Goal: Check status: Check status

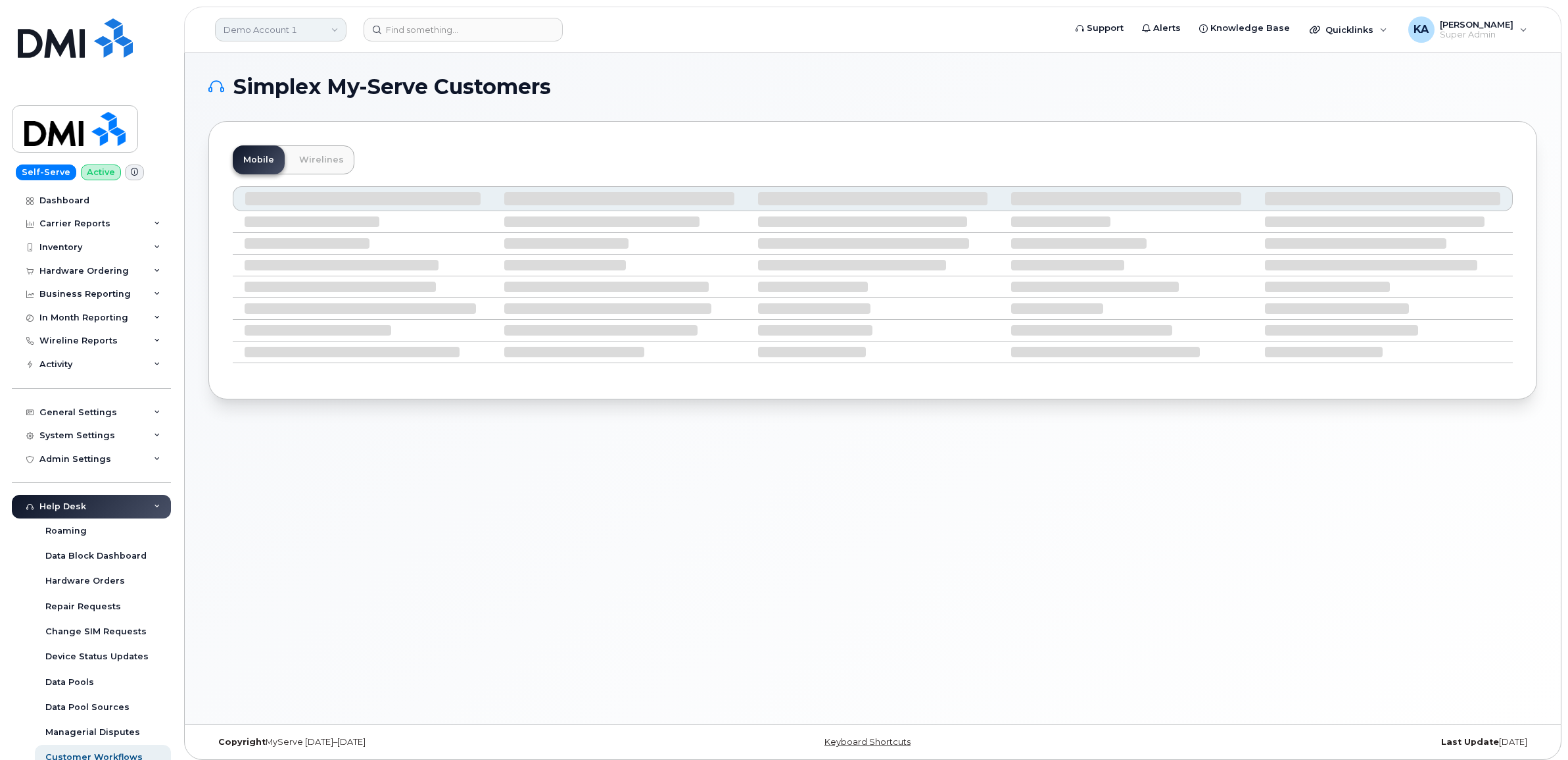
click at [253, 25] on link "Demo Account 1" at bounding box center [281, 30] width 132 height 24
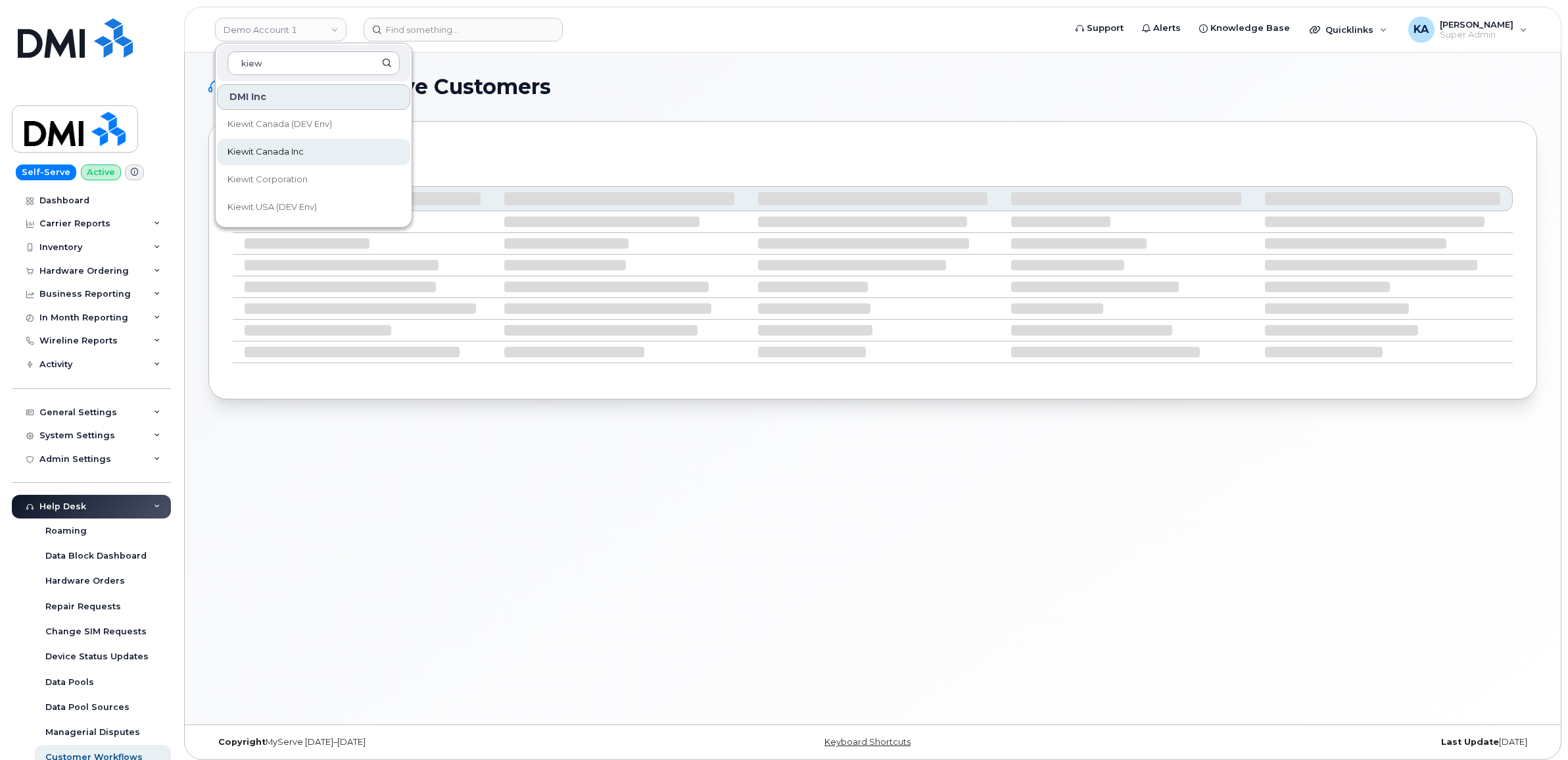
type input "kiew"
click at [250, 146] on span "Kiewit Canada Inc" at bounding box center [265, 152] width 76 height 13
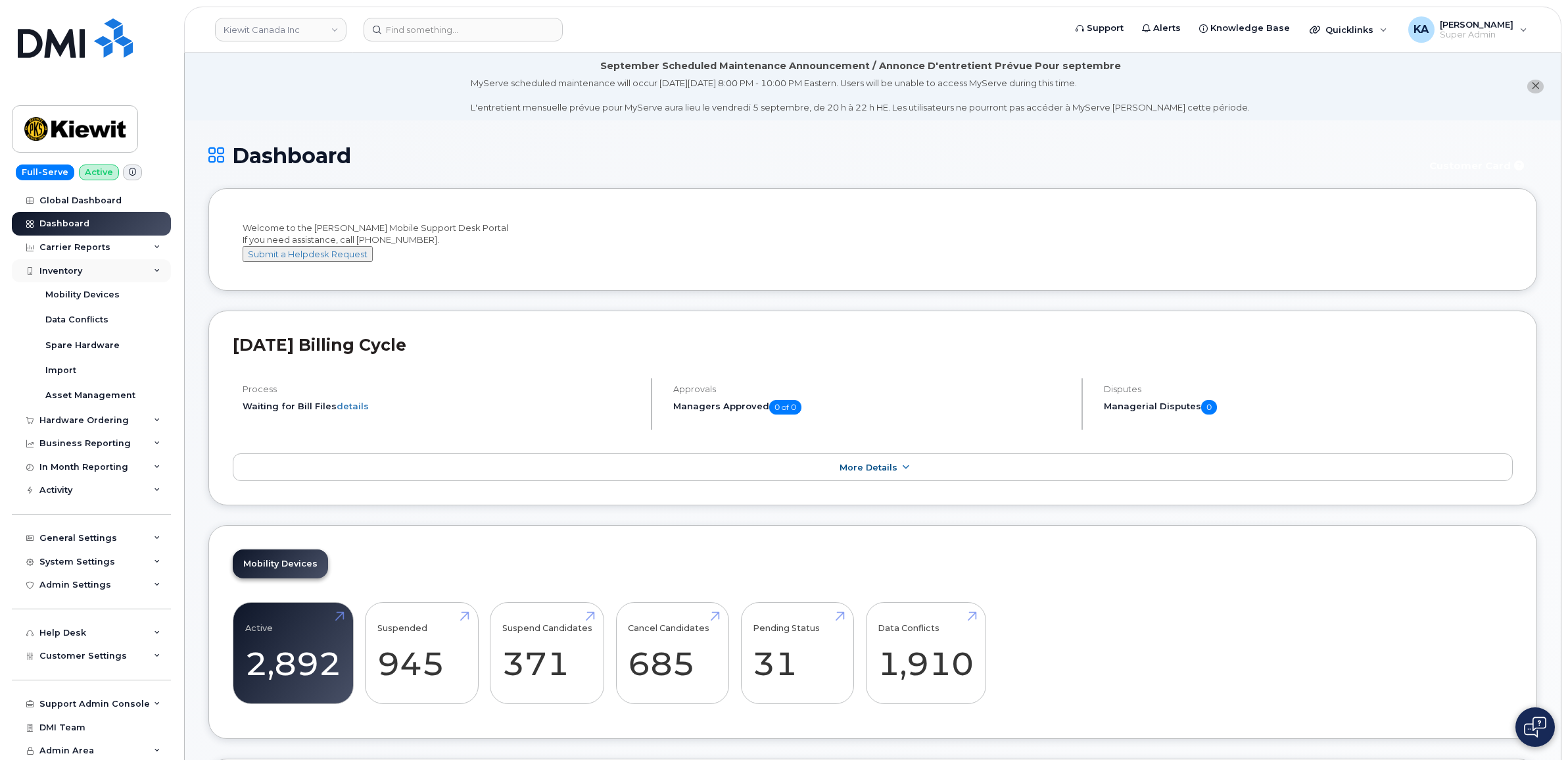
click at [67, 269] on div "Inventory" at bounding box center [61, 271] width 43 height 10
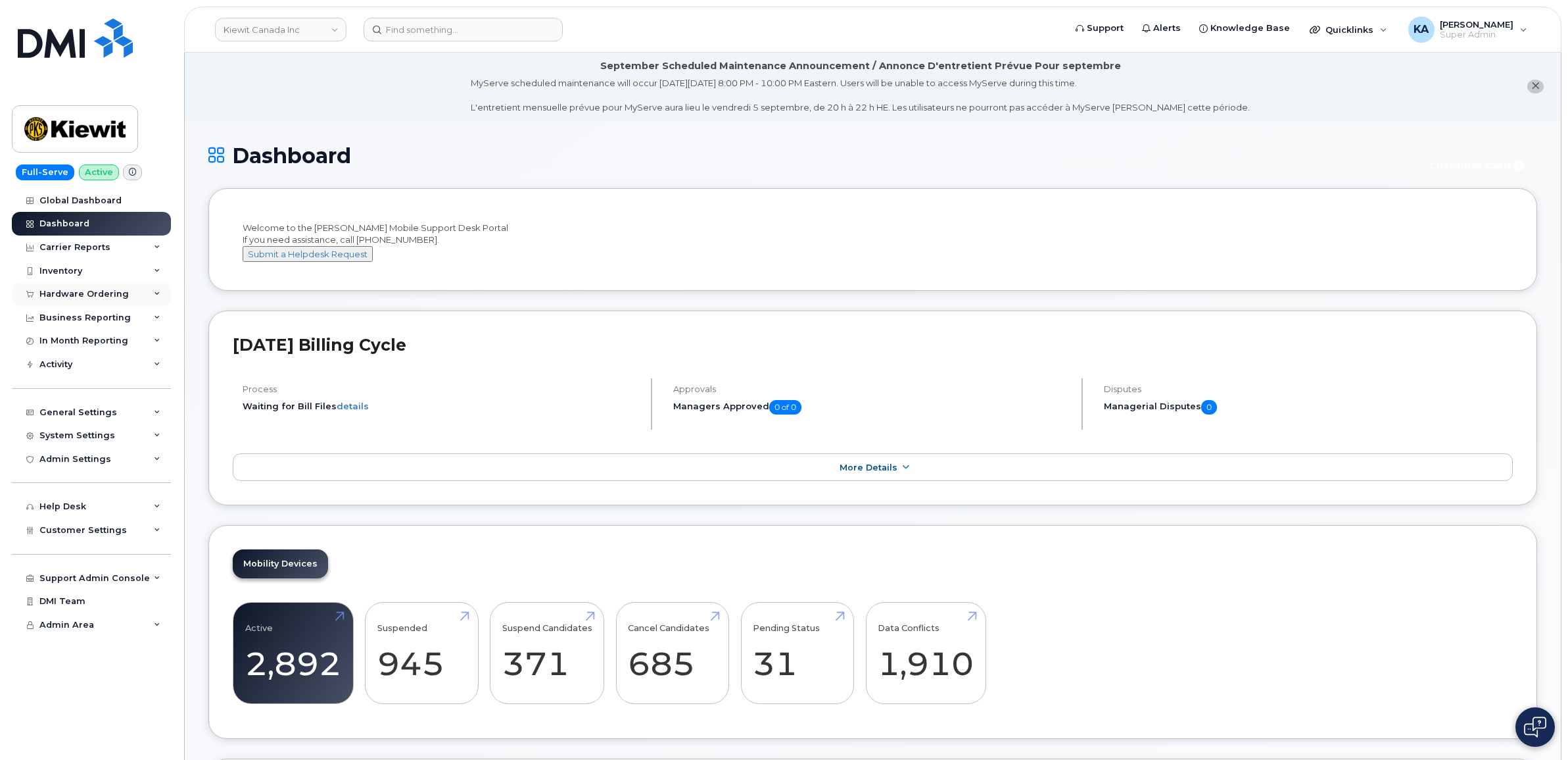
click at [60, 293] on div "Hardware Ordering" at bounding box center [84, 294] width 90 height 10
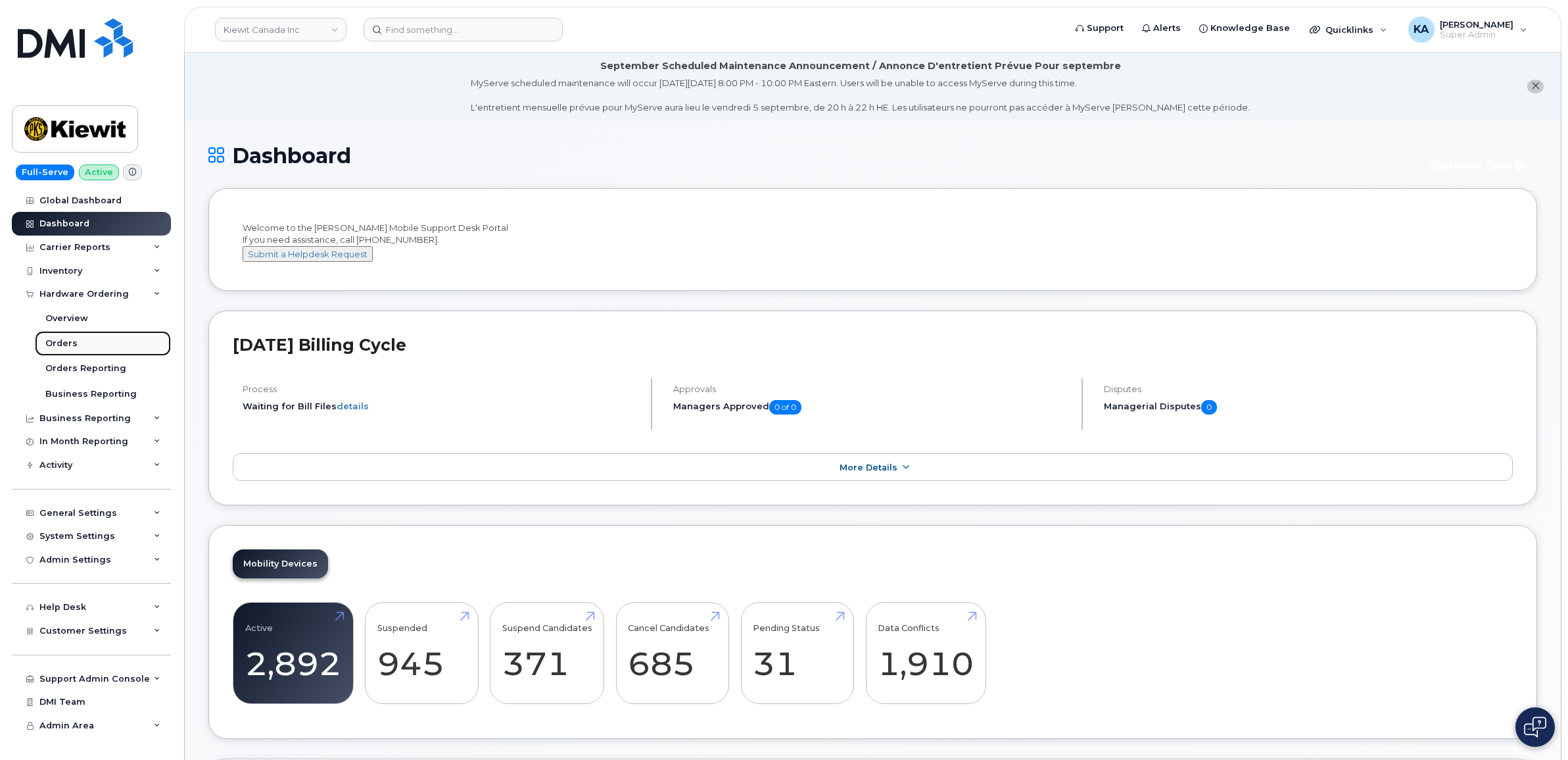
click at [63, 344] on div "Orders" at bounding box center [61, 343] width 32 height 12
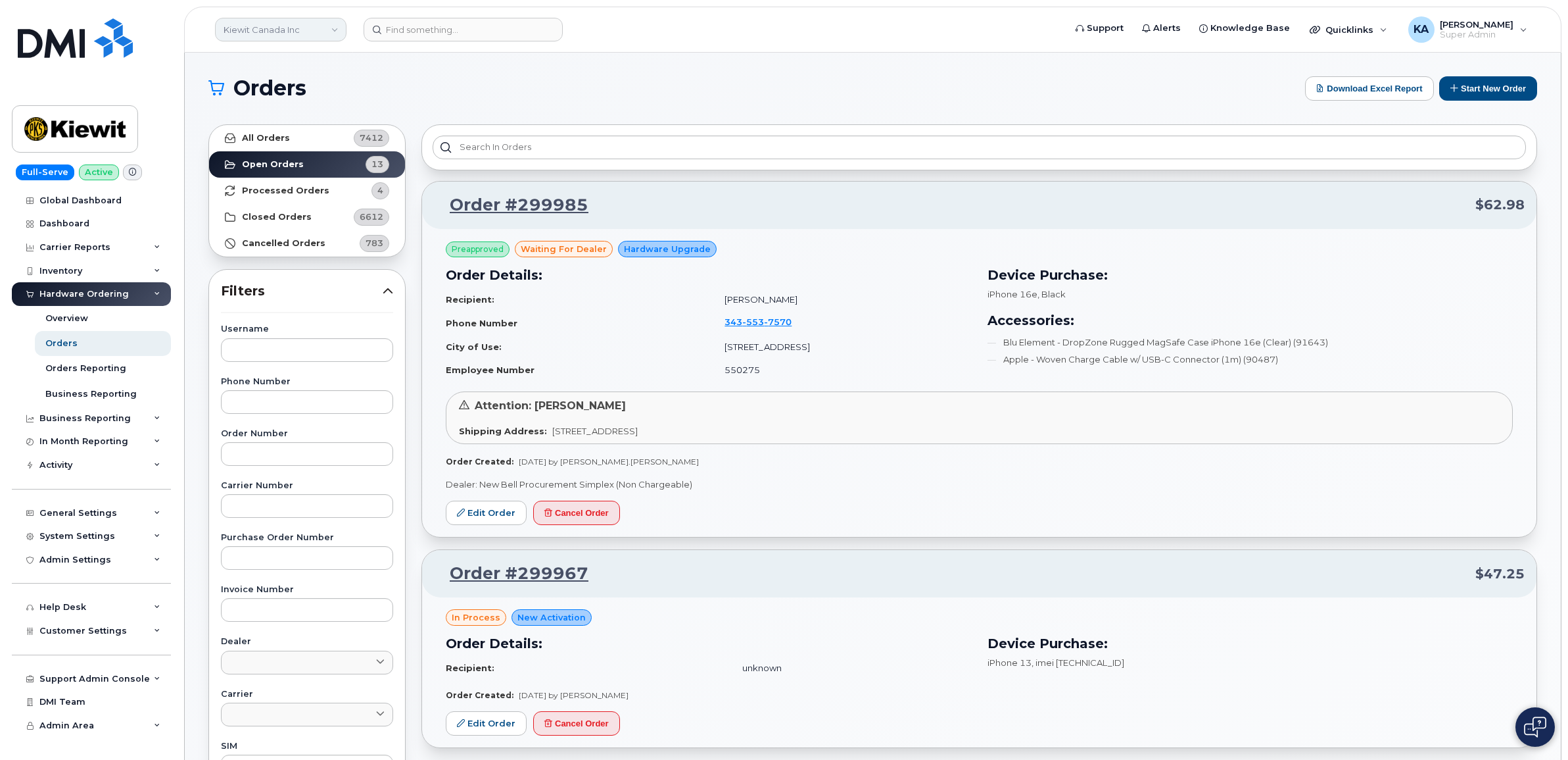
click at [255, 25] on link "Kiewit Canada Inc" at bounding box center [281, 30] width 132 height 24
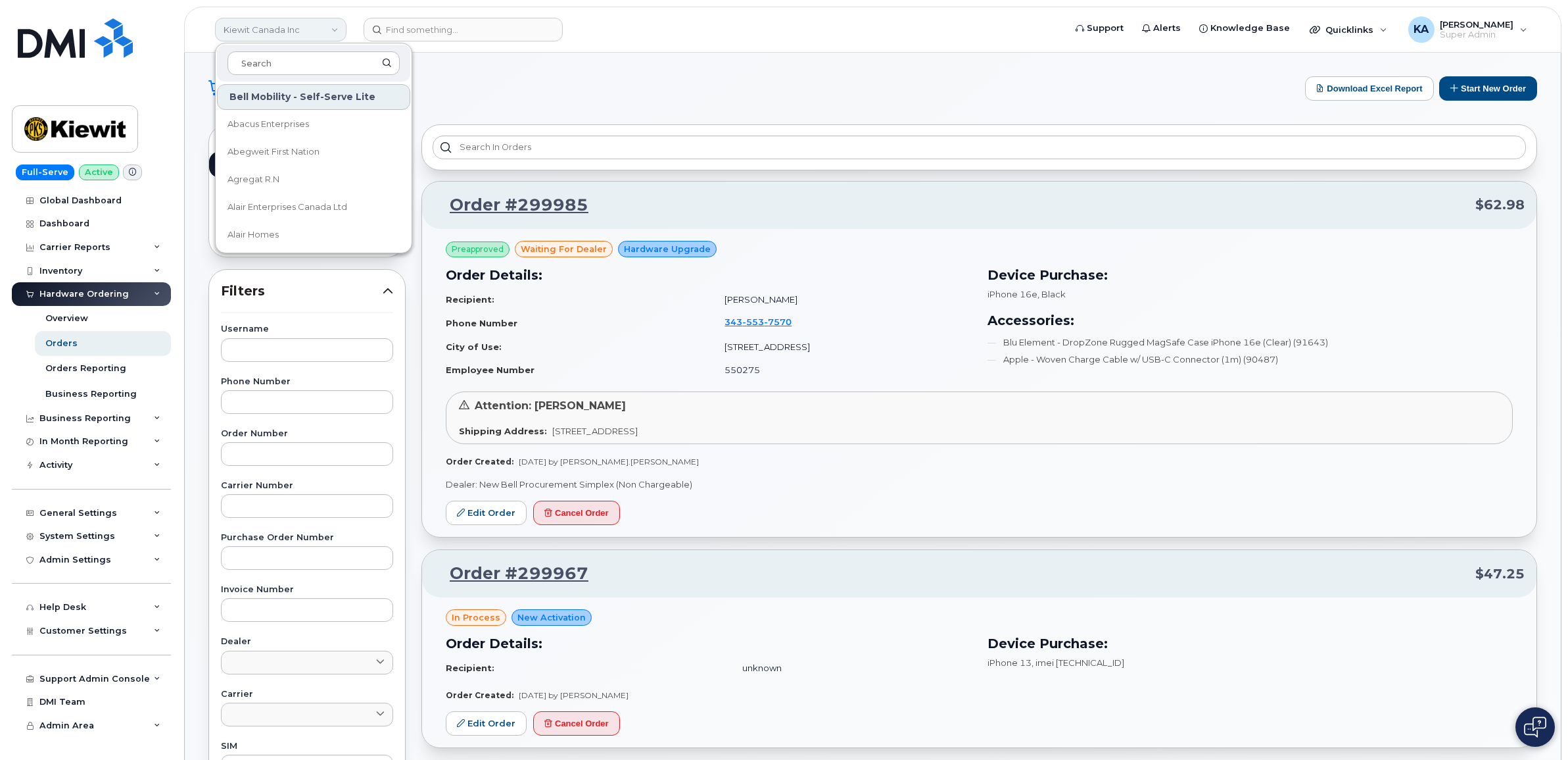
click at [267, 31] on link "Kiewit Canada Inc" at bounding box center [281, 30] width 132 height 24
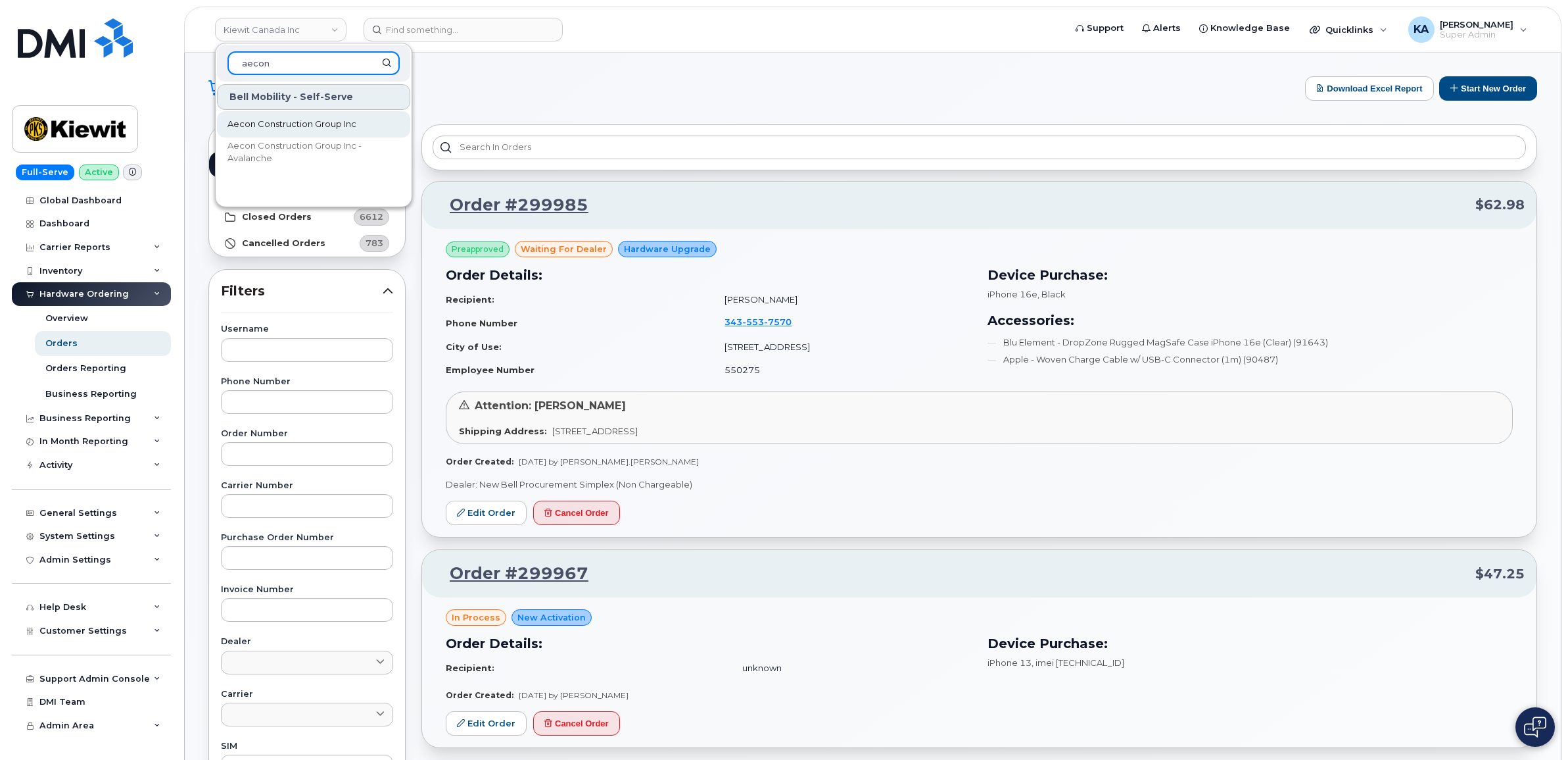
type input "aecon"
click at [263, 120] on span "Aecon Construction Group Inc" at bounding box center [292, 124] width 129 height 13
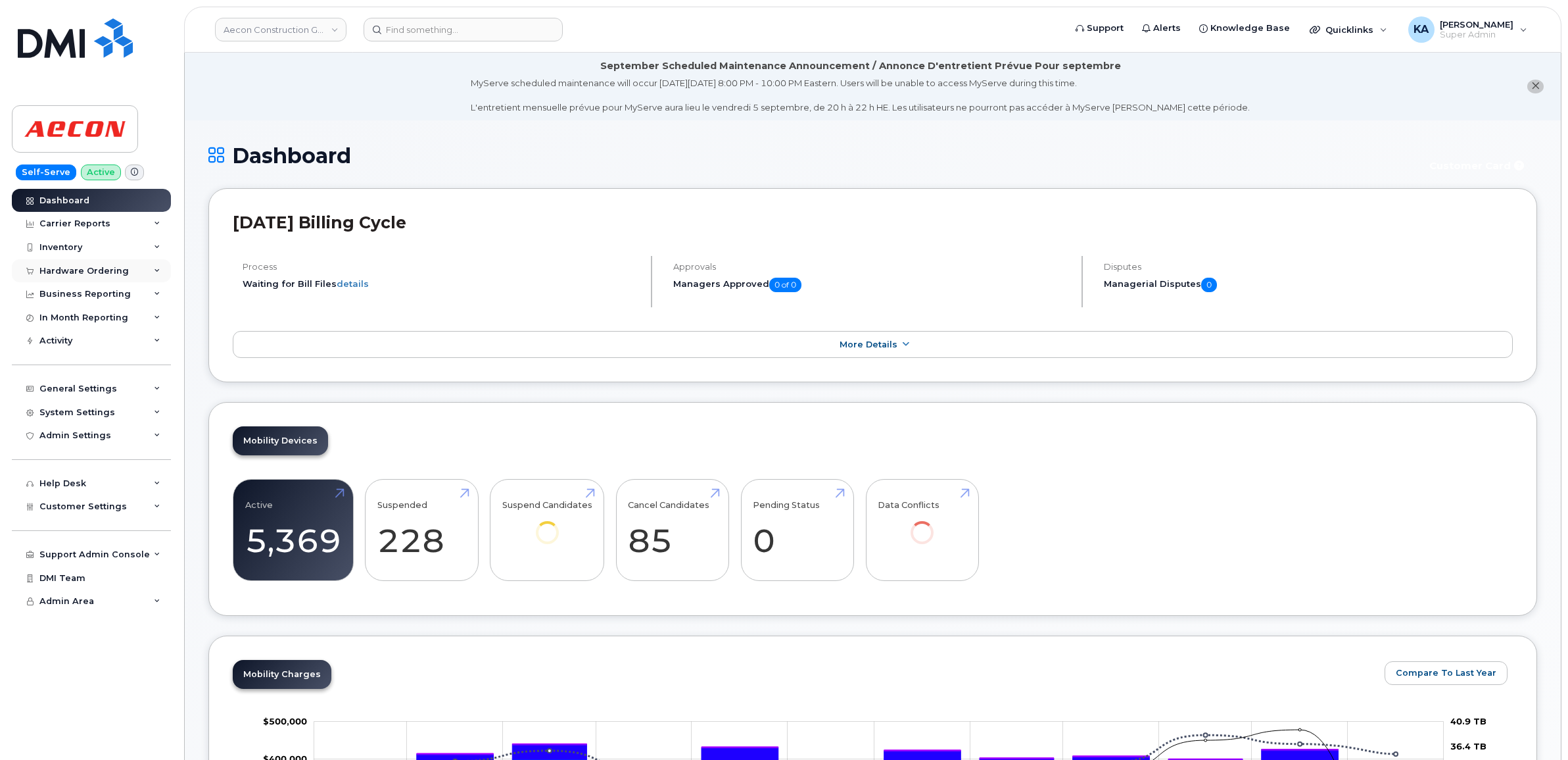
click at [99, 268] on div "Hardware Ordering" at bounding box center [84, 271] width 90 height 10
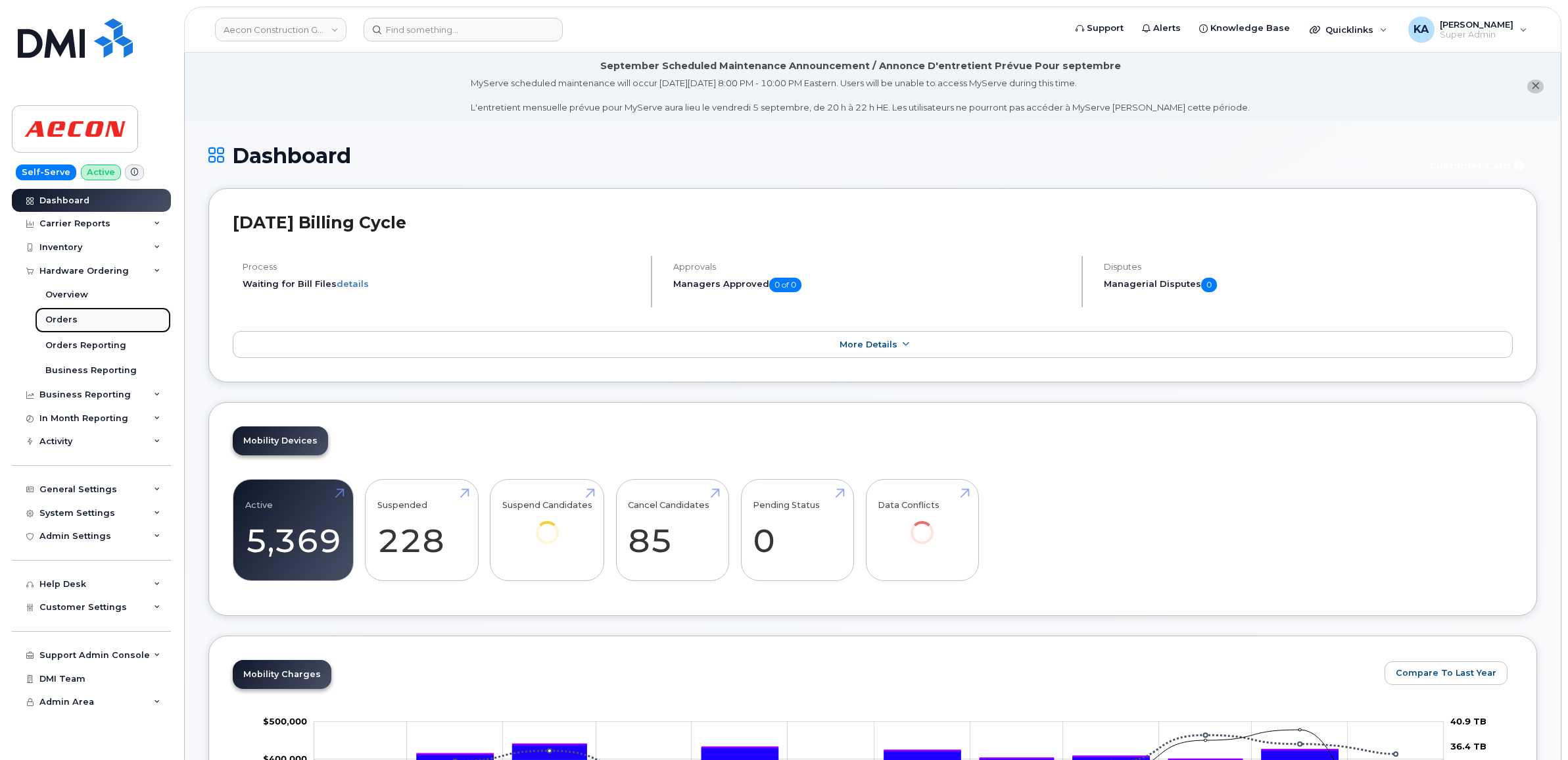
click at [50, 319] on div "Orders" at bounding box center [61, 319] width 32 height 12
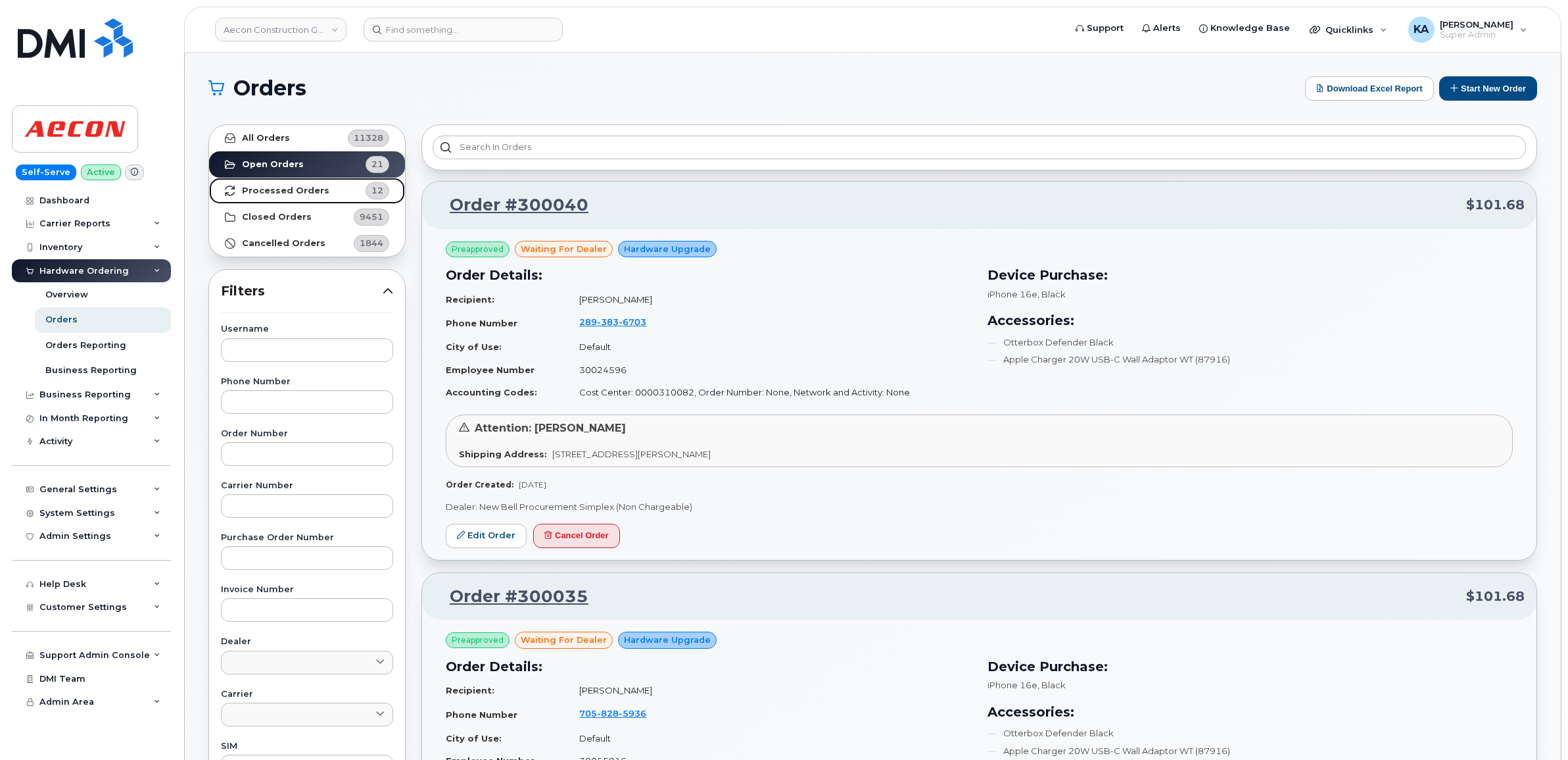
click at [277, 188] on strong "Processed Orders" at bounding box center [286, 191] width 87 height 10
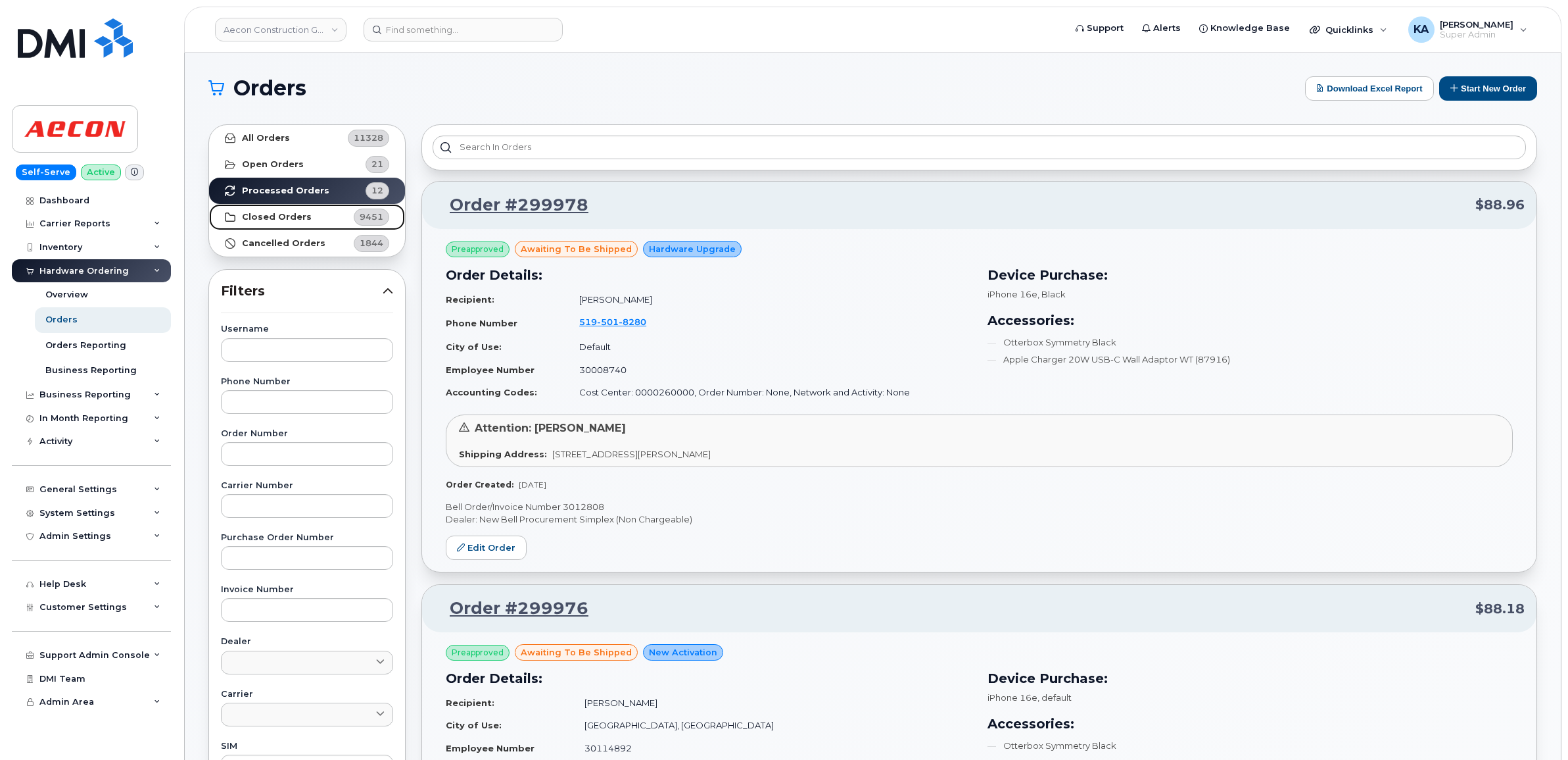
click at [277, 217] on strong "Closed Orders" at bounding box center [277, 217] width 70 height 10
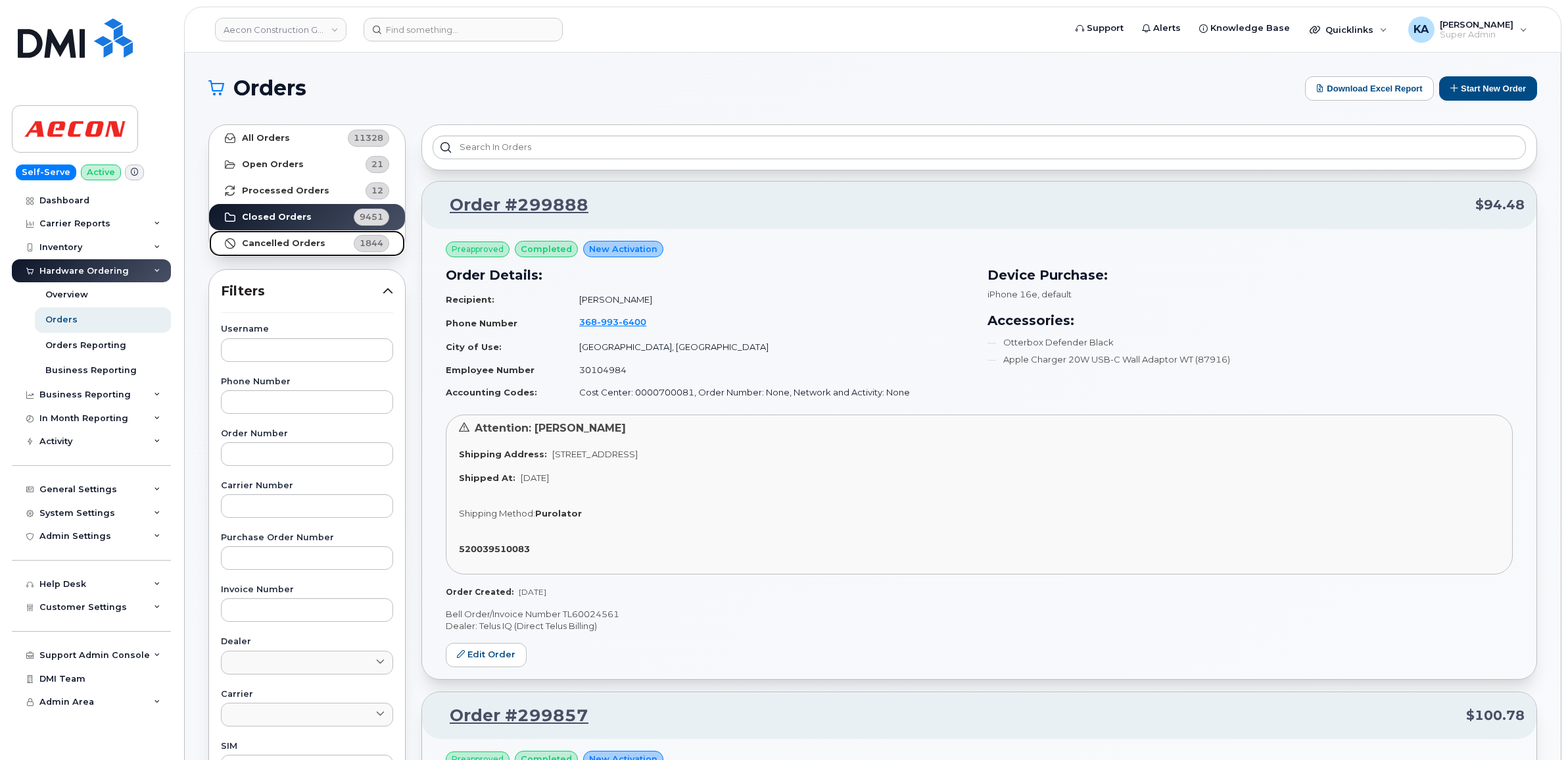
click at [304, 242] on strong "Cancelled Orders" at bounding box center [284, 243] width 84 height 10
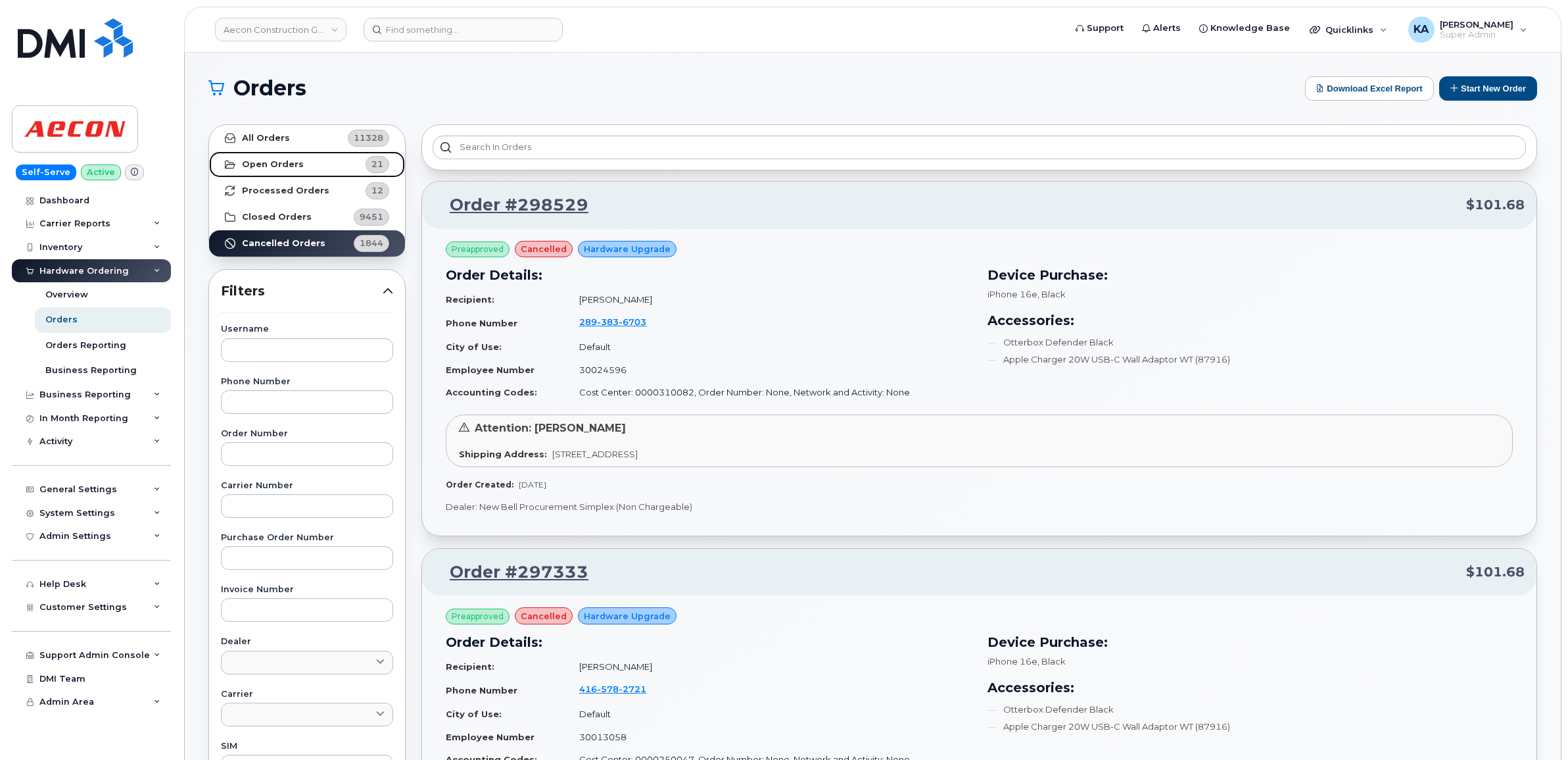
click at [286, 165] on strong "Open Orders" at bounding box center [273, 165] width 62 height 10
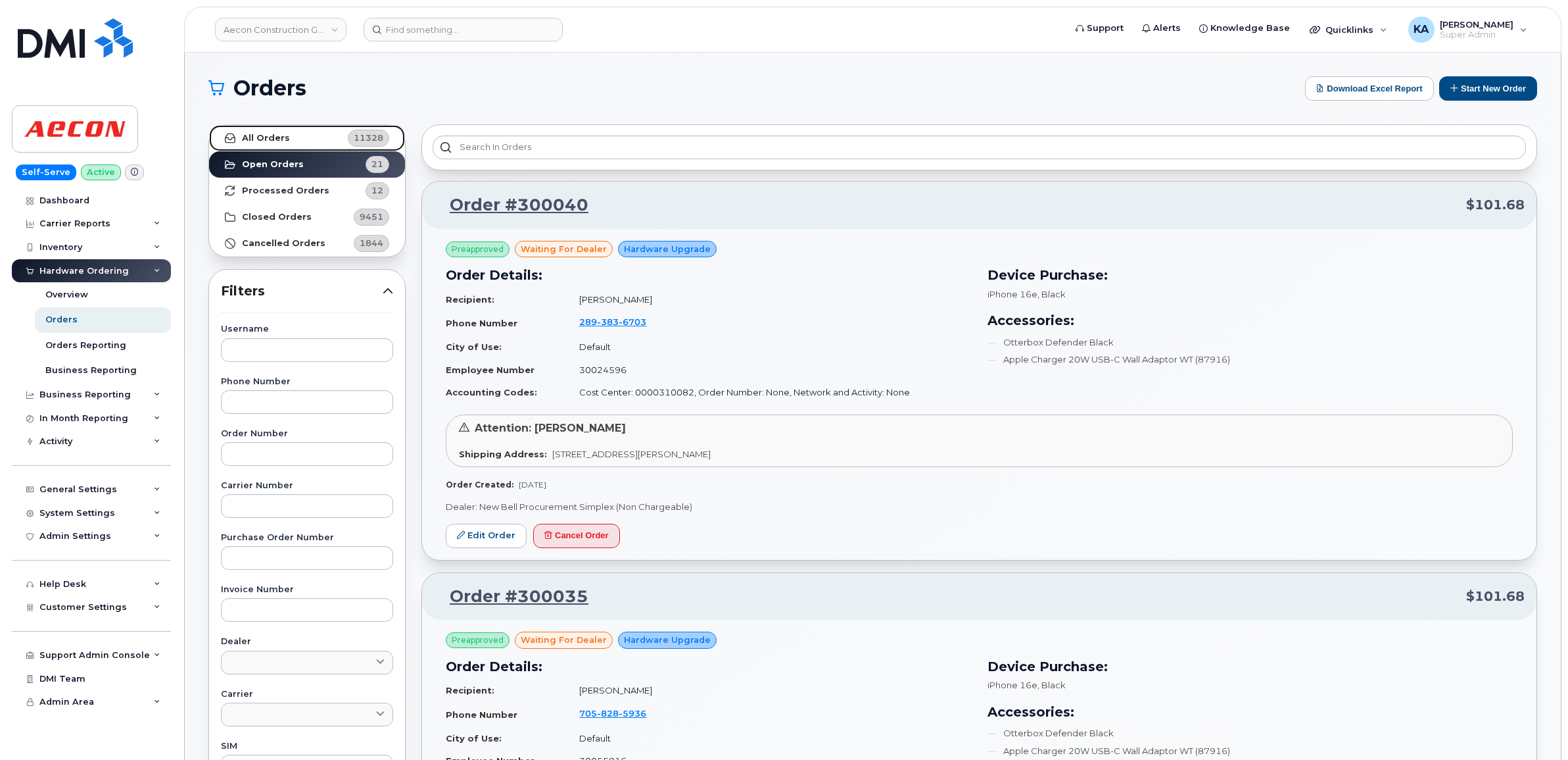
click at [262, 139] on strong "All Orders" at bounding box center [266, 138] width 48 height 10
click at [270, 163] on strong "Open Orders" at bounding box center [273, 165] width 62 height 10
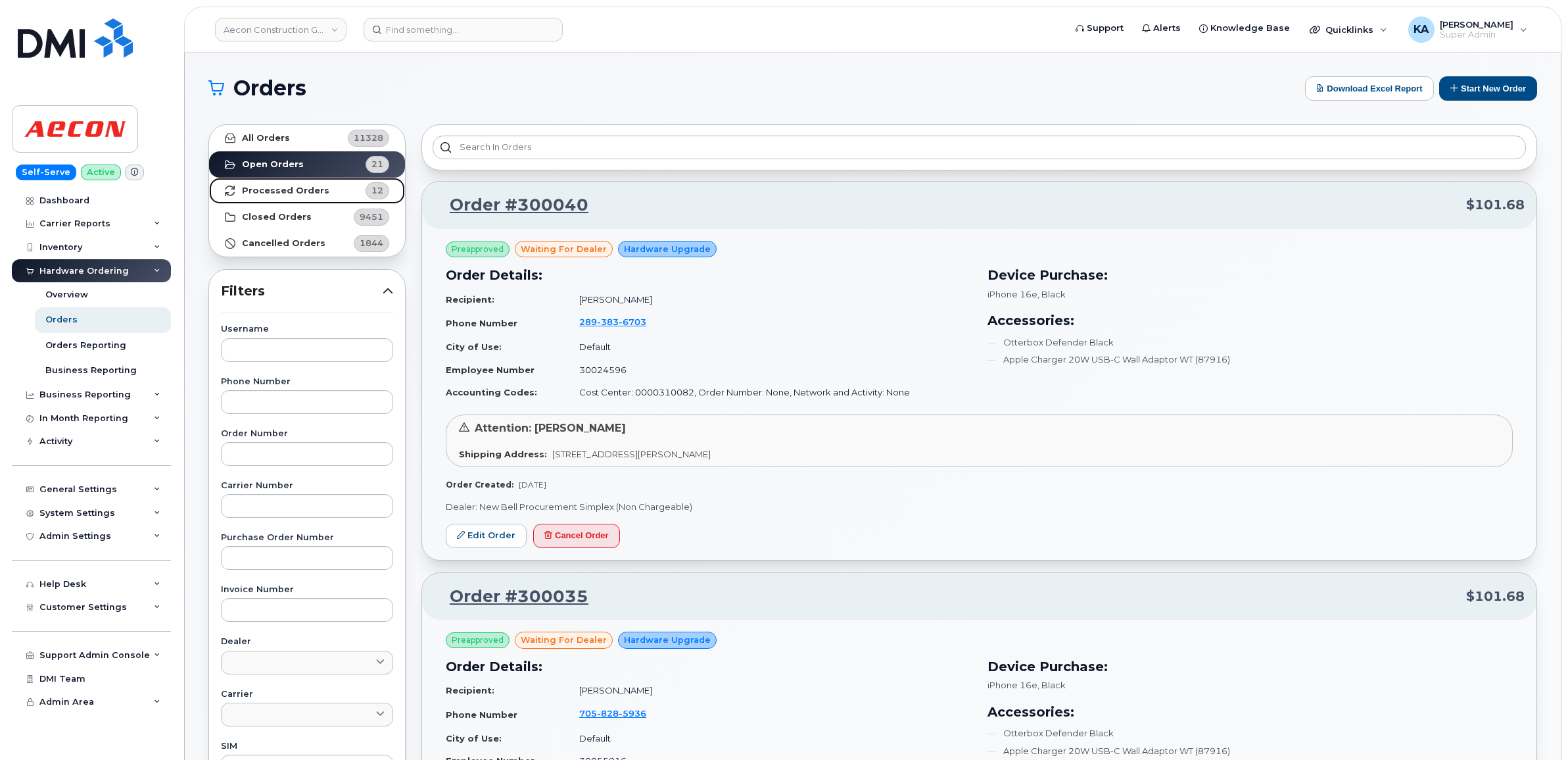
click at [281, 186] on strong "Processed Orders" at bounding box center [286, 191] width 87 height 10
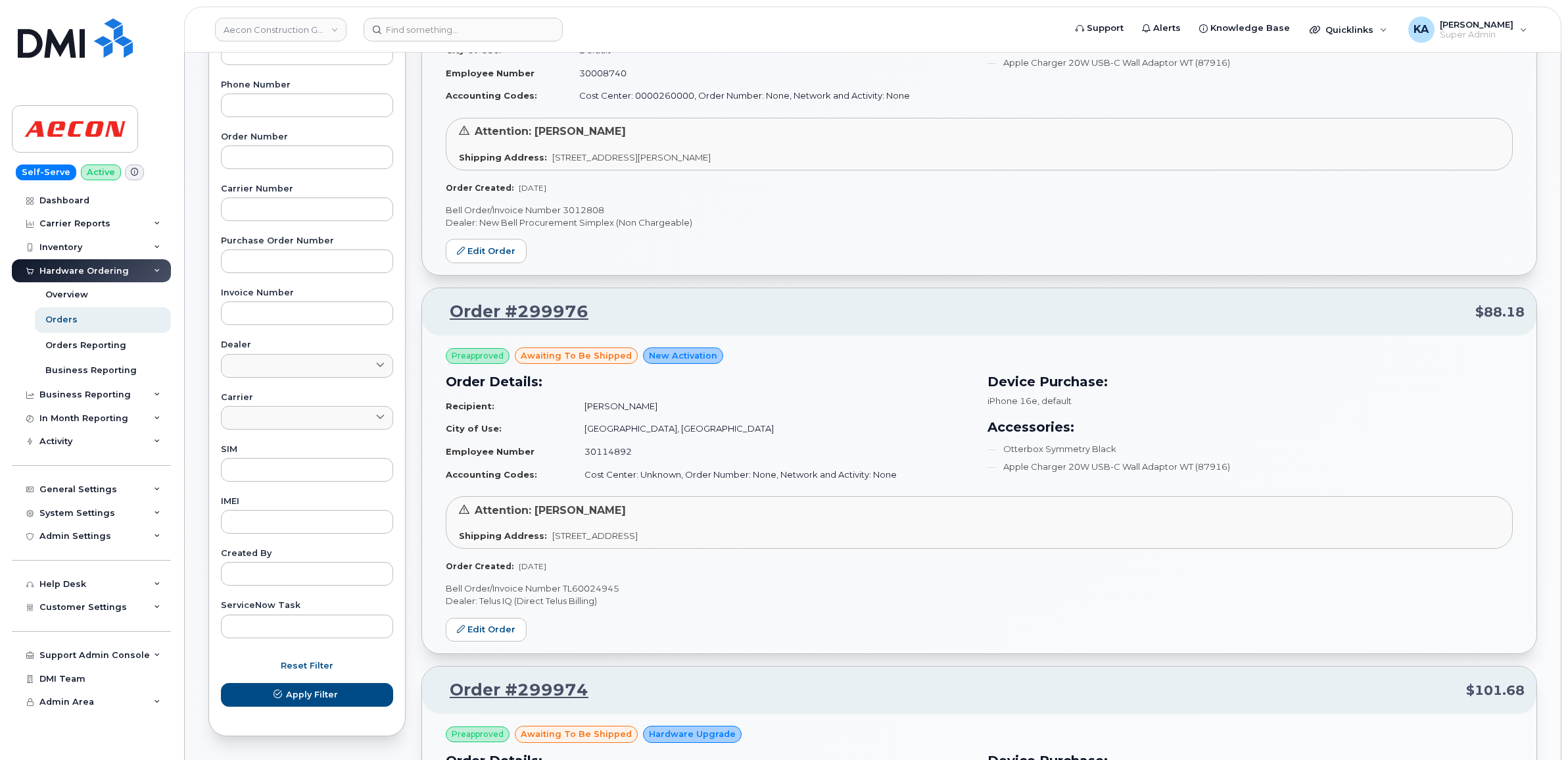
scroll to position [247, 0]
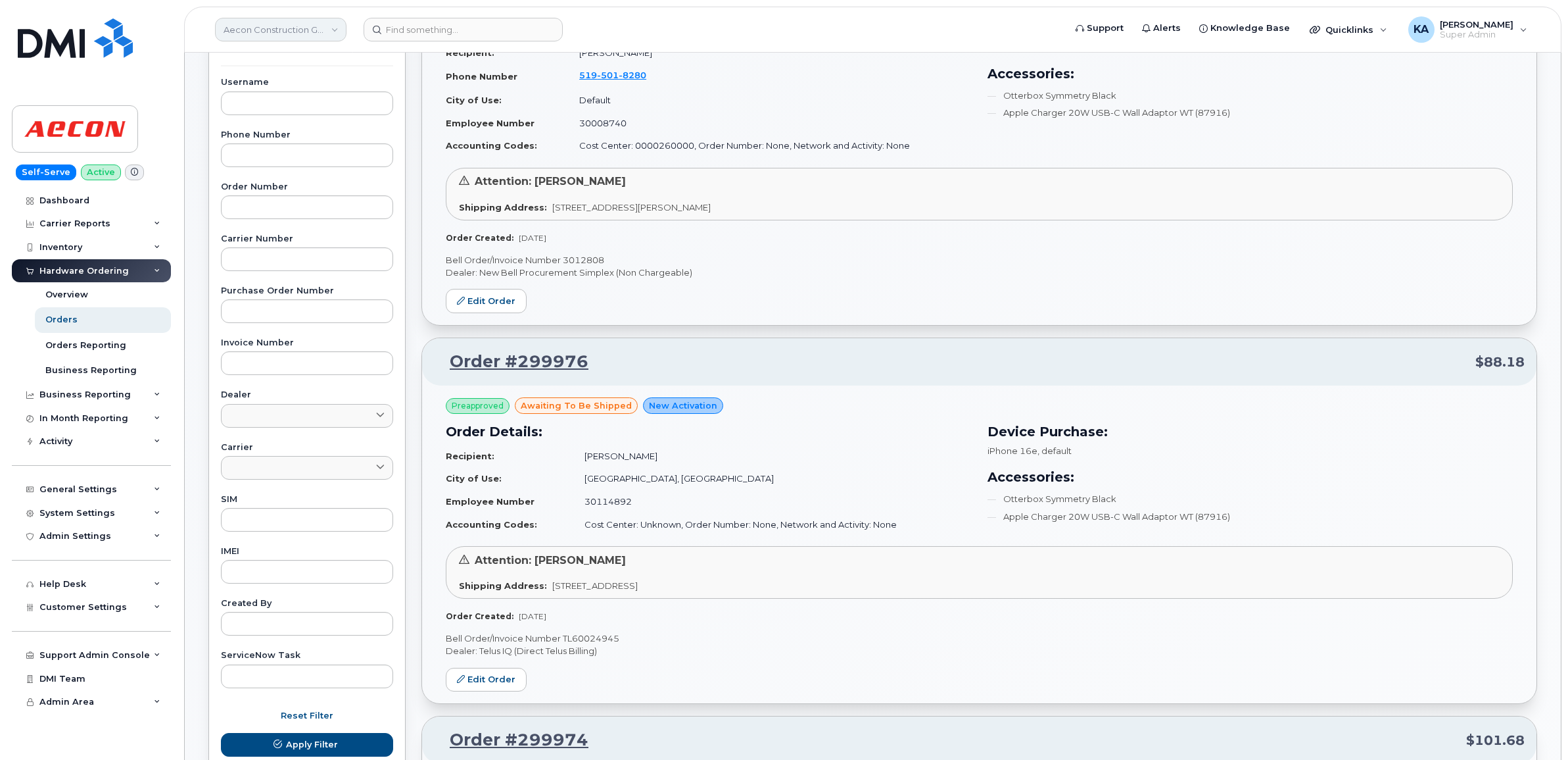
click at [297, 31] on link "Aecon Construction Group Inc" at bounding box center [281, 30] width 132 height 24
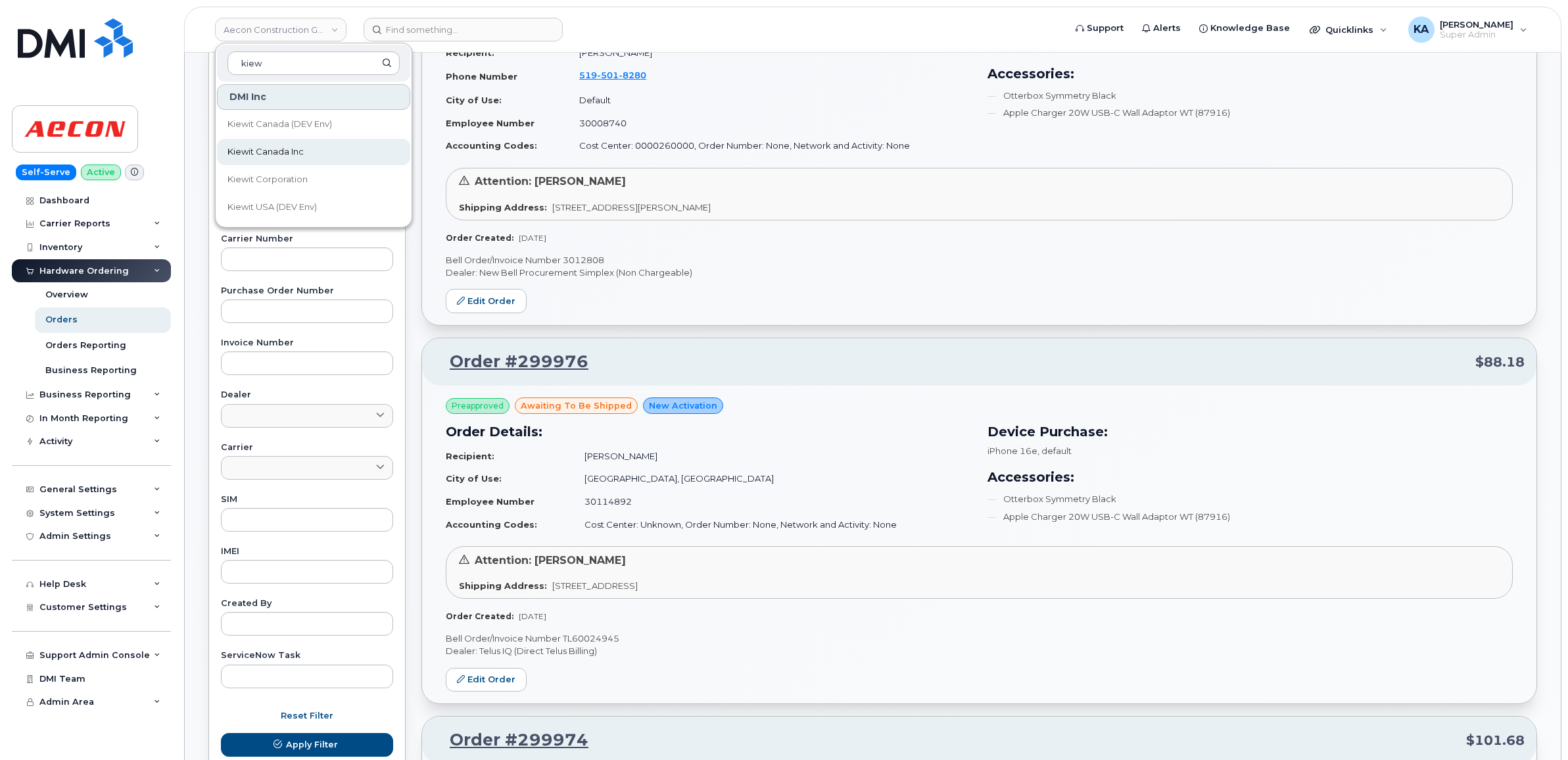
type input "kiew"
click at [262, 150] on span "Kiewit Canada Inc" at bounding box center [265, 152] width 76 height 13
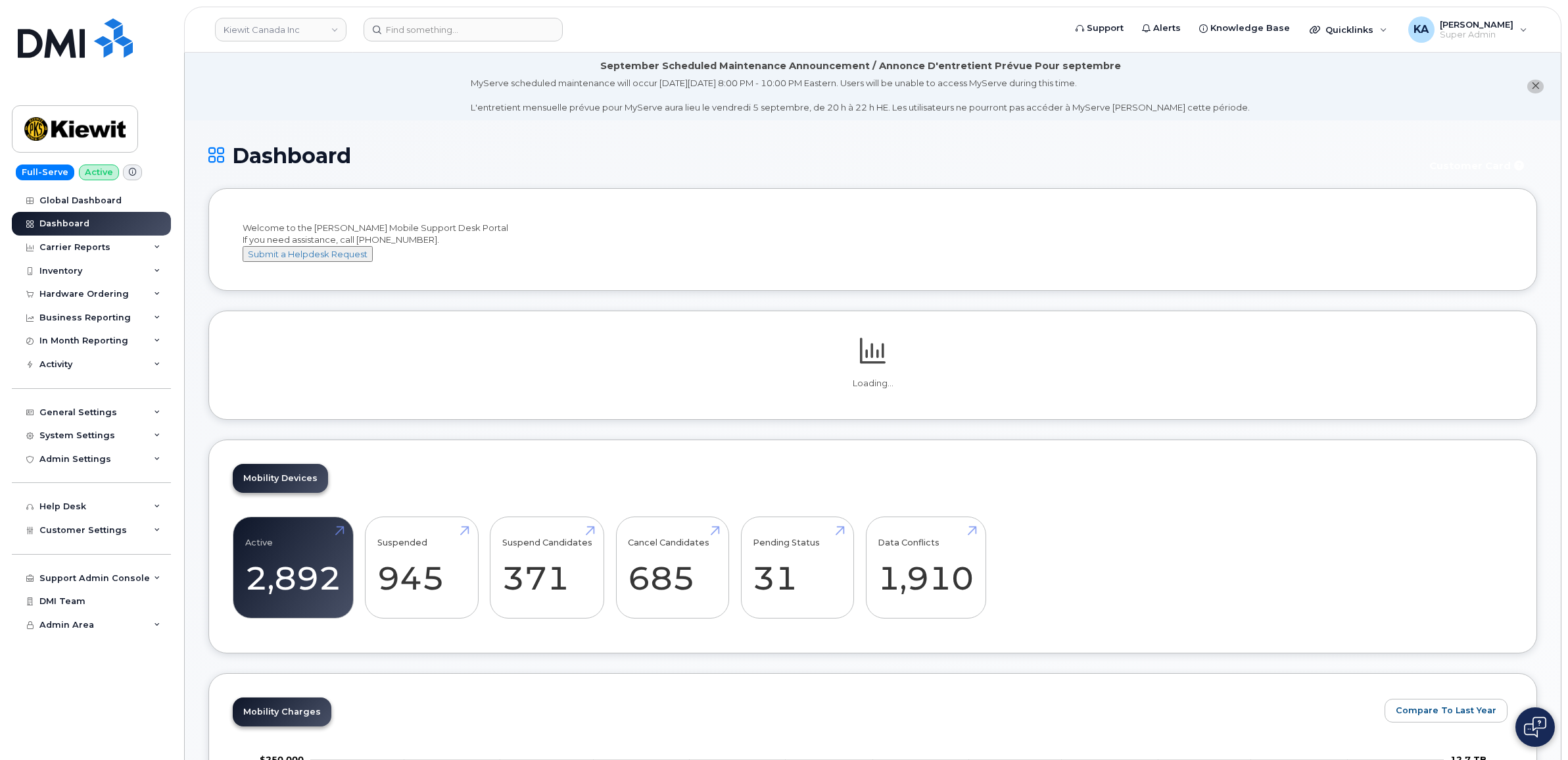
click at [89, 298] on div "Hardware Ordering" at bounding box center [84, 294] width 90 height 10
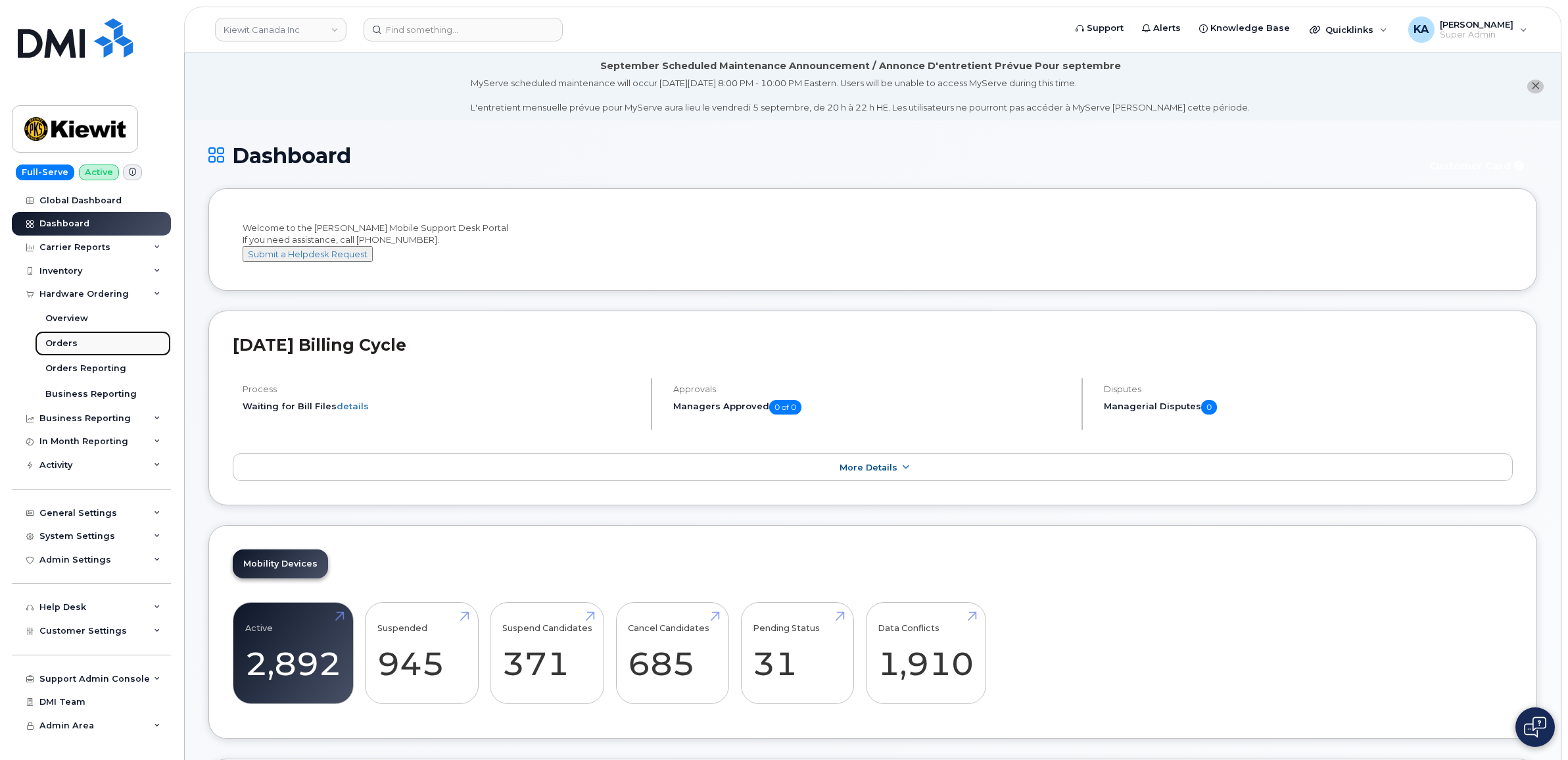
click at [68, 347] on div "Orders" at bounding box center [61, 343] width 32 height 12
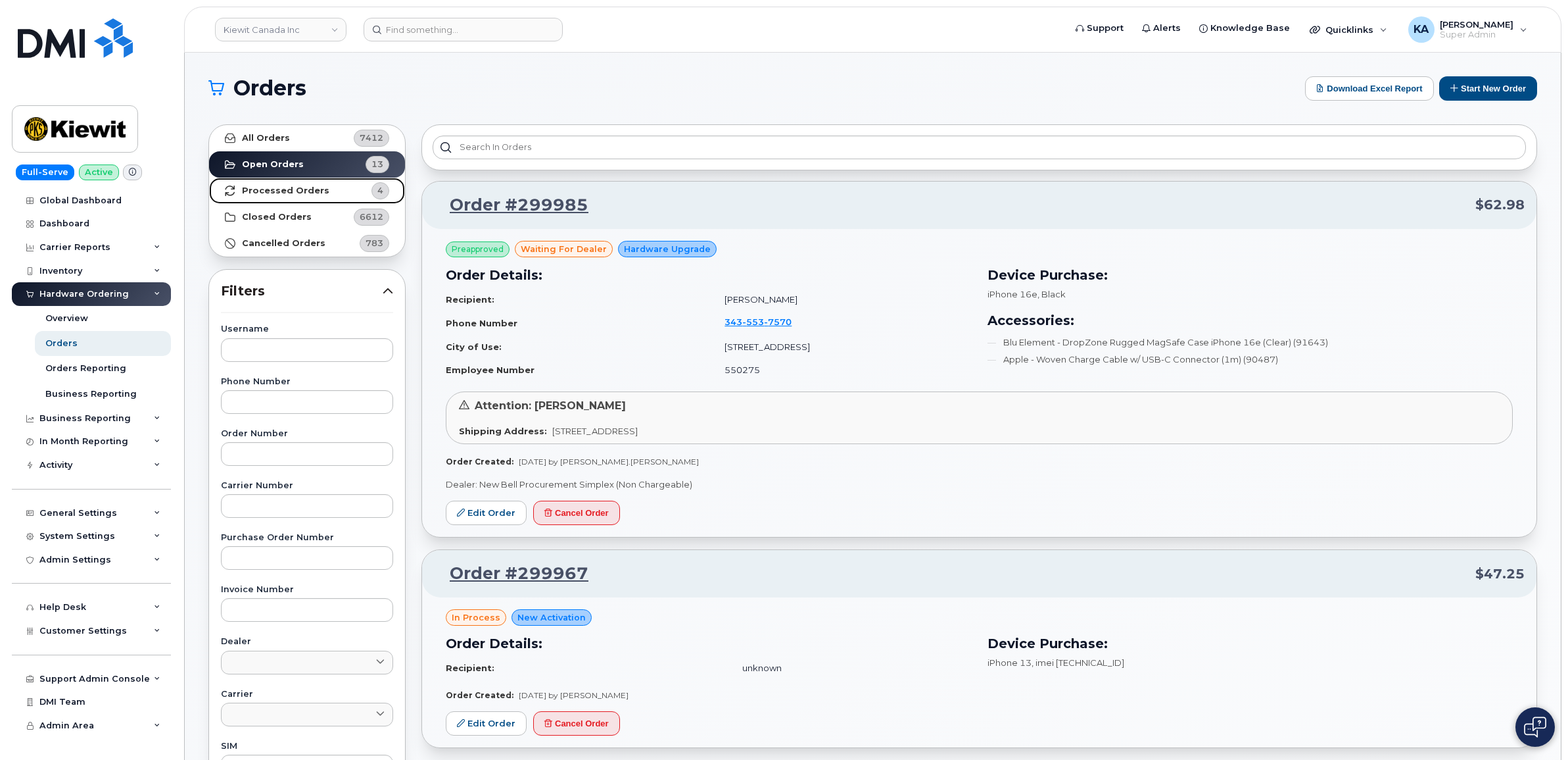
click at [313, 191] on strong "Processed Orders" at bounding box center [286, 191] width 87 height 10
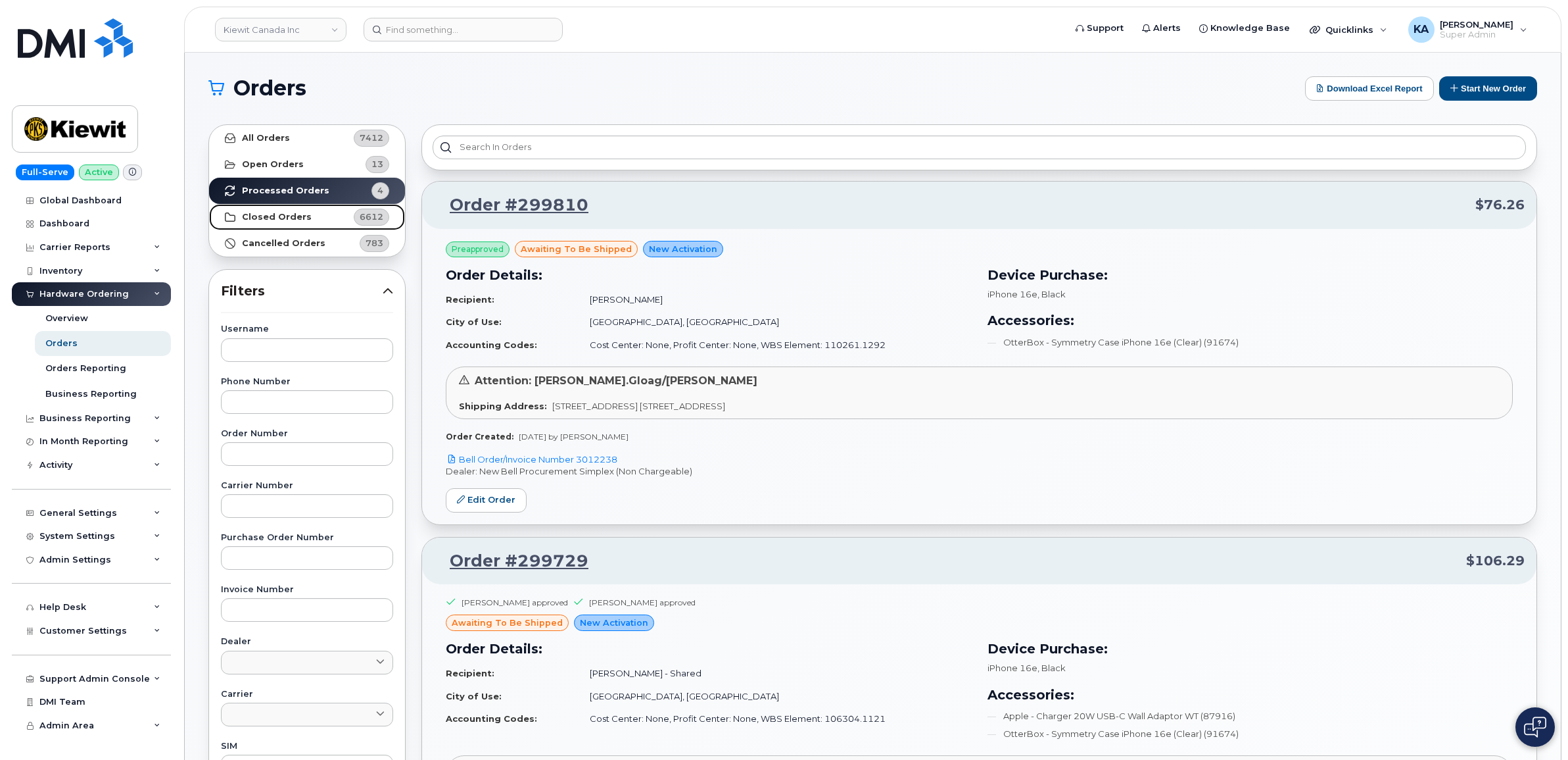
click at [297, 215] on strong "Closed Orders" at bounding box center [277, 217] width 70 height 10
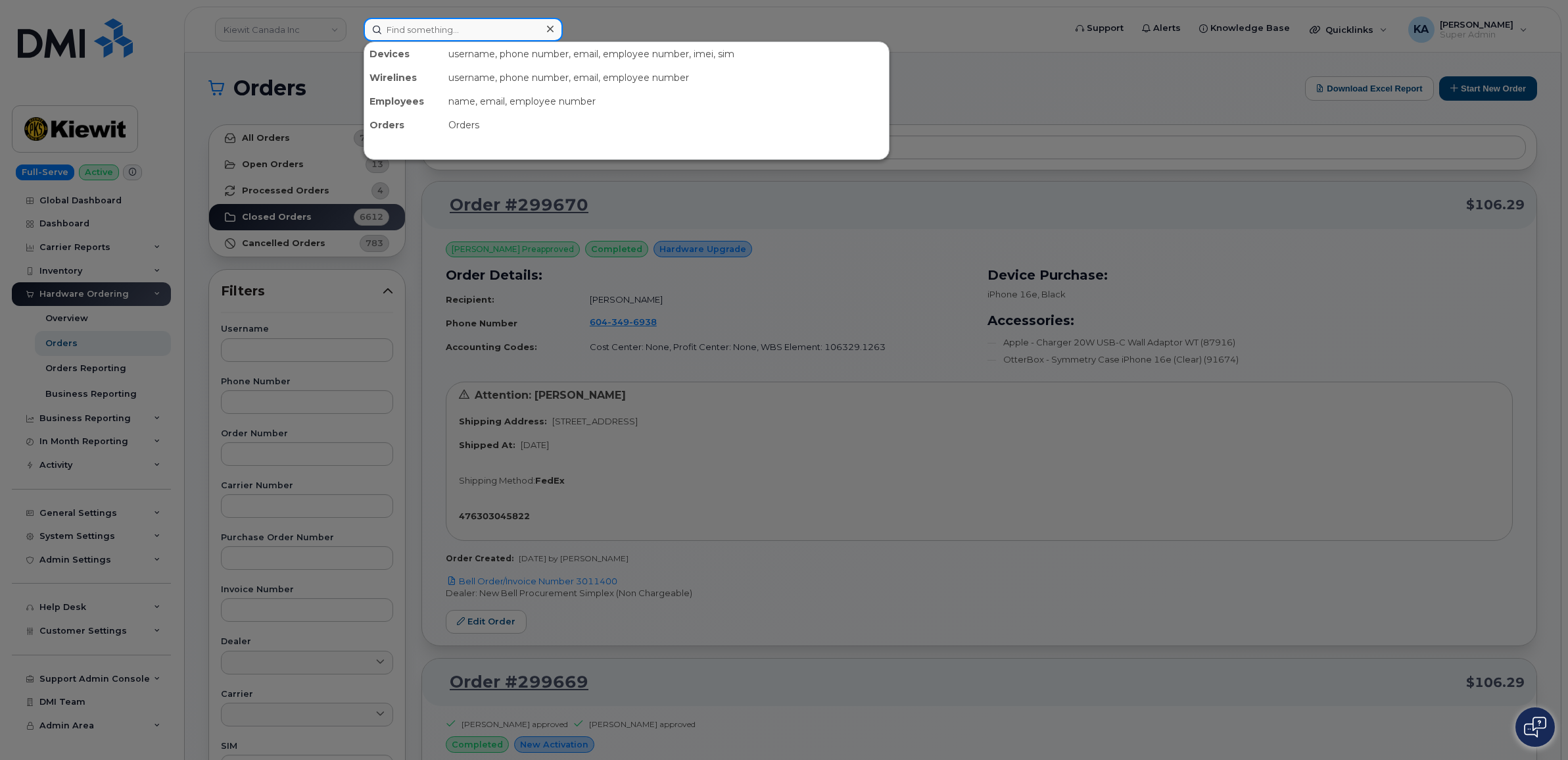
click at [455, 34] on input at bounding box center [463, 30] width 199 height 24
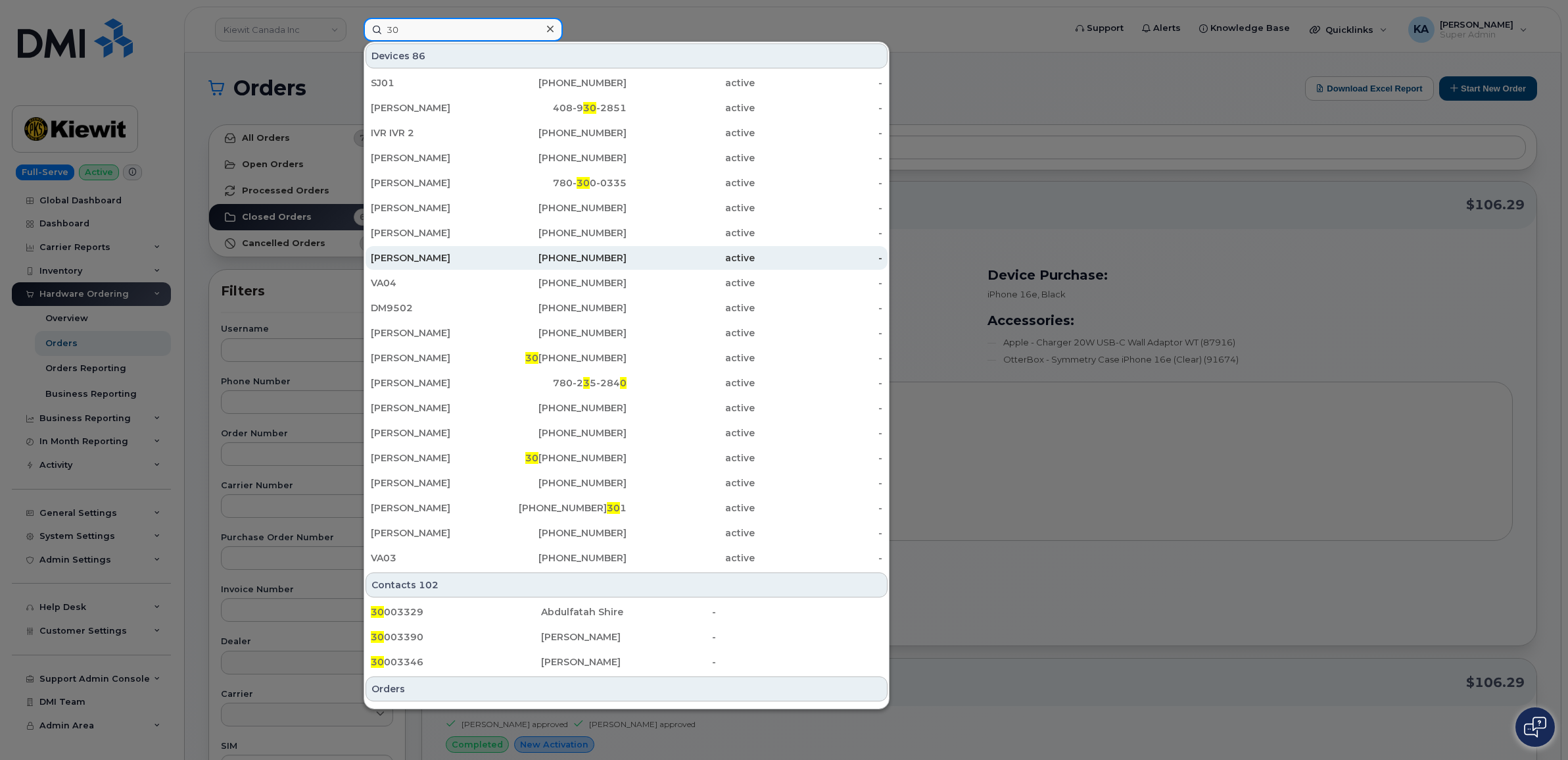
type input "3"
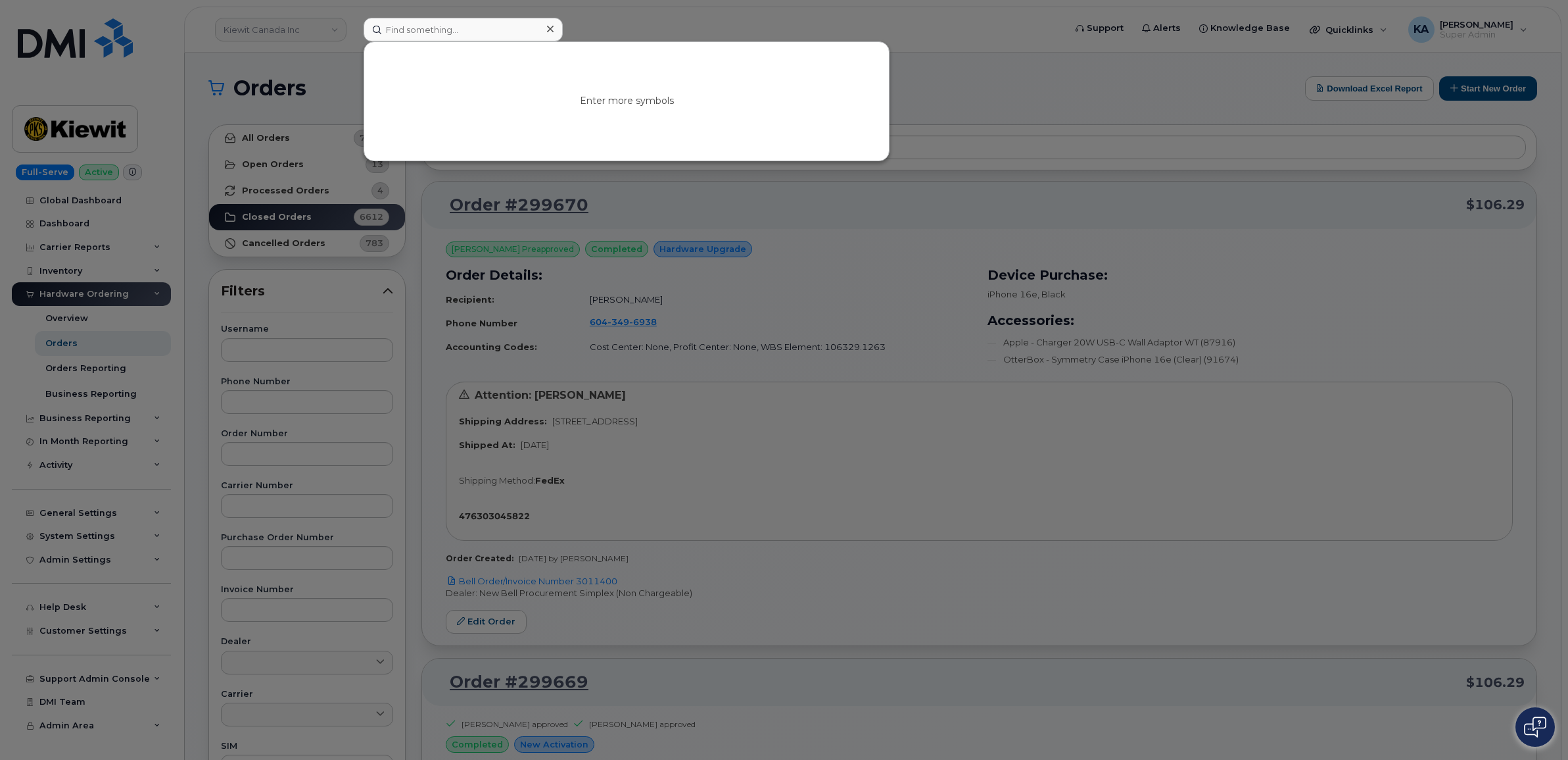
drag, startPoint x: 1113, startPoint y: 82, endPoint x: 1005, endPoint y: 117, distance: 113.5
click at [1110, 82] on div at bounding box center [784, 380] width 1568 height 760
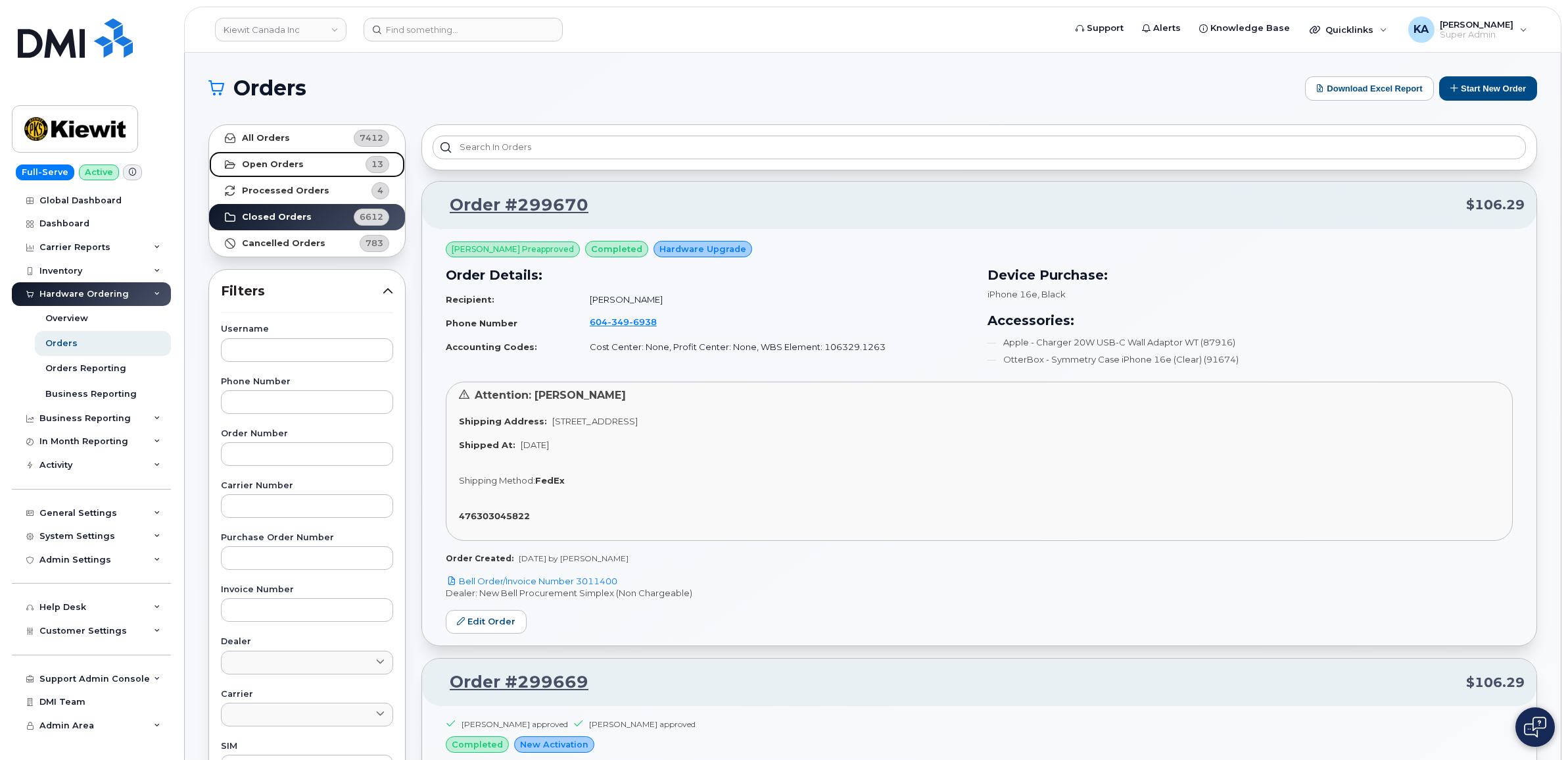
click at [278, 165] on strong "Open Orders" at bounding box center [273, 165] width 62 height 10
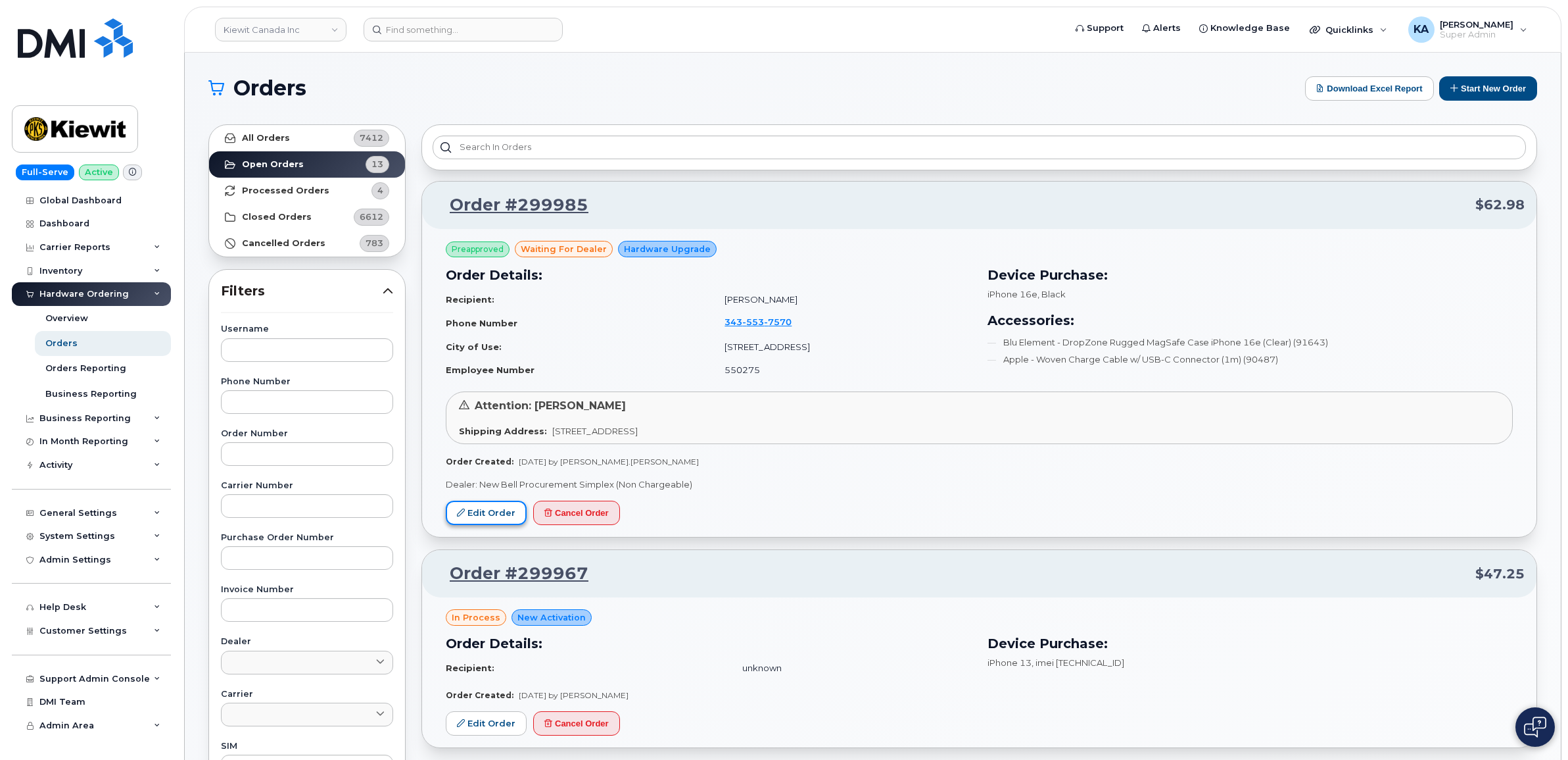
click at [480, 509] on link "Edit Order" at bounding box center [486, 512] width 81 height 25
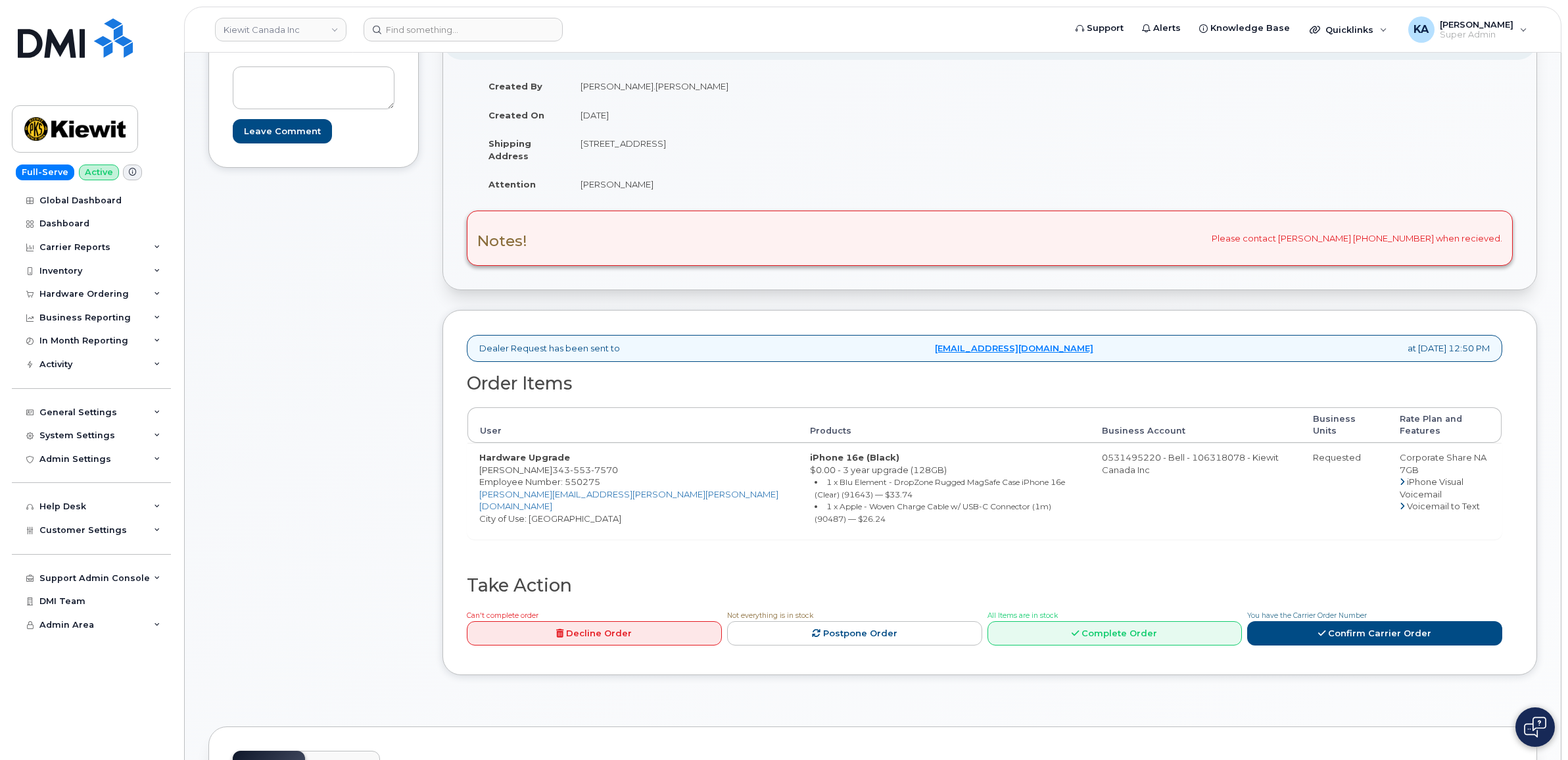
scroll to position [247, 0]
click at [1309, 619] on link "Confirm Carrier Order" at bounding box center [1374, 631] width 255 height 25
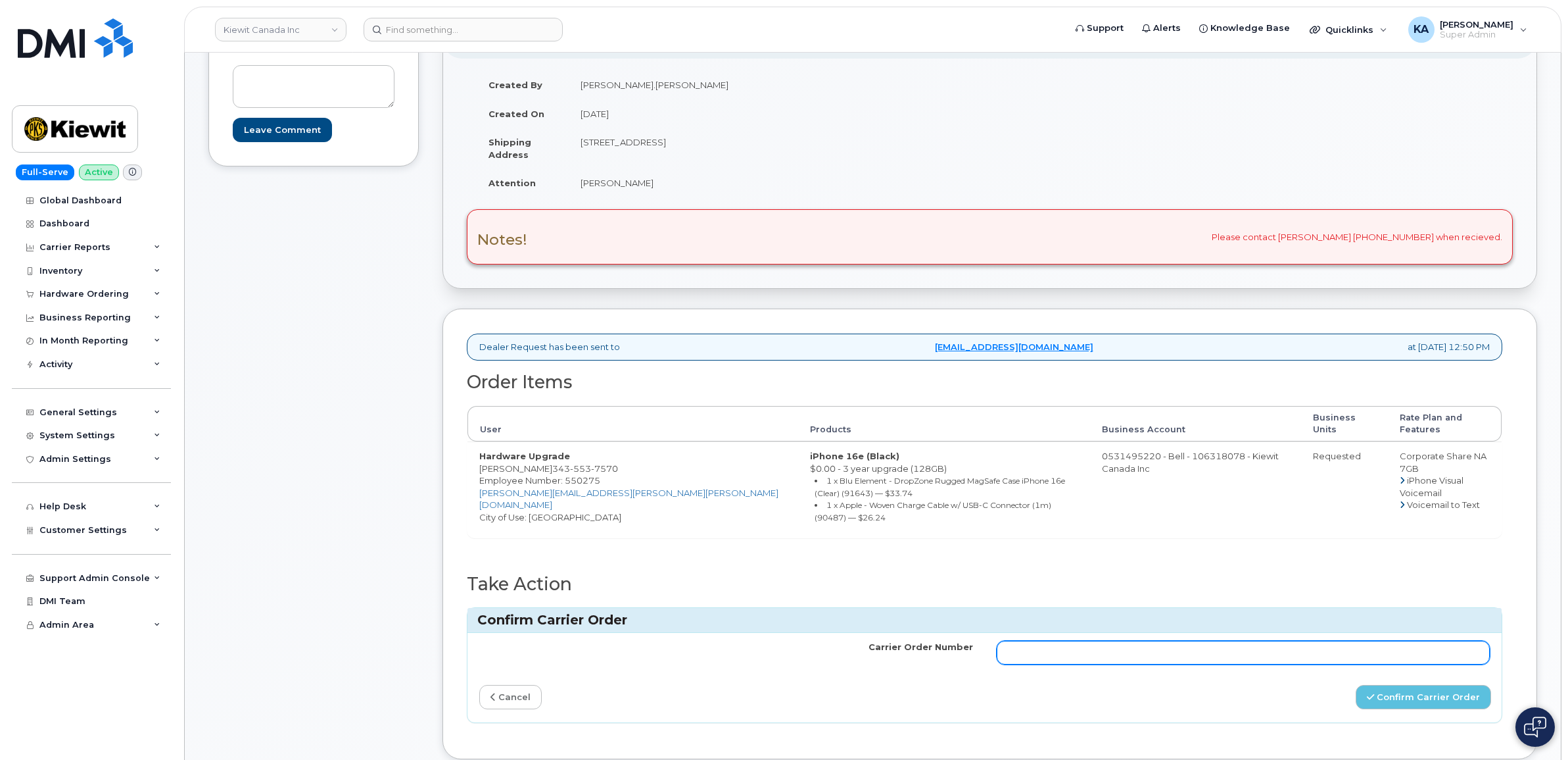
click at [1013, 640] on input "Carrier Order Number" at bounding box center [1243, 652] width 494 height 24
type input "3012936"
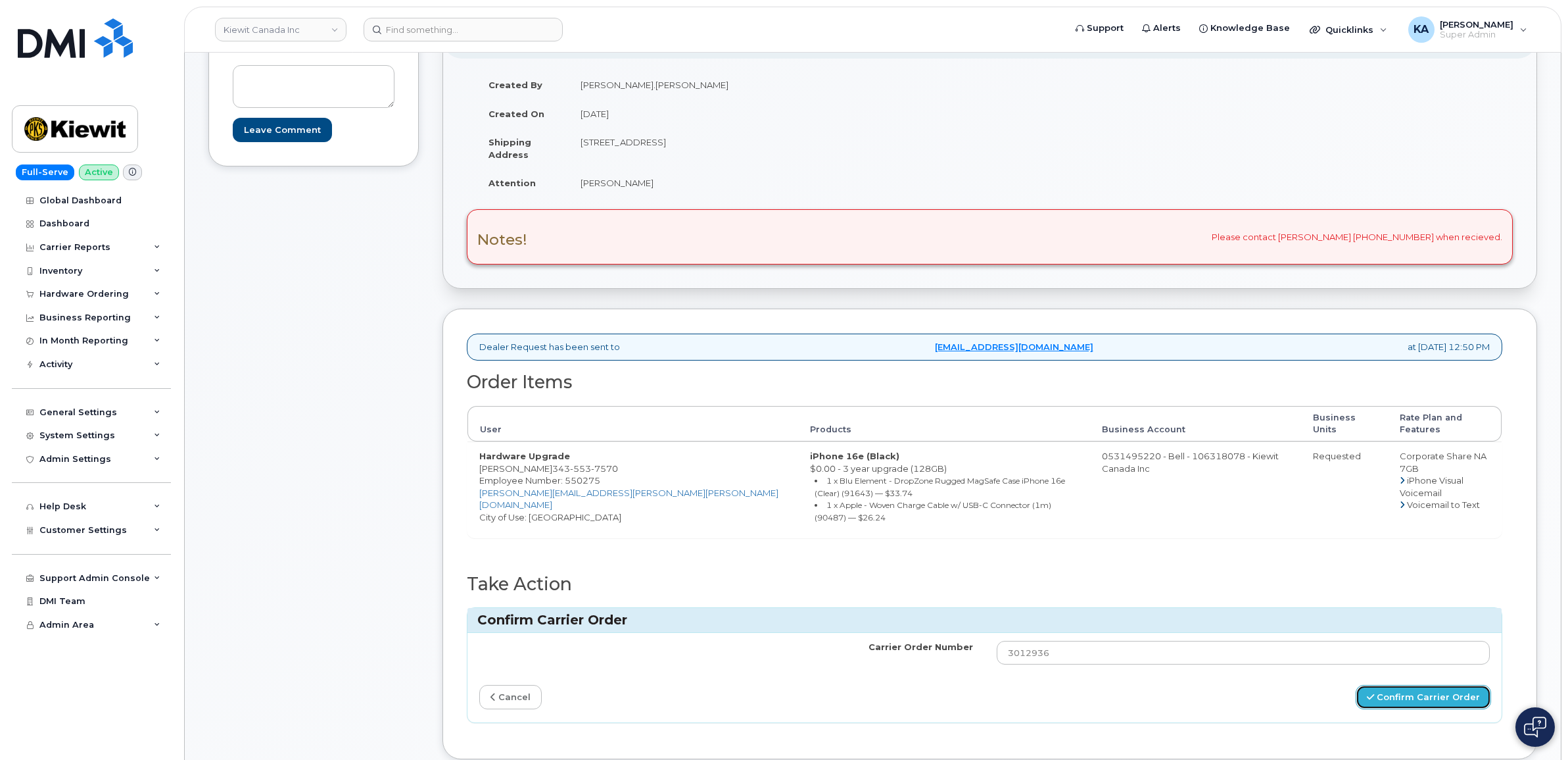
click at [1402, 684] on button "Confirm Carrier Order" at bounding box center [1423, 696] width 135 height 25
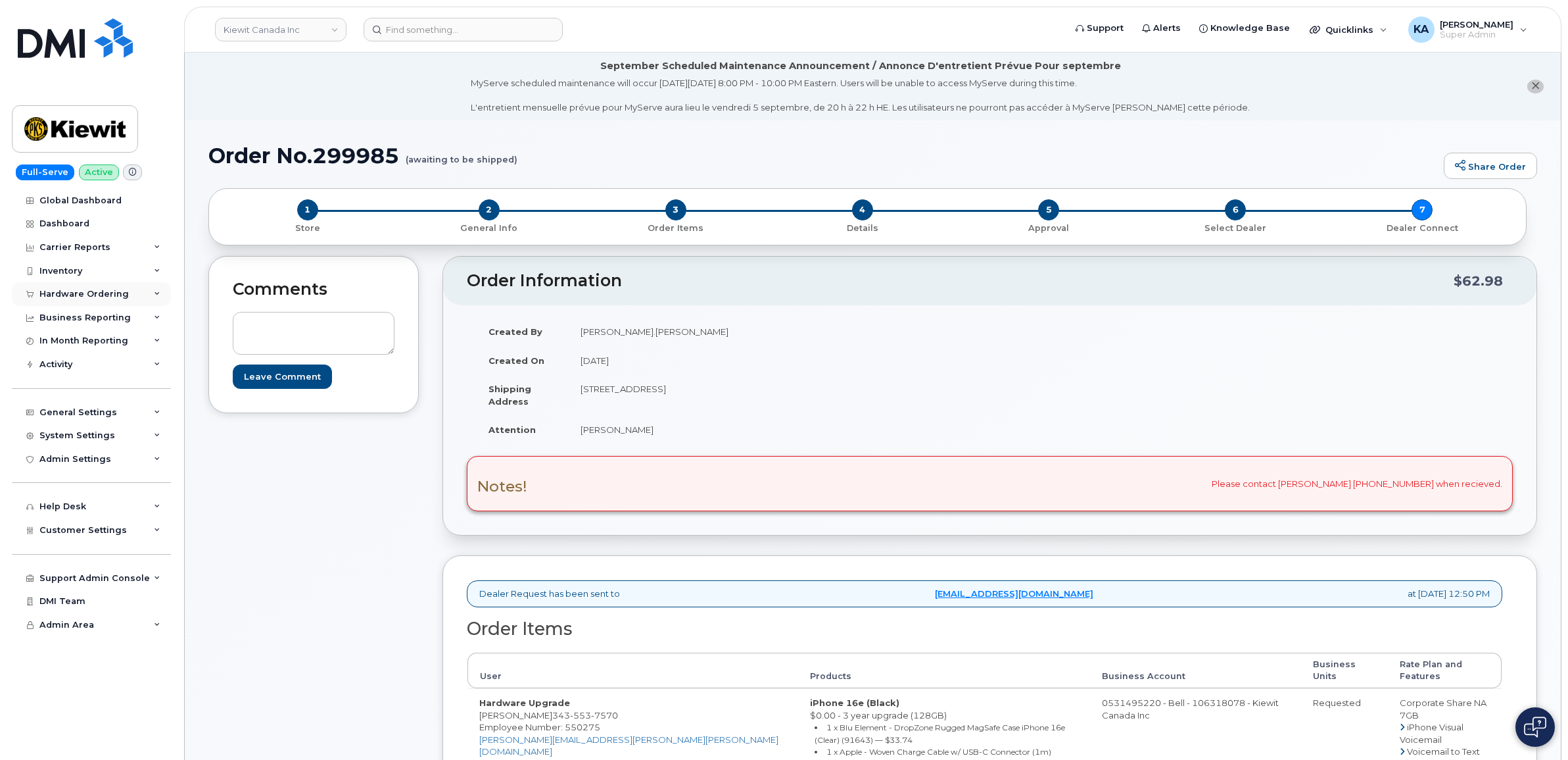
click at [66, 291] on div "Hardware Ordering" at bounding box center [84, 294] width 90 height 10
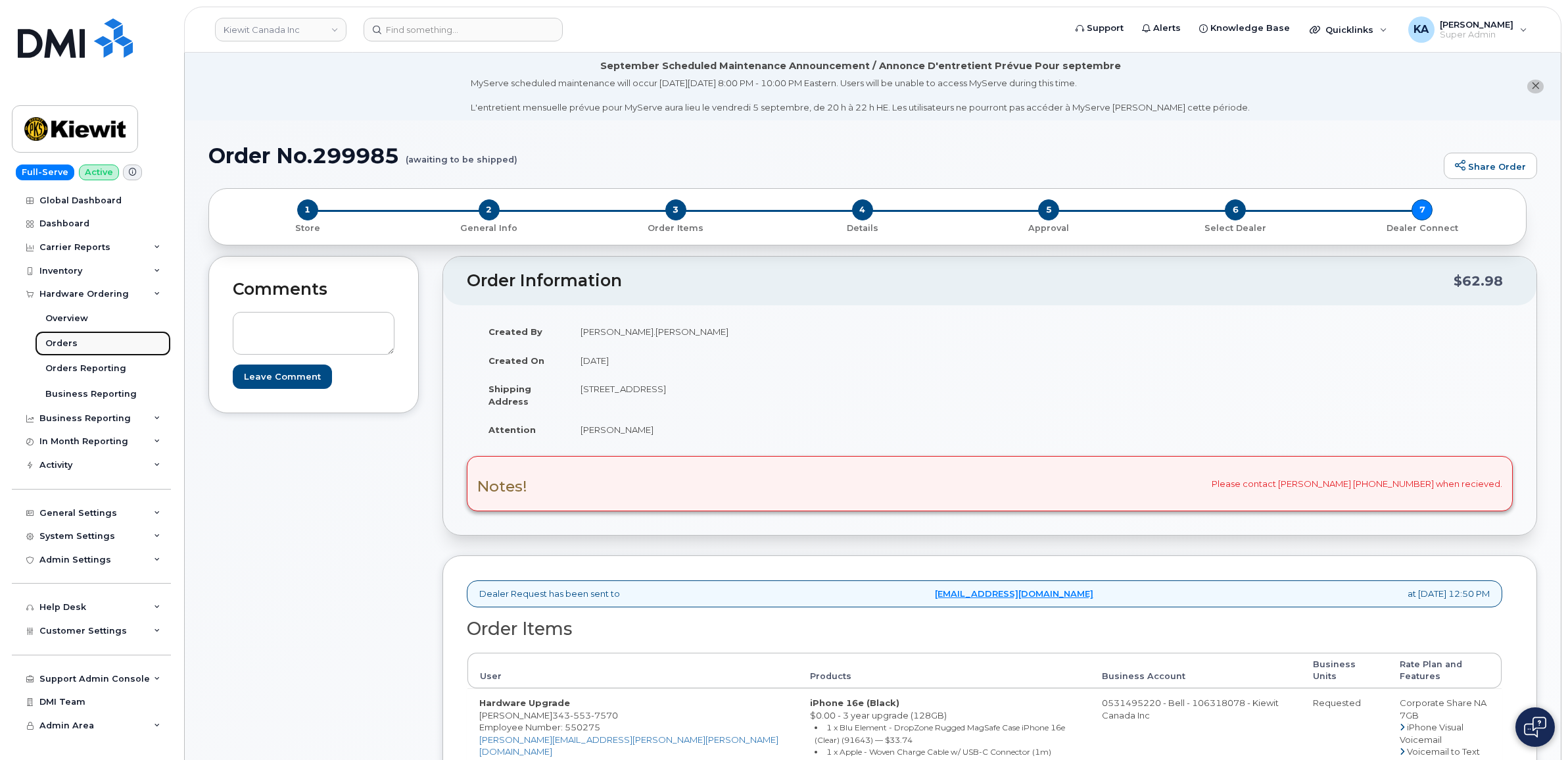
click at [55, 342] on div "Orders" at bounding box center [61, 343] width 32 height 12
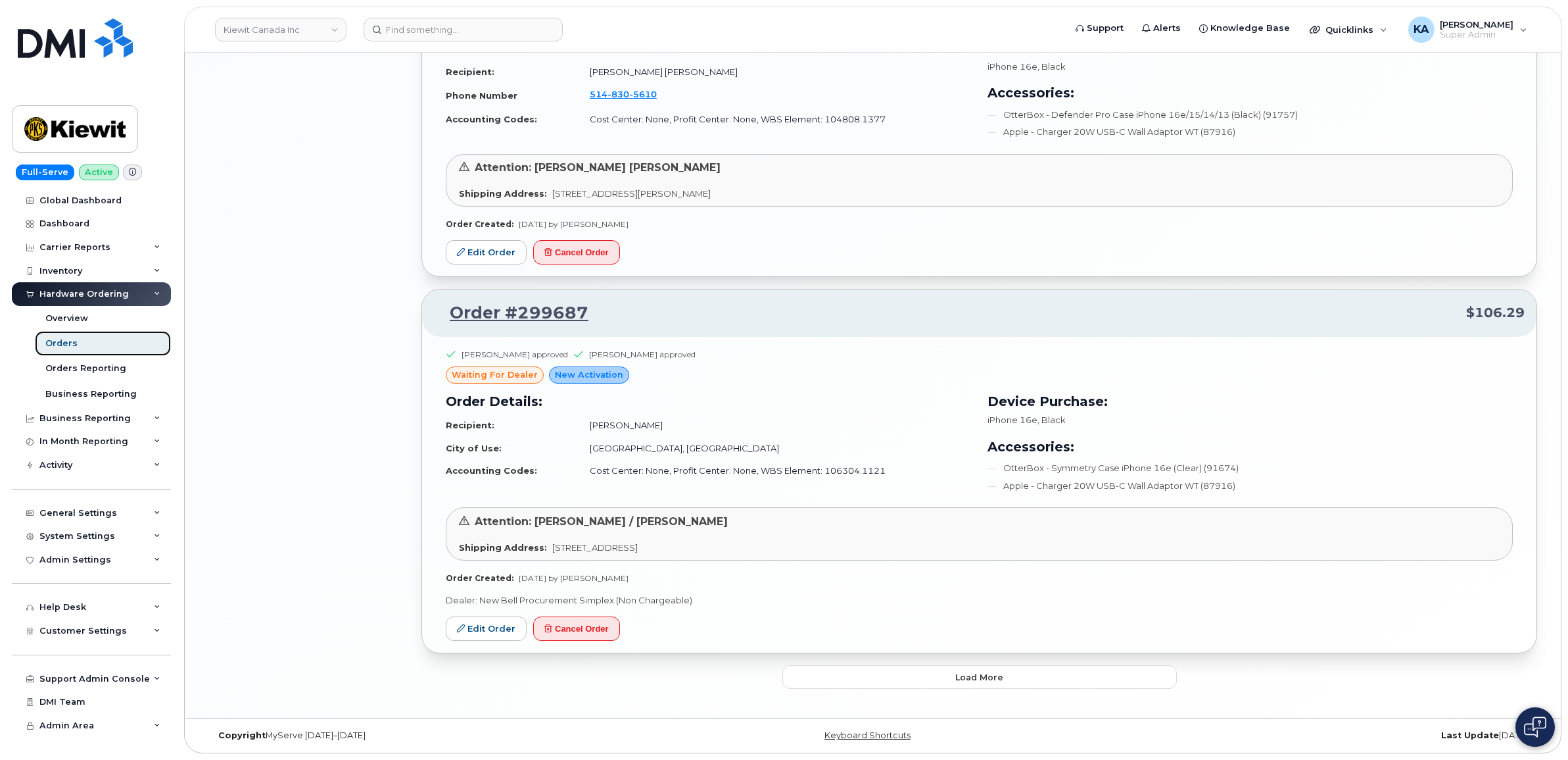
scroll to position [1971, 0]
click at [847, 672] on button "Load more" at bounding box center [980, 677] width 395 height 24
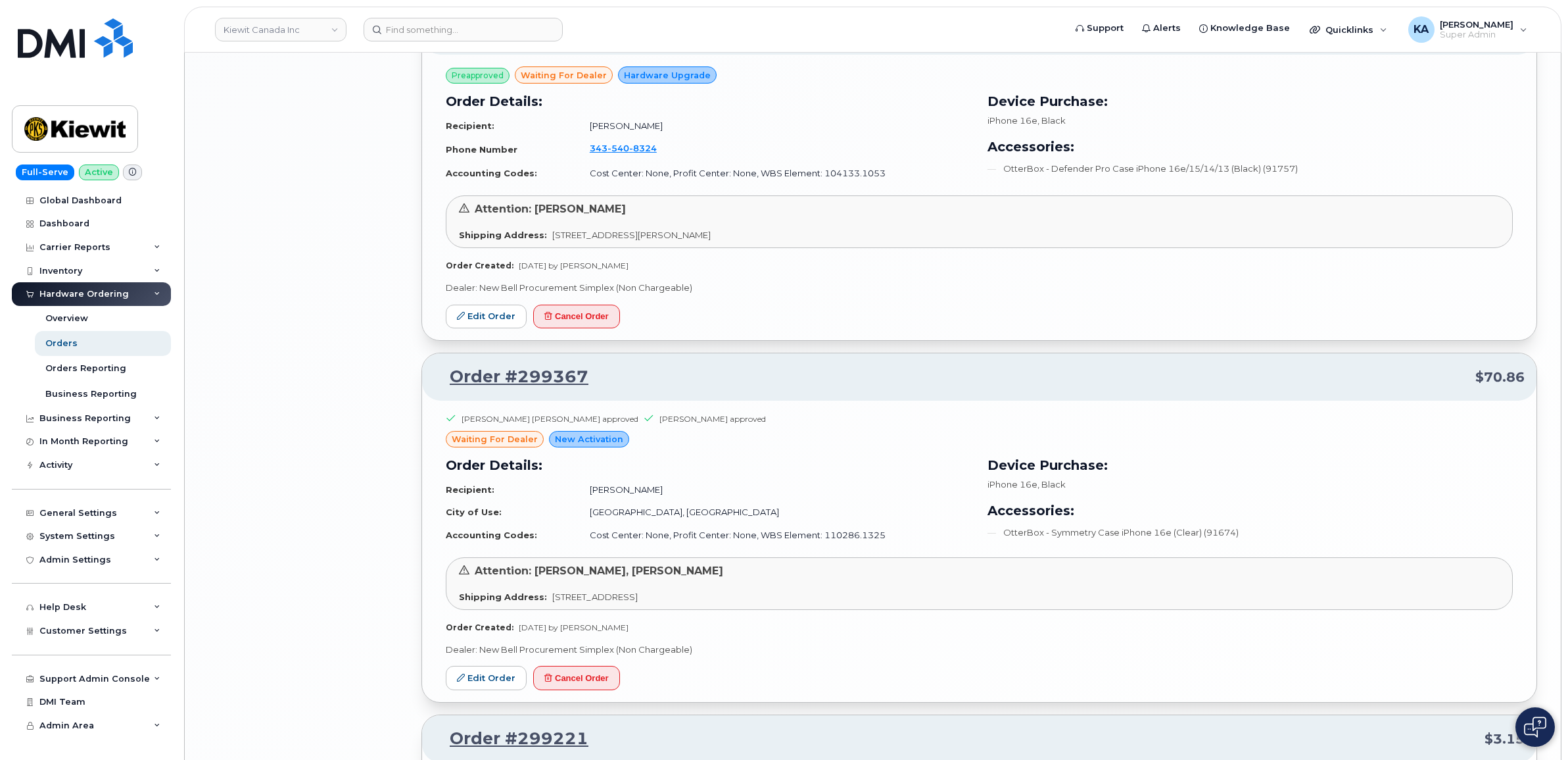
scroll to position [3040, 0]
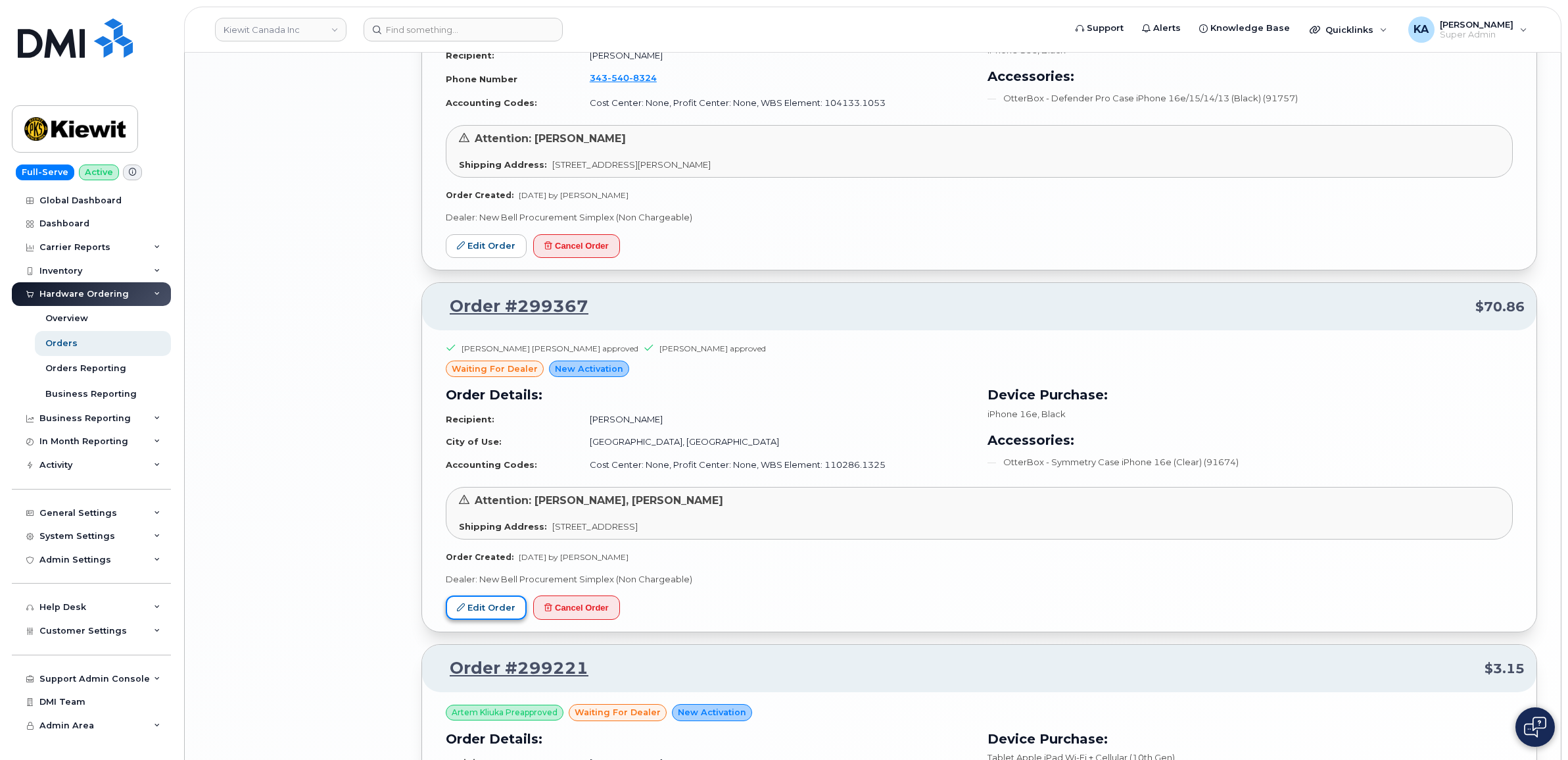
click at [483, 613] on link "Edit Order" at bounding box center [486, 607] width 81 height 25
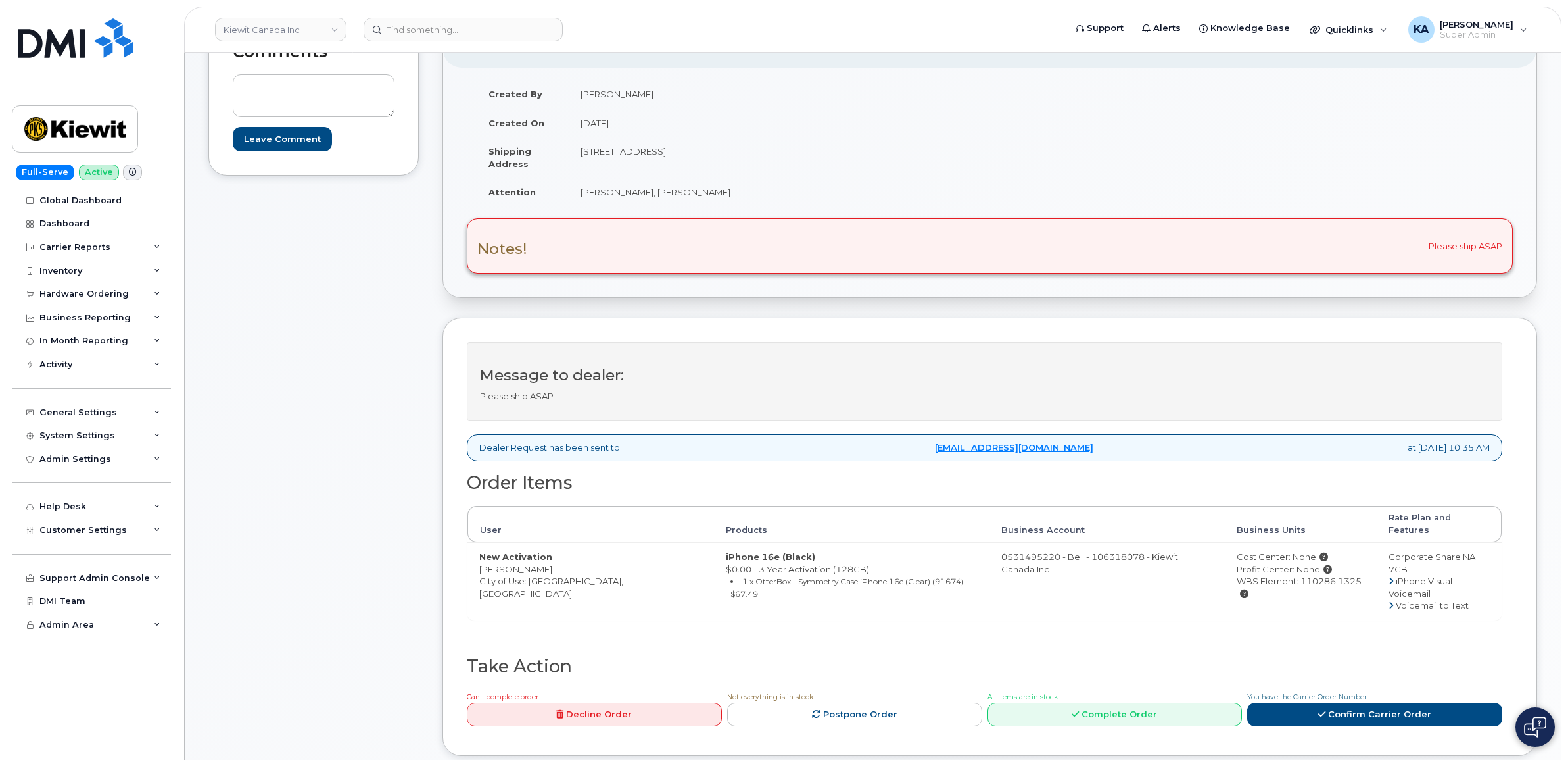
scroll to position [247, 0]
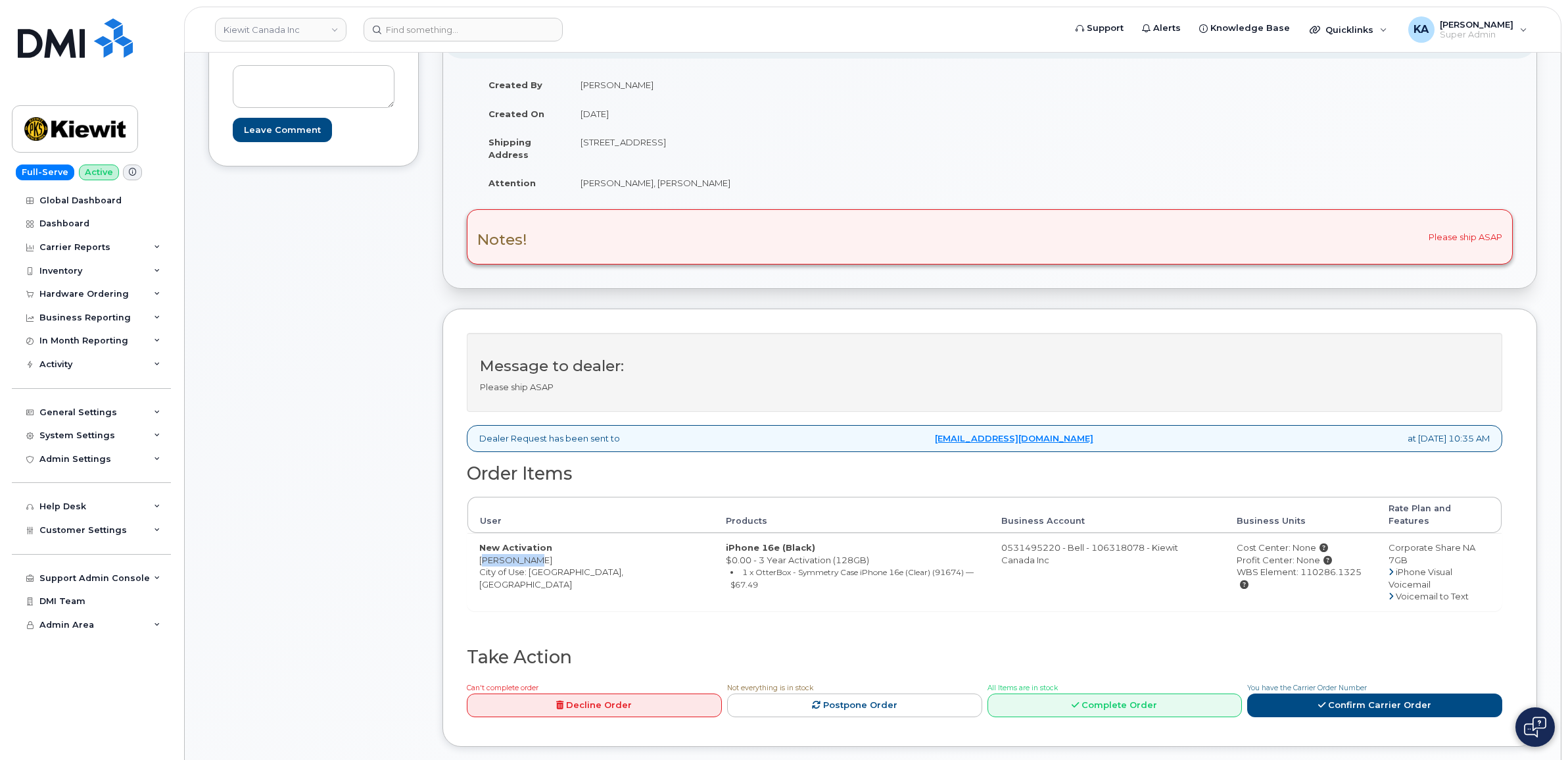
drag, startPoint x: 471, startPoint y: 551, endPoint x: 530, endPoint y: 554, distance: 59.1
click at [530, 554] on td "New Activation [PERSON_NAME] City of Use: [GEOGRAPHIC_DATA], [GEOGRAPHIC_DATA]" at bounding box center [591, 571] width 247 height 78
drag, startPoint x: 530, startPoint y: 554, endPoint x: 520, endPoint y: 551, distance: 10.4
copy td "[PERSON_NAME]"
drag, startPoint x: 577, startPoint y: 142, endPoint x: 711, endPoint y: 150, distance: 134.2
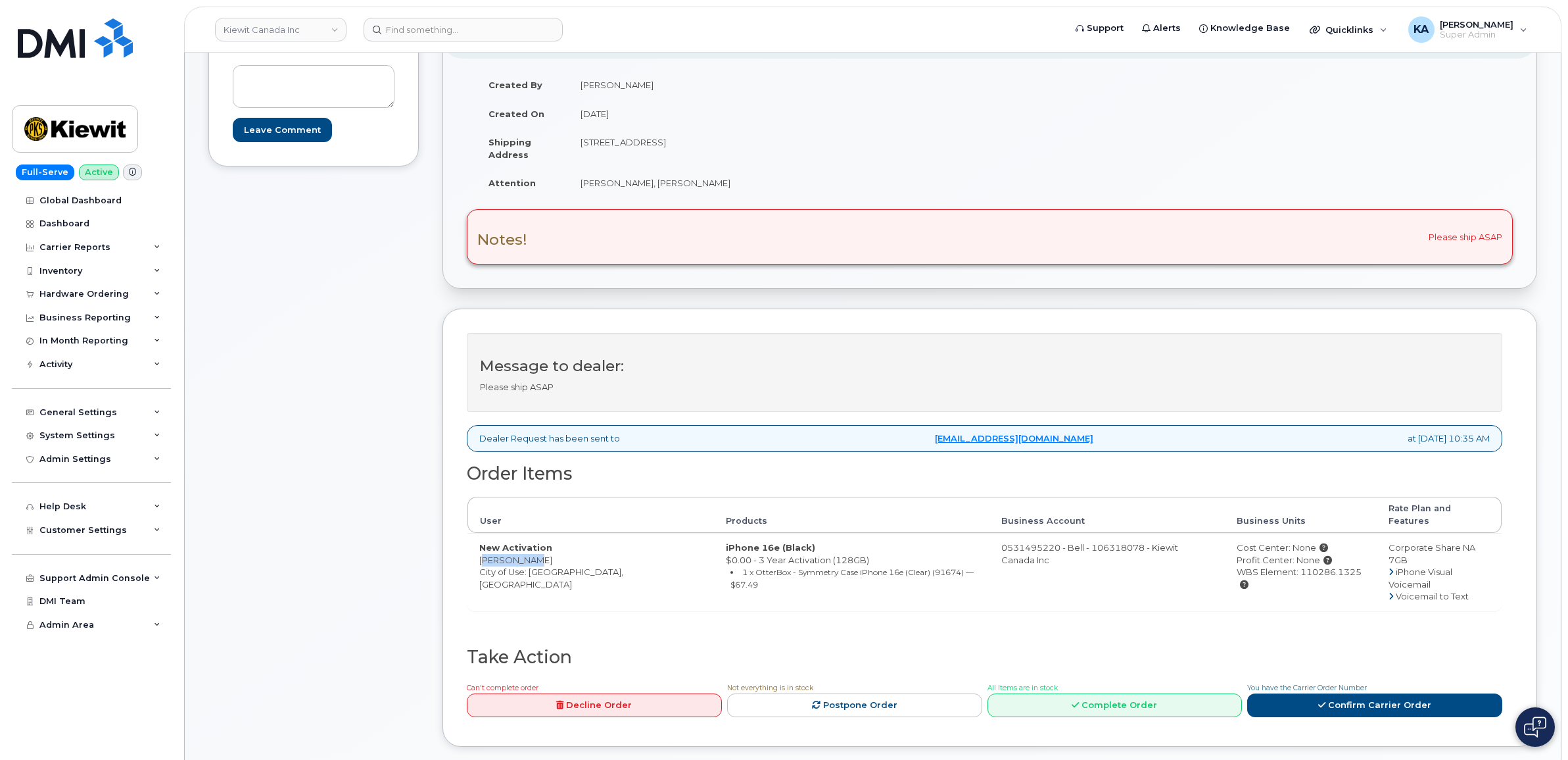
click at [711, 150] on td "[STREET_ADDRESS]" at bounding box center [775, 148] width 411 height 41
drag, startPoint x: 711, startPoint y: 150, endPoint x: 701, endPoint y: 145, distance: 11.2
copy td "[STREET_ADDRESS]"
drag, startPoint x: 763, startPoint y: 144, endPoint x: 804, endPoint y: 147, distance: 41.1
click at [804, 147] on td "[STREET_ADDRESS]" at bounding box center [775, 148] width 411 height 41
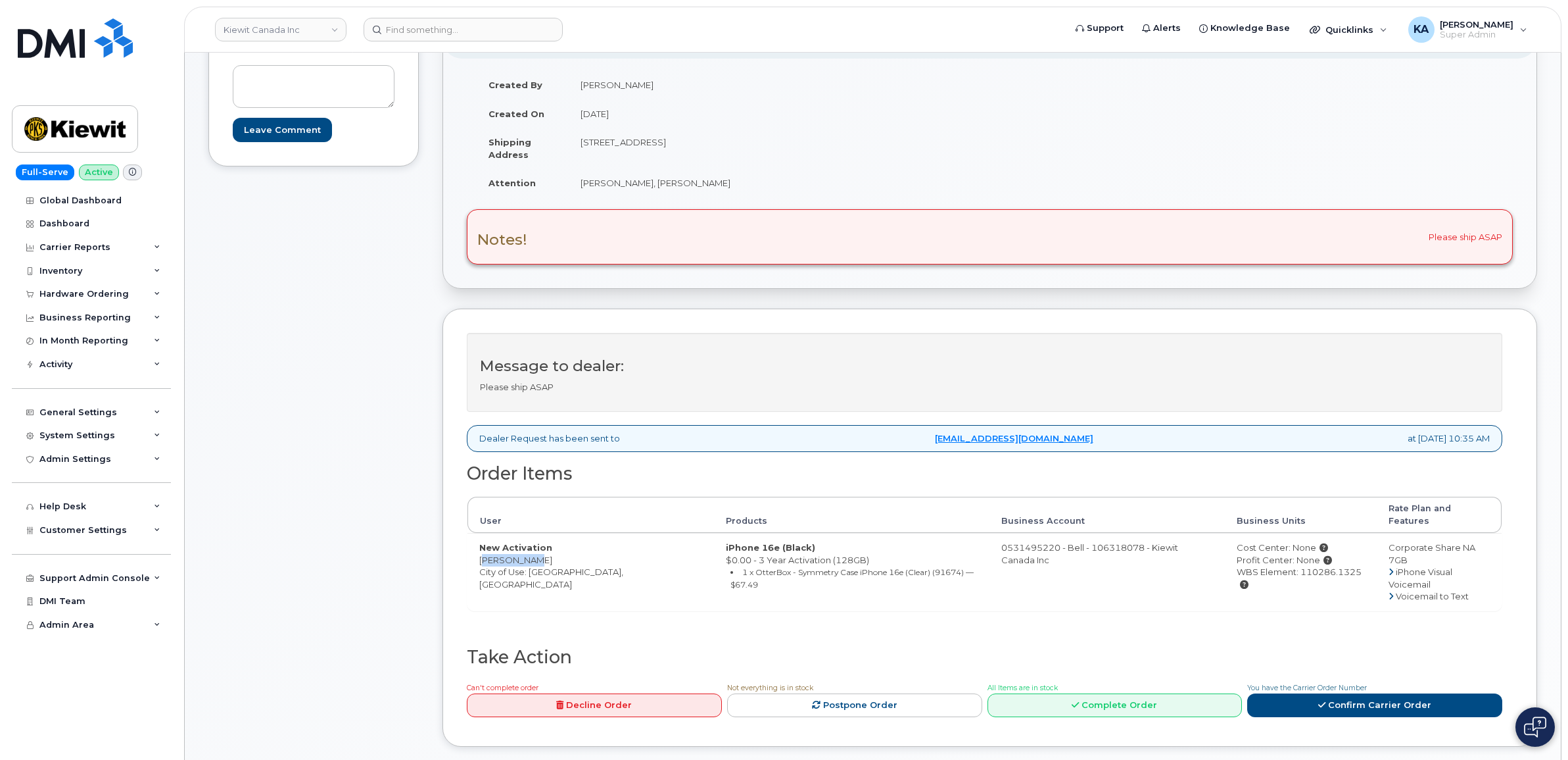
drag, startPoint x: 804, startPoint y: 147, endPoint x: 794, endPoint y: 142, distance: 11.2
copy td "T2W 3X6"
drag, startPoint x: 572, startPoint y: 184, endPoint x: 685, endPoint y: 191, distance: 113.2
click at [685, 191] on td "[PERSON_NAME], [PERSON_NAME]" at bounding box center [775, 183] width 411 height 29
drag, startPoint x: 684, startPoint y: 191, endPoint x: 668, endPoint y: 186, distance: 16.8
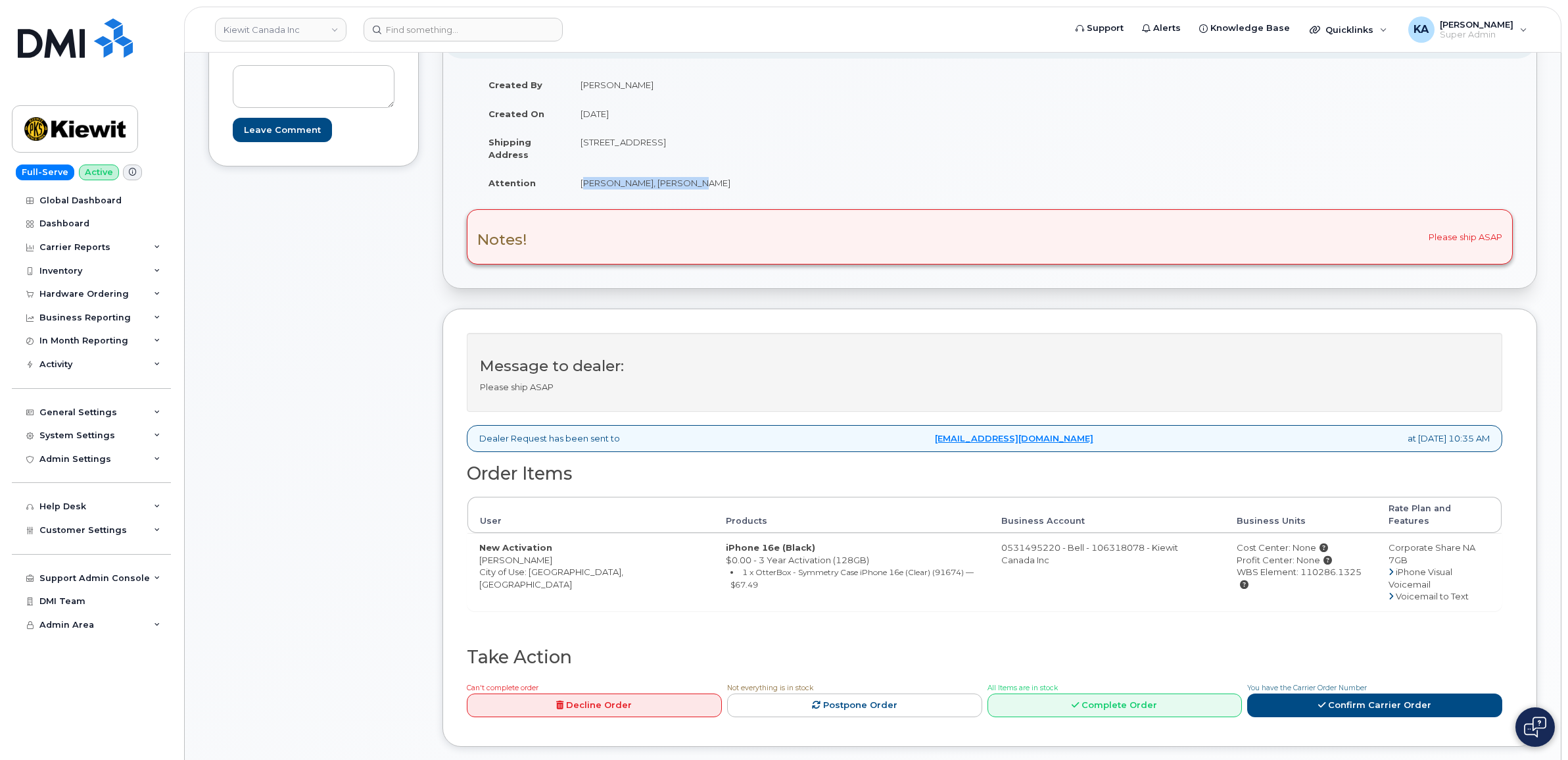
copy td "[PERSON_NAME], [PERSON_NAME]"
drag, startPoint x: 471, startPoint y: 553, endPoint x: 532, endPoint y: 554, distance: 61.0
click at [532, 554] on td "New Activation Julie Dahn City of Use: Calgary, Alberta" at bounding box center [591, 571] width 247 height 78
drag, startPoint x: 532, startPoint y: 554, endPoint x: 517, endPoint y: 550, distance: 15.5
copy td "Julie Dahn"
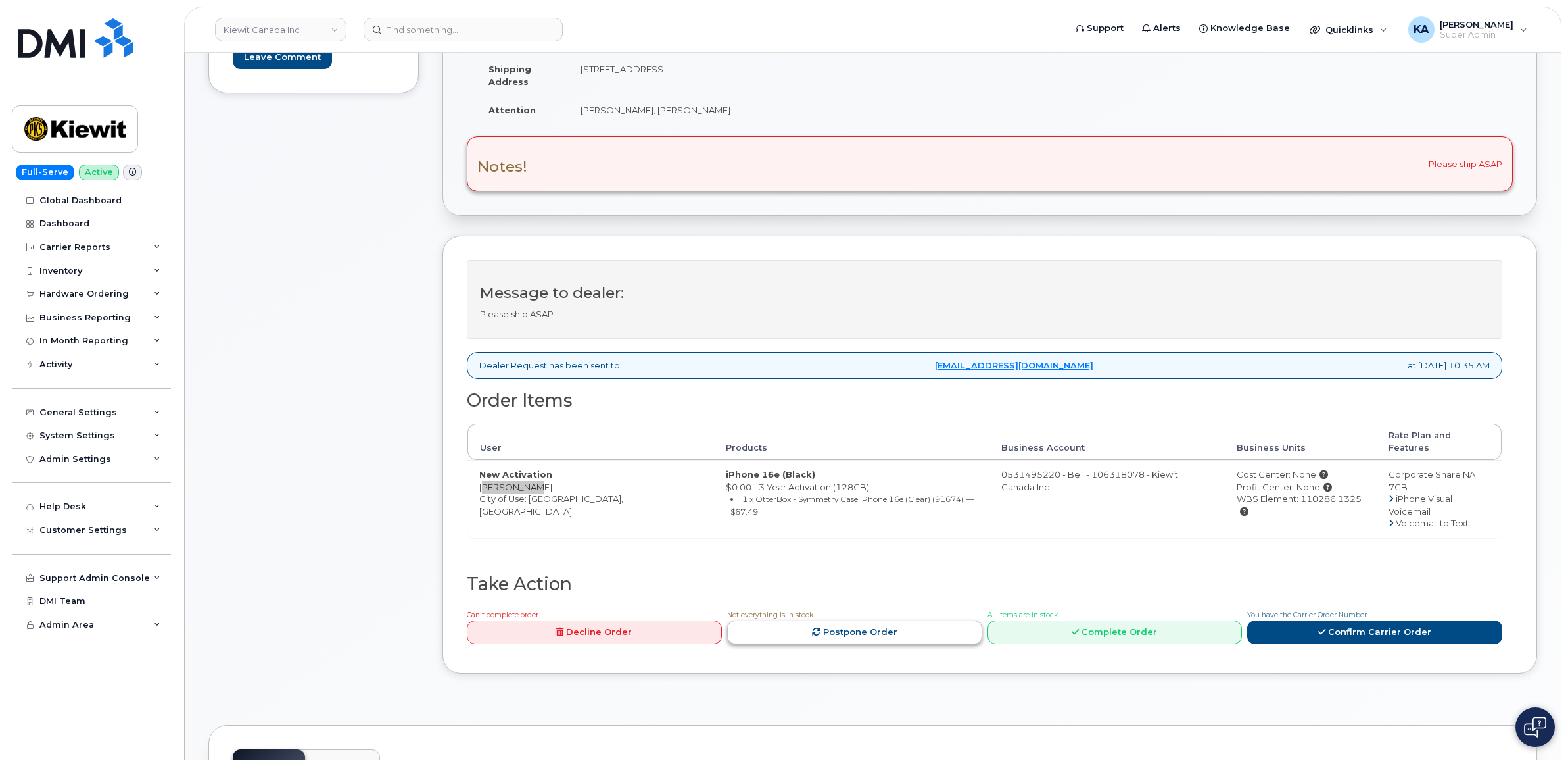
scroll to position [329, 0]
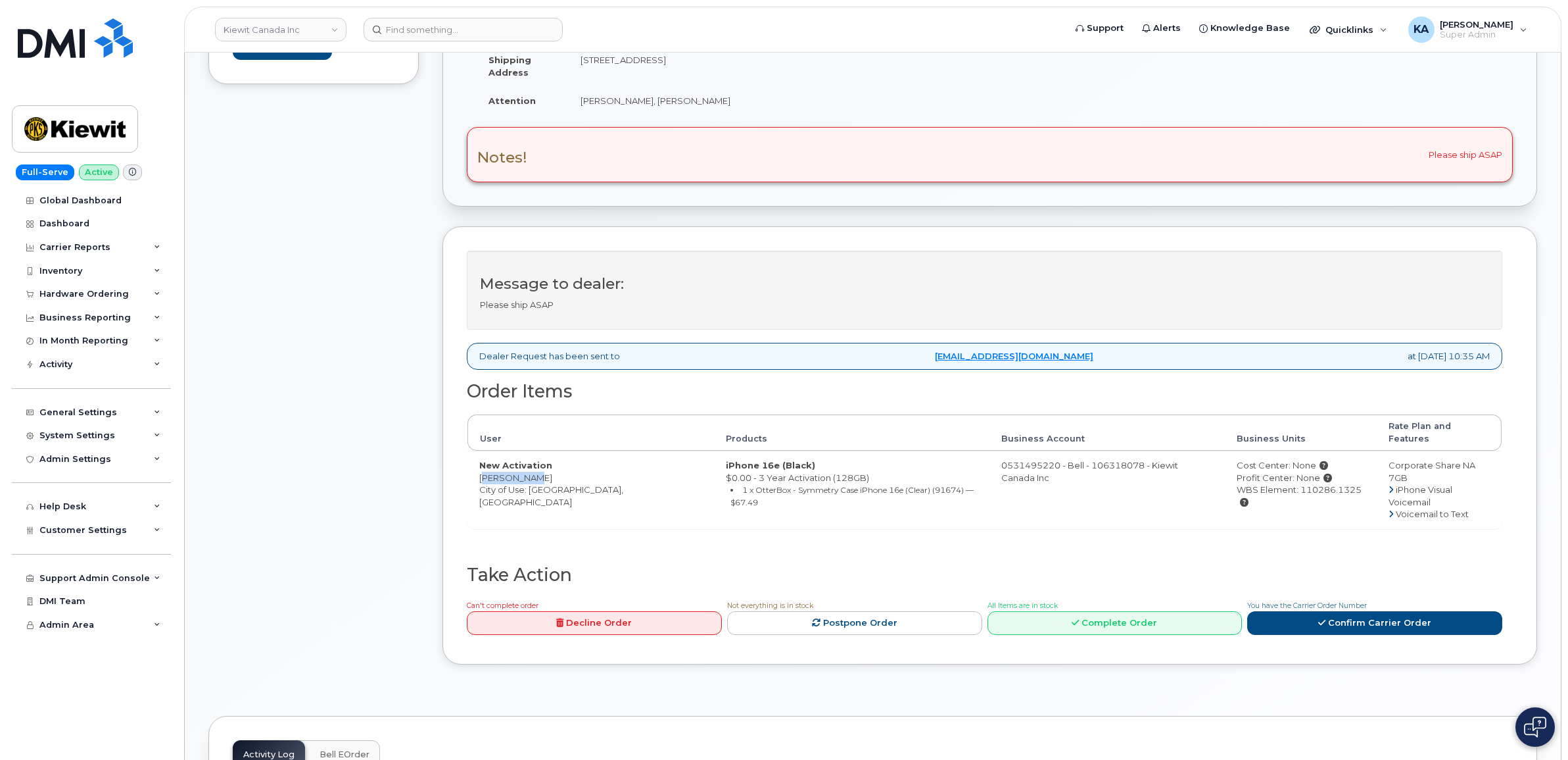
drag, startPoint x: 1207, startPoint y: 480, endPoint x: 1332, endPoint y: 482, distance: 125.0
click at [1332, 484] on div "WBS Element: 110286.1325" at bounding box center [1301, 495] width 129 height 25
drag, startPoint x: 1332, startPoint y: 482, endPoint x: 1325, endPoint y: 480, distance: 7.3
copy div "WBS Element: 110286.1325"
click at [1326, 611] on link "Confirm Carrier Order" at bounding box center [1374, 623] width 255 height 25
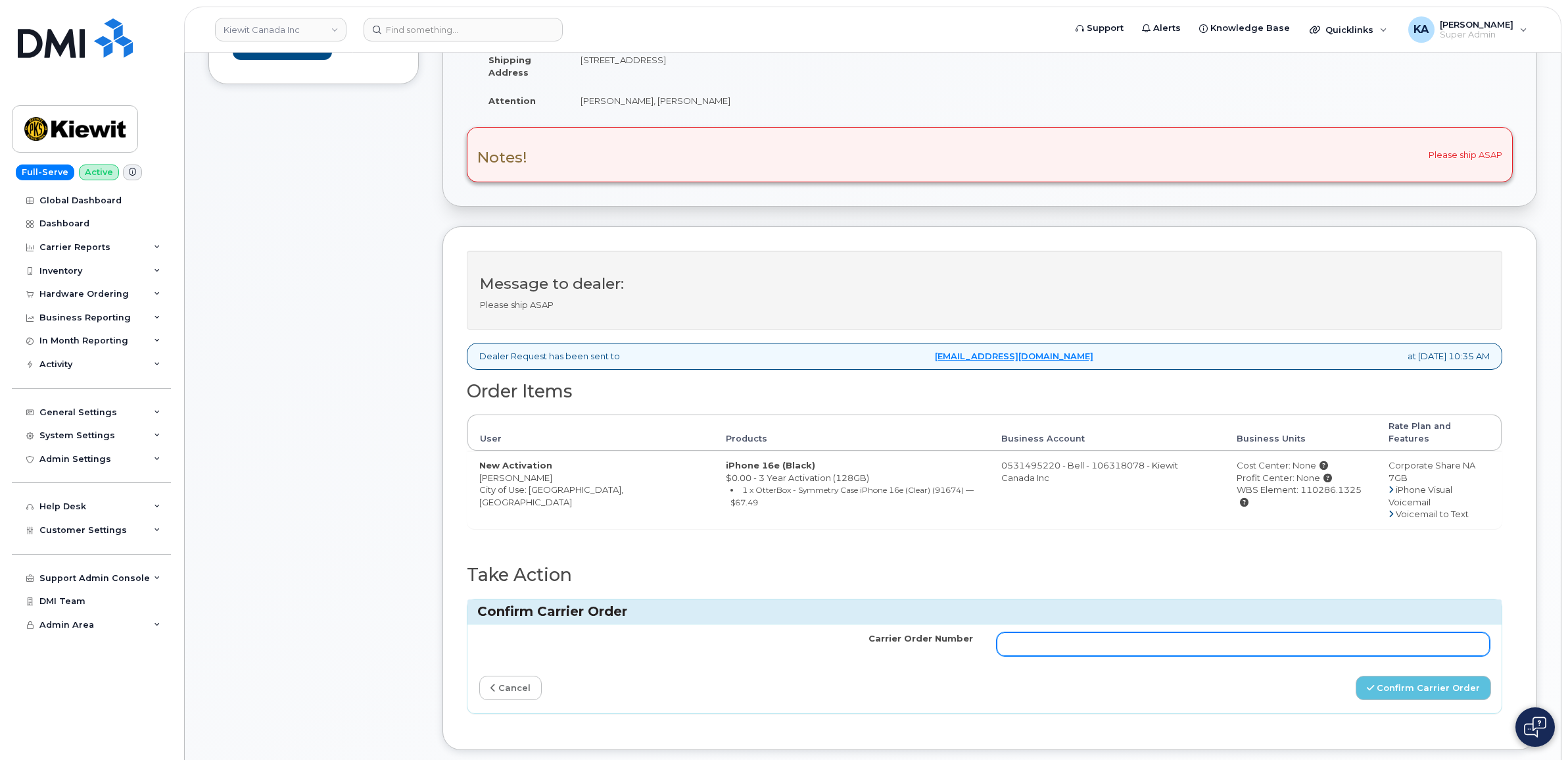
click at [1174, 632] on input "Carrier Order Number" at bounding box center [1243, 644] width 494 height 24
paste input "3012946"
type input "3012946"
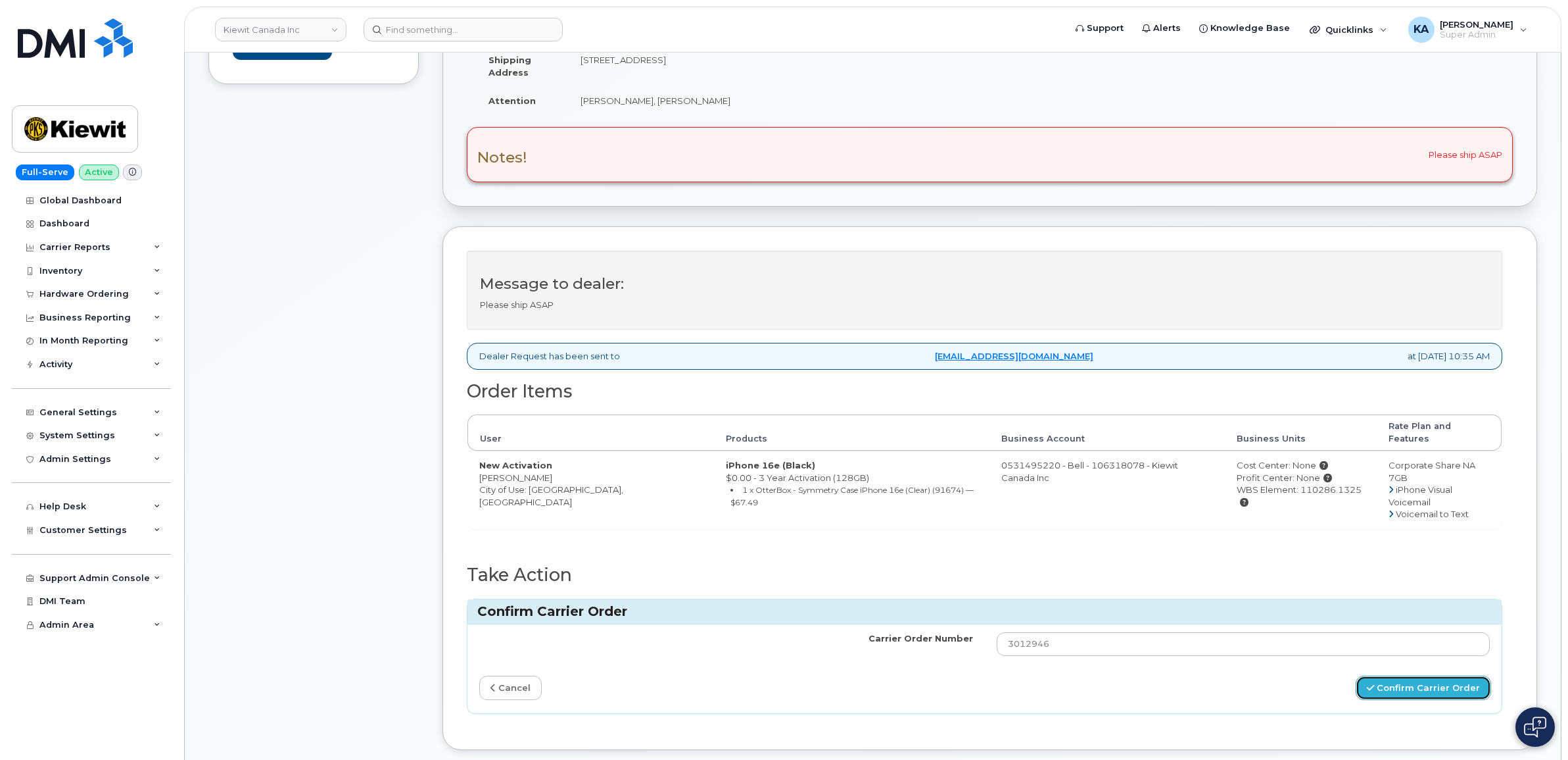
click at [1389, 675] on button "Confirm Carrier Order" at bounding box center [1423, 687] width 135 height 25
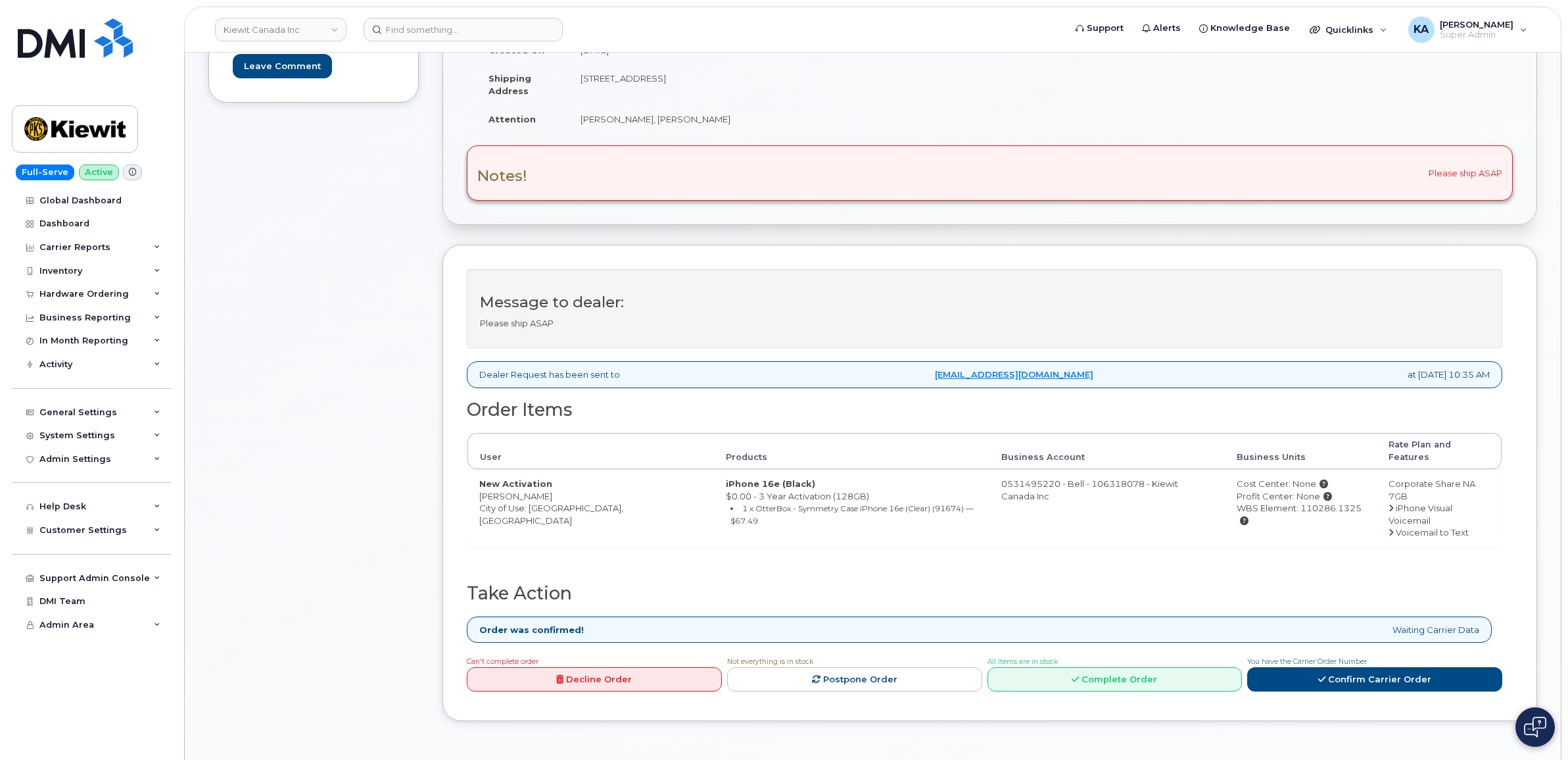
scroll to position [411, 0]
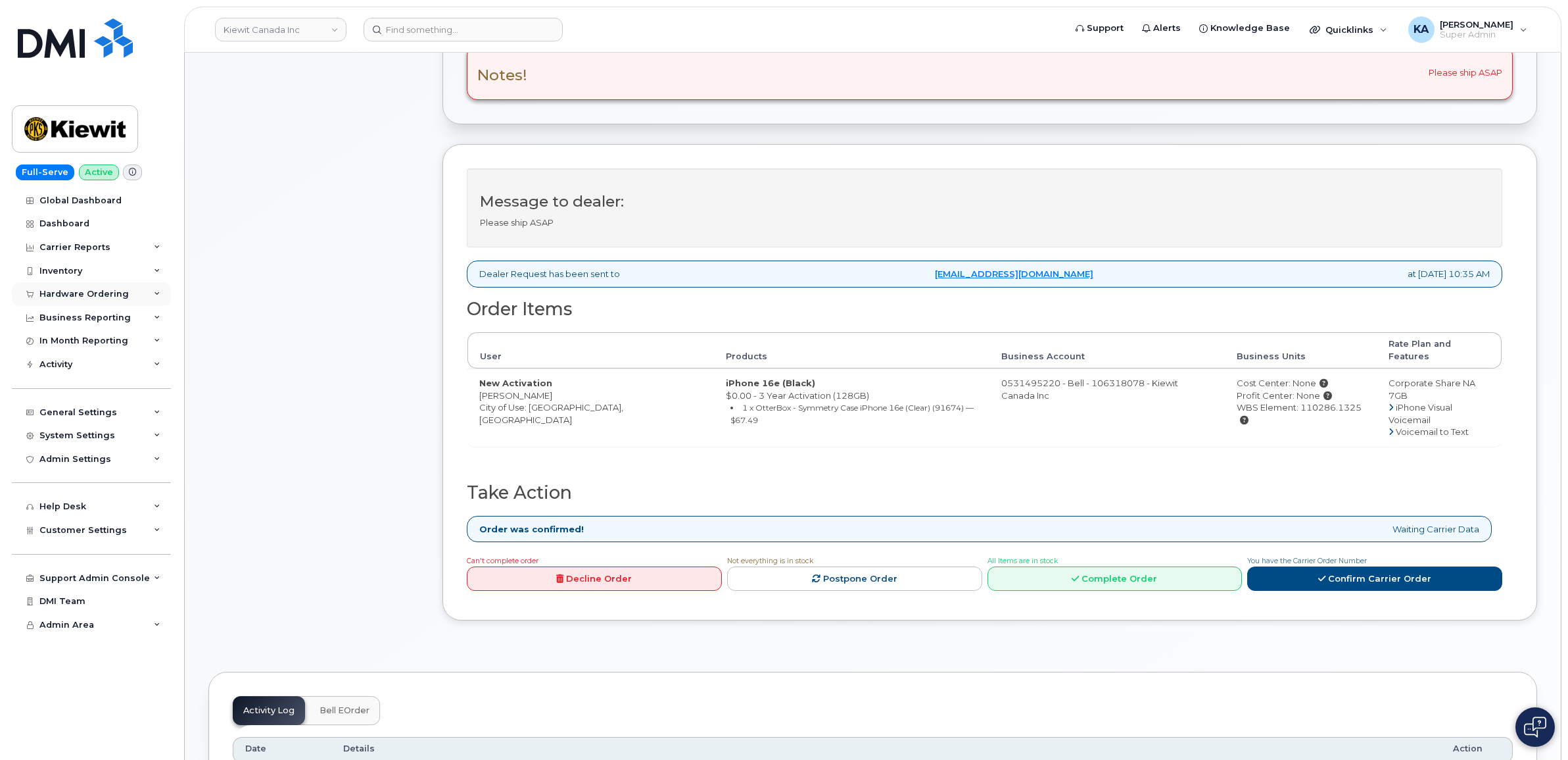
click at [74, 295] on div "Hardware Ordering" at bounding box center [84, 294] width 90 height 10
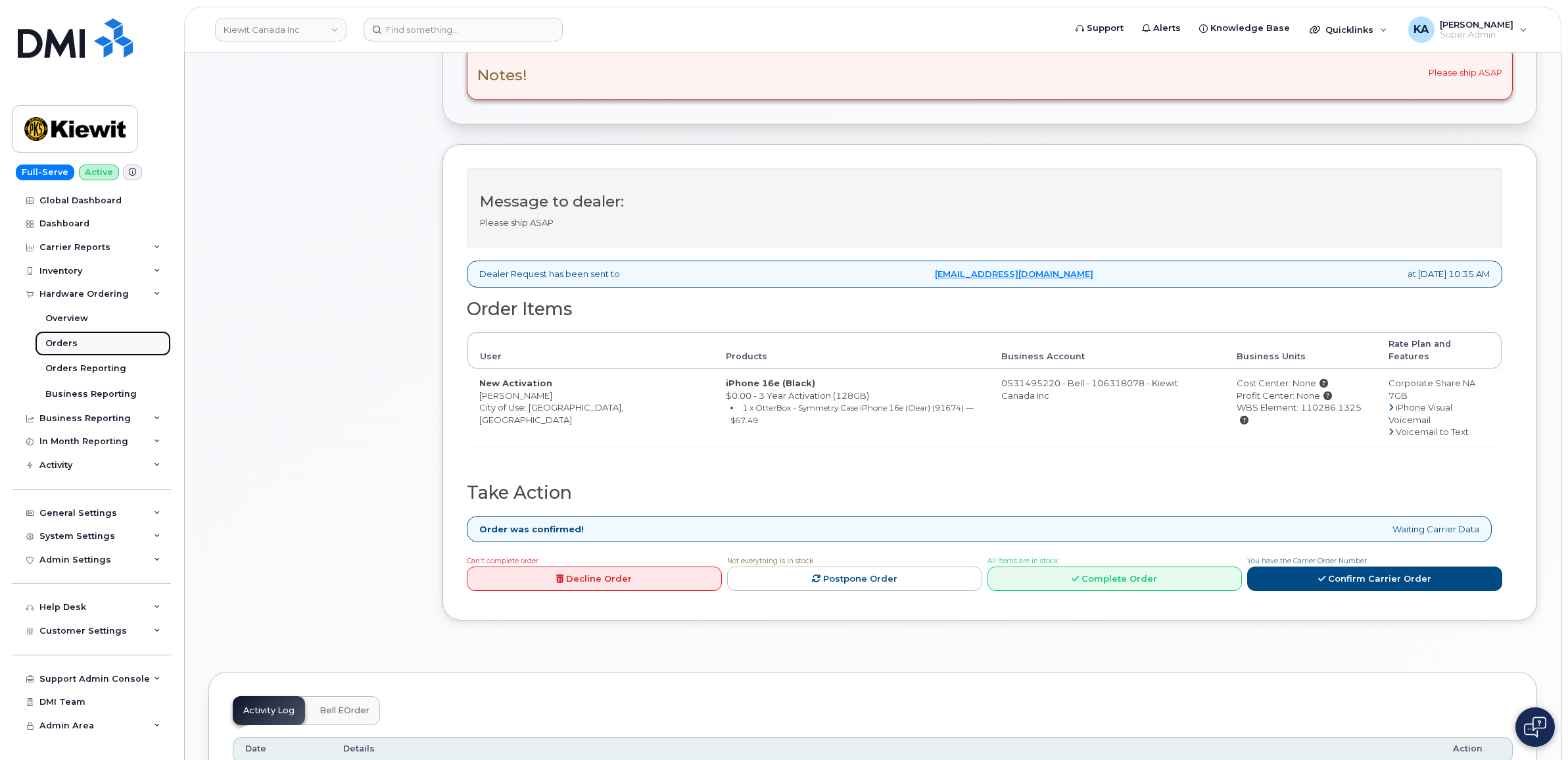
click at [58, 344] on div "Orders" at bounding box center [61, 343] width 32 height 12
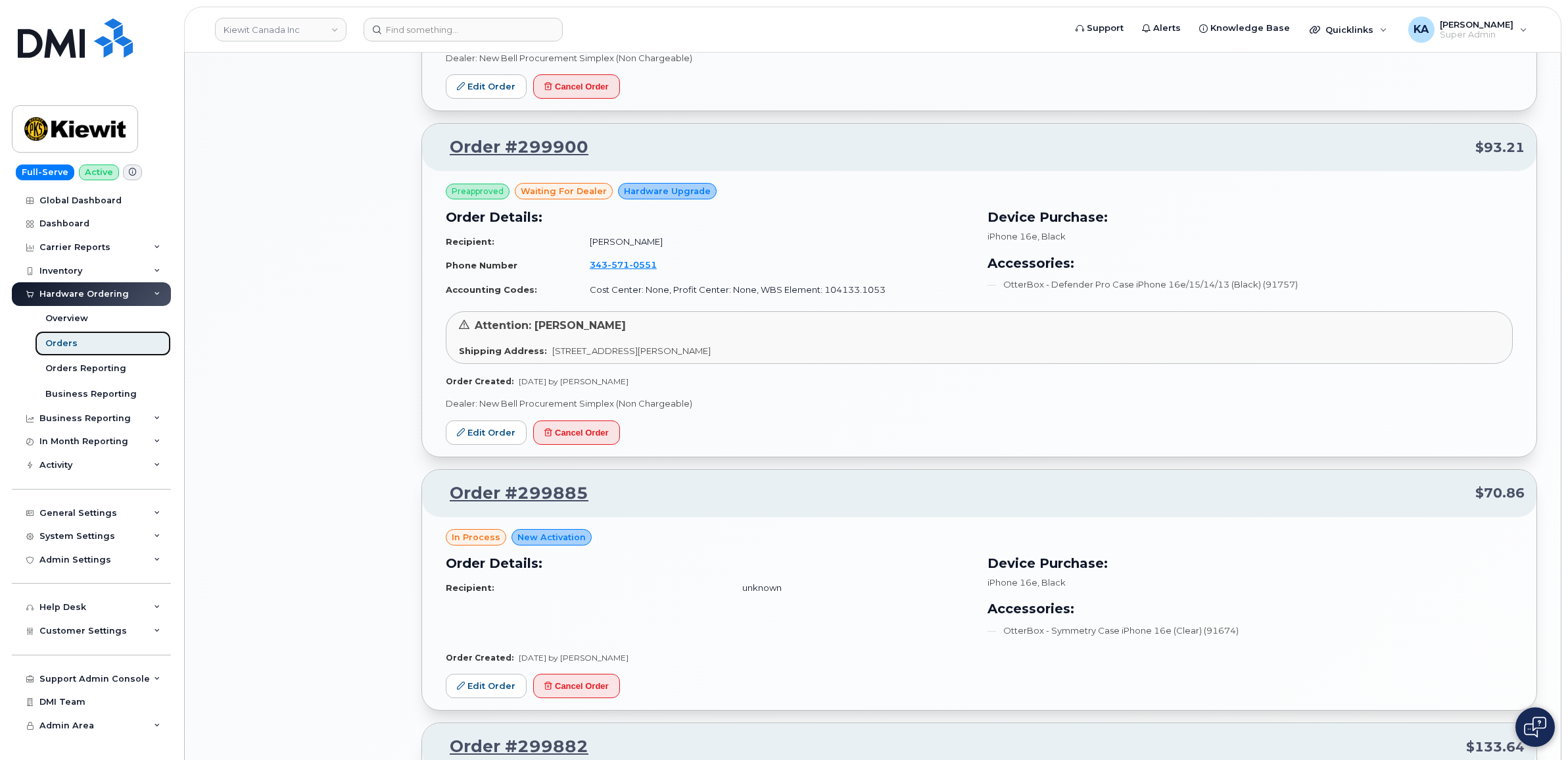
scroll to position [1151, 0]
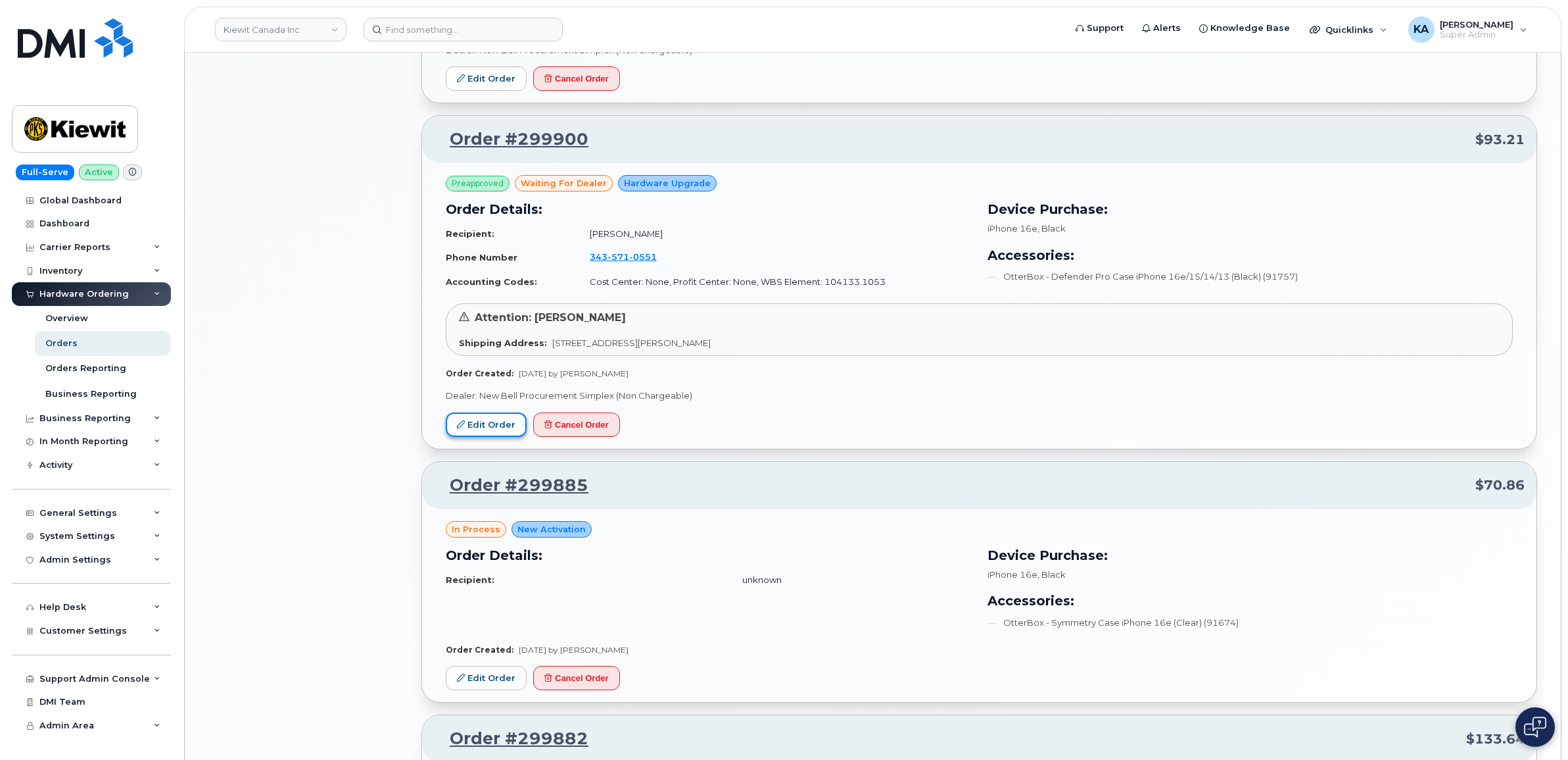
click at [483, 428] on link "Edit Order" at bounding box center [486, 424] width 81 height 25
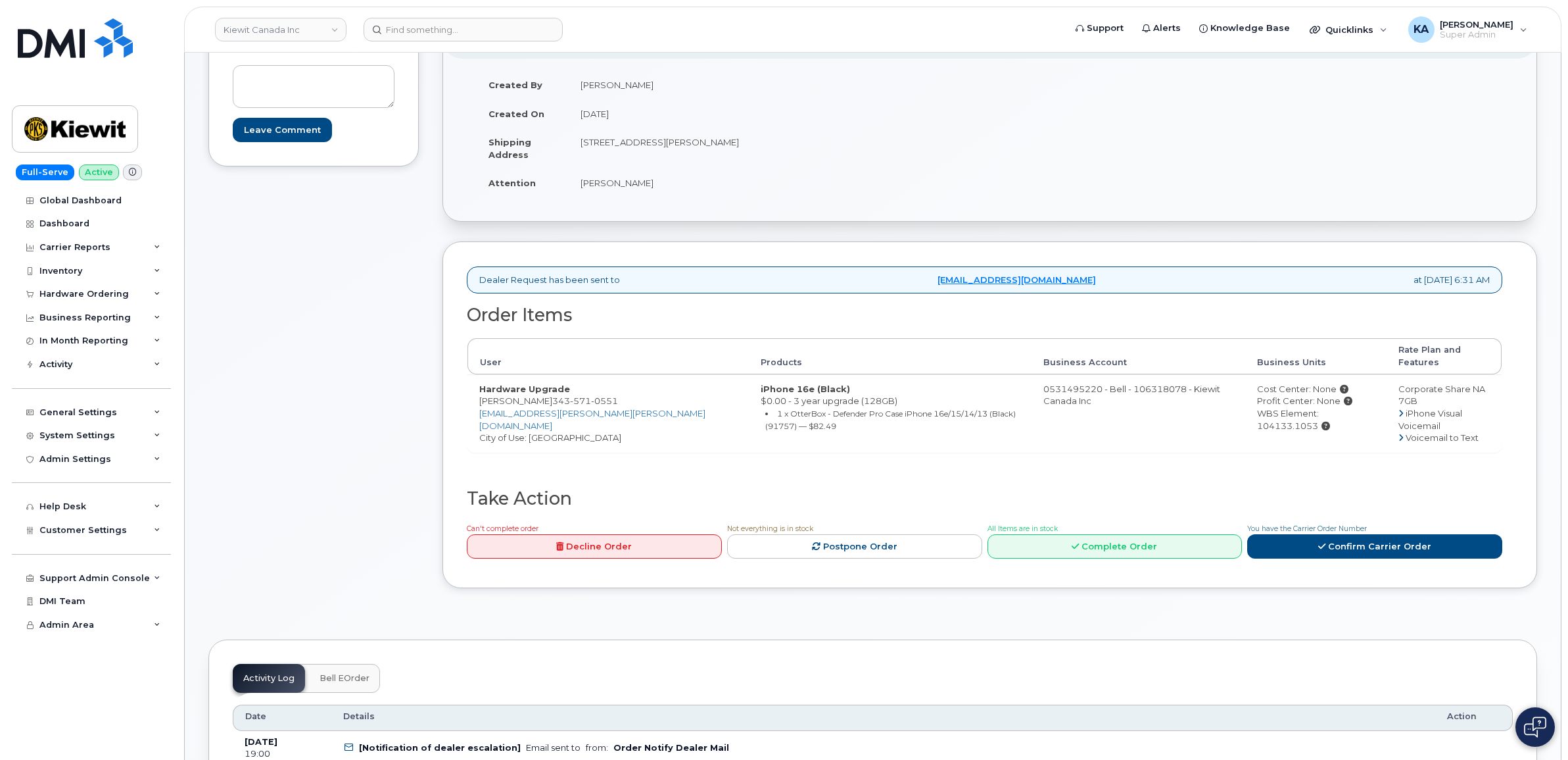
scroll to position [165, 0]
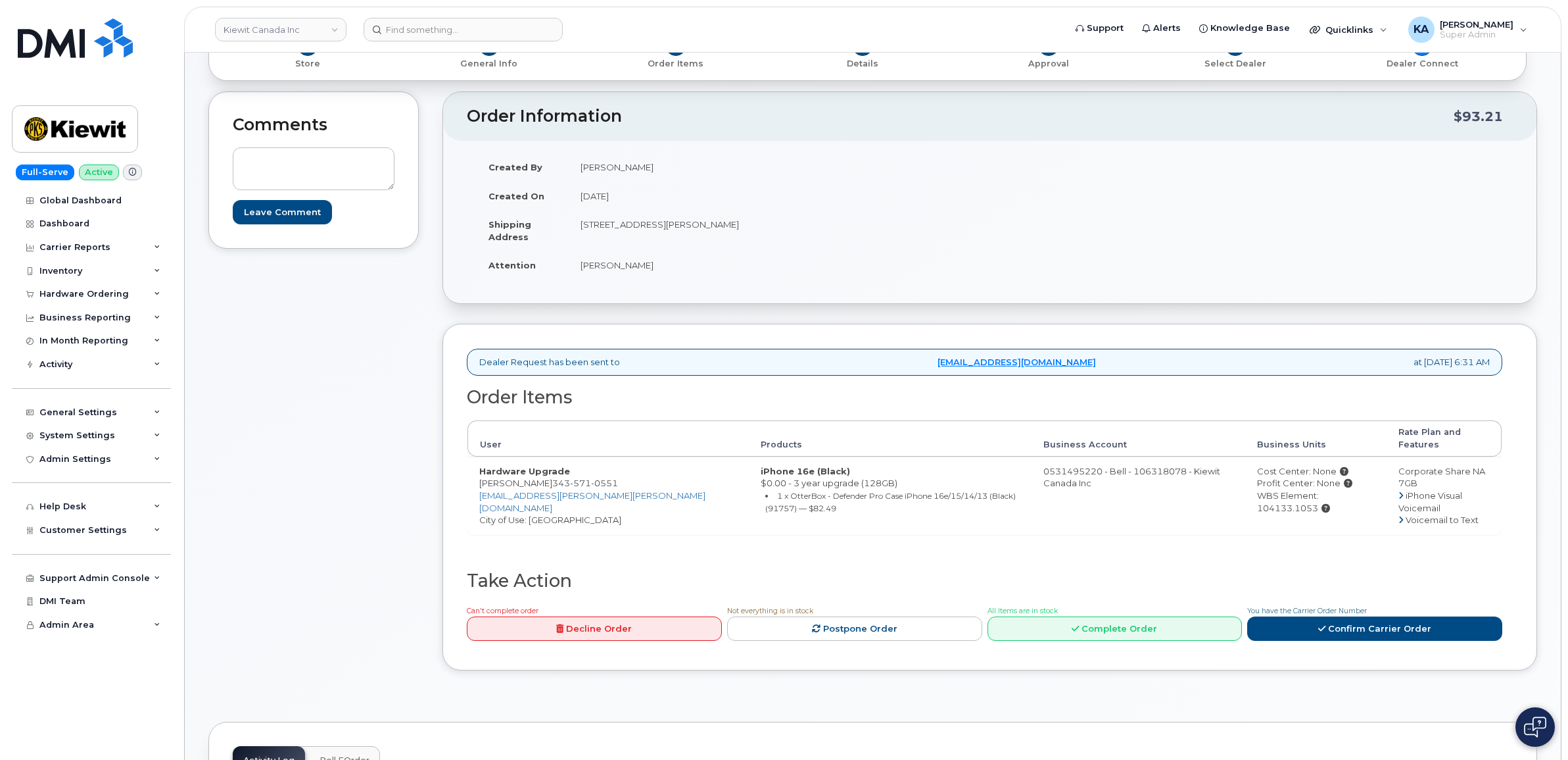
drag, startPoint x: 541, startPoint y: 474, endPoint x: 612, endPoint y: 476, distance: 71.0
click at [612, 476] on td "Hardware Upgrade Arun Gauniyal 343 571 0551 ARUN.GAUNIYAL@KIEWIT.COM City of Us…" at bounding box center [608, 495] width 281 height 78
drag, startPoint x: 609, startPoint y: 476, endPoint x: 588, endPoint y: 474, distance: 21.1
copy td "343 571 0551"
drag, startPoint x: 573, startPoint y: 226, endPoint x: 660, endPoint y: 232, distance: 87.2
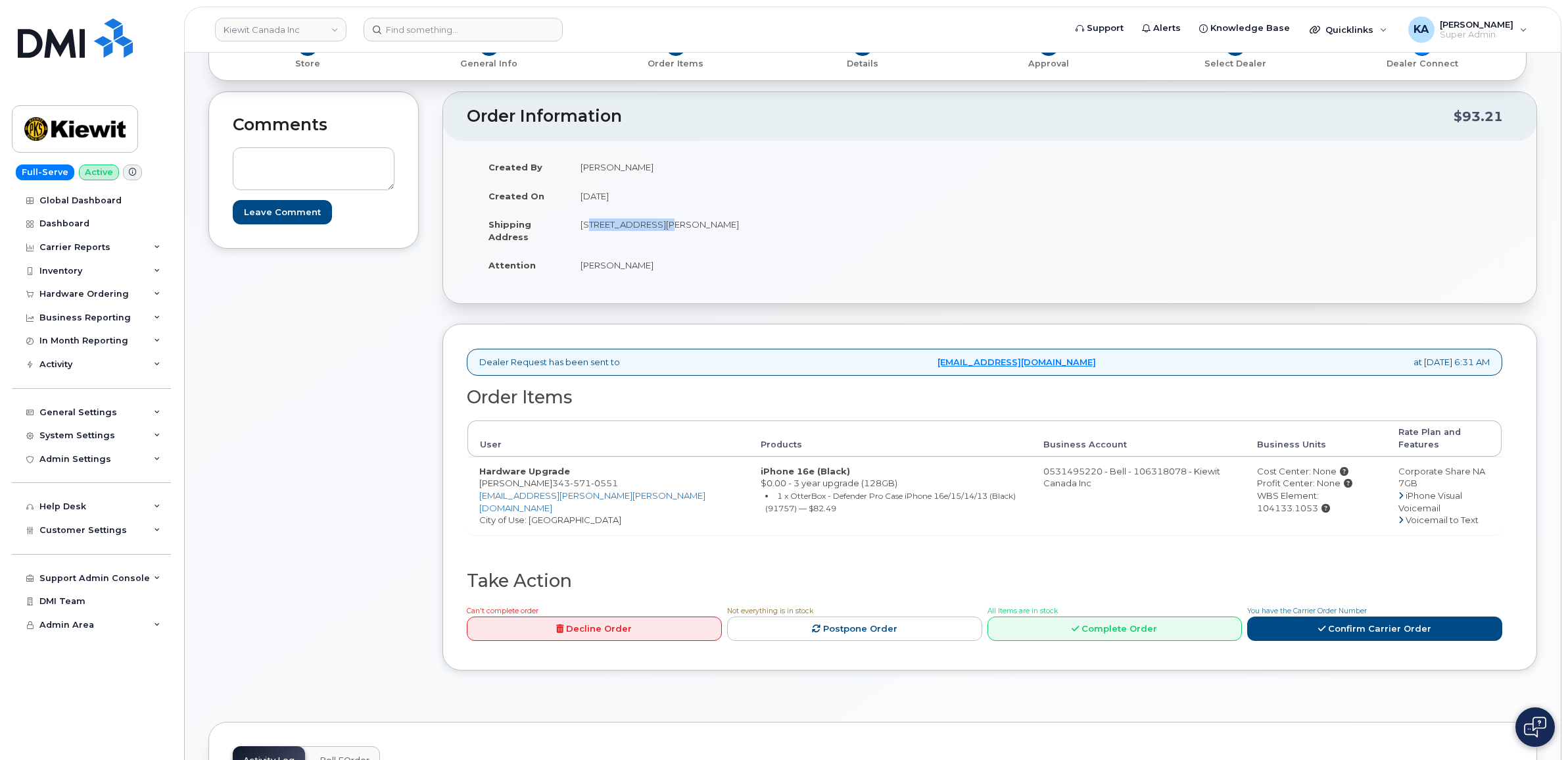
click at [660, 232] on td "[STREET_ADDRESS][PERSON_NAME]" at bounding box center [775, 230] width 411 height 41
drag, startPoint x: 660, startPoint y: 232, endPoint x: 639, endPoint y: 224, distance: 22.5
copy td "2440 Don Reid Dr"
drag, startPoint x: 728, startPoint y: 225, endPoint x: 781, endPoint y: 229, distance: 53.2
click at [781, 229] on td "[STREET_ADDRESS][PERSON_NAME]" at bounding box center [775, 230] width 411 height 41
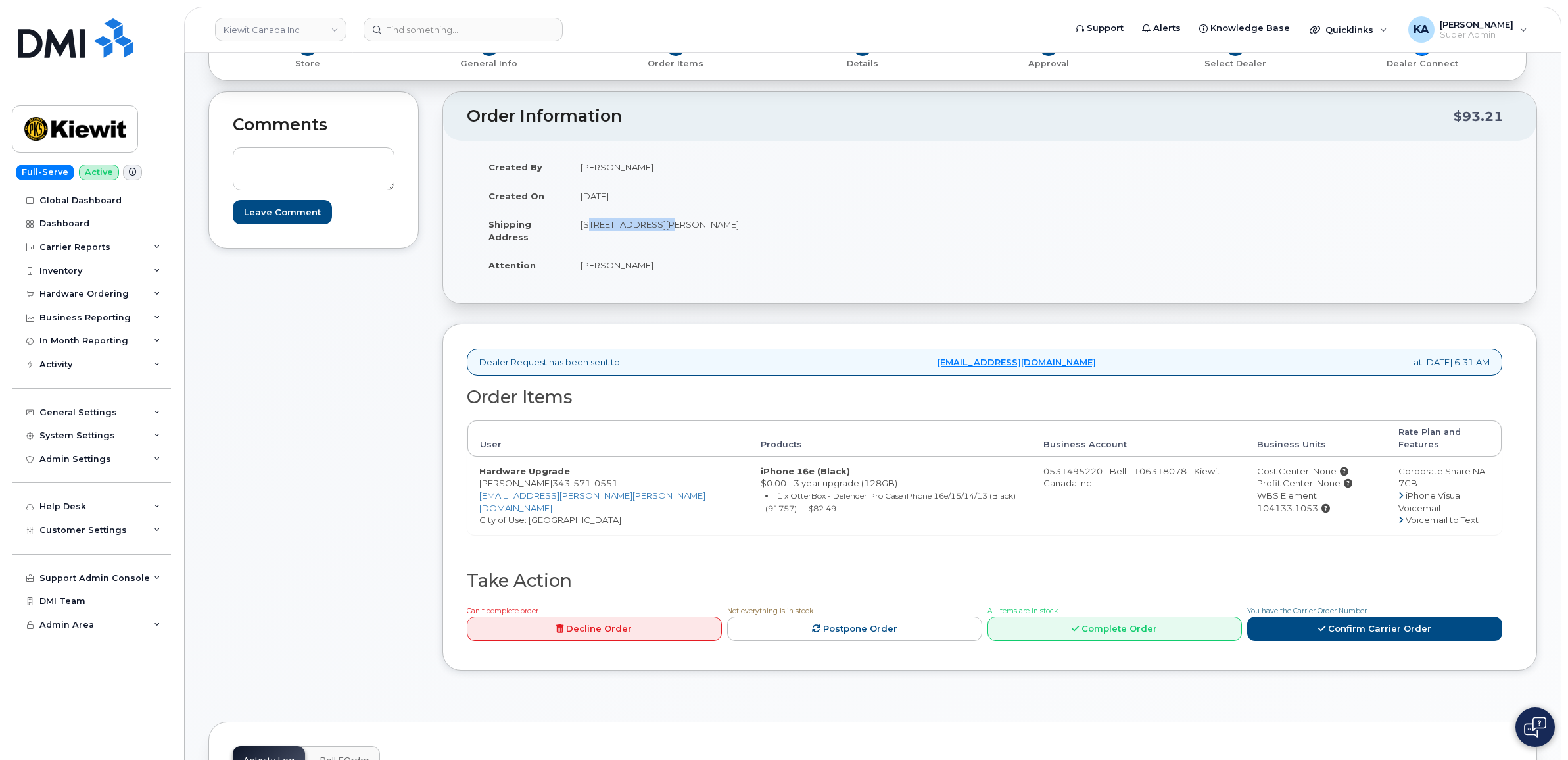
drag, startPoint x: 781, startPoint y: 229, endPoint x: 761, endPoint y: 226, distance: 20.2
copy td "K1H 1E1"
drag, startPoint x: 575, startPoint y: 264, endPoint x: 662, endPoint y: 274, distance: 87.6
click at [662, 274] on td "[PERSON_NAME]" at bounding box center [775, 265] width 411 height 29
drag, startPoint x: 662, startPoint y: 274, endPoint x: 633, endPoint y: 265, distance: 30.4
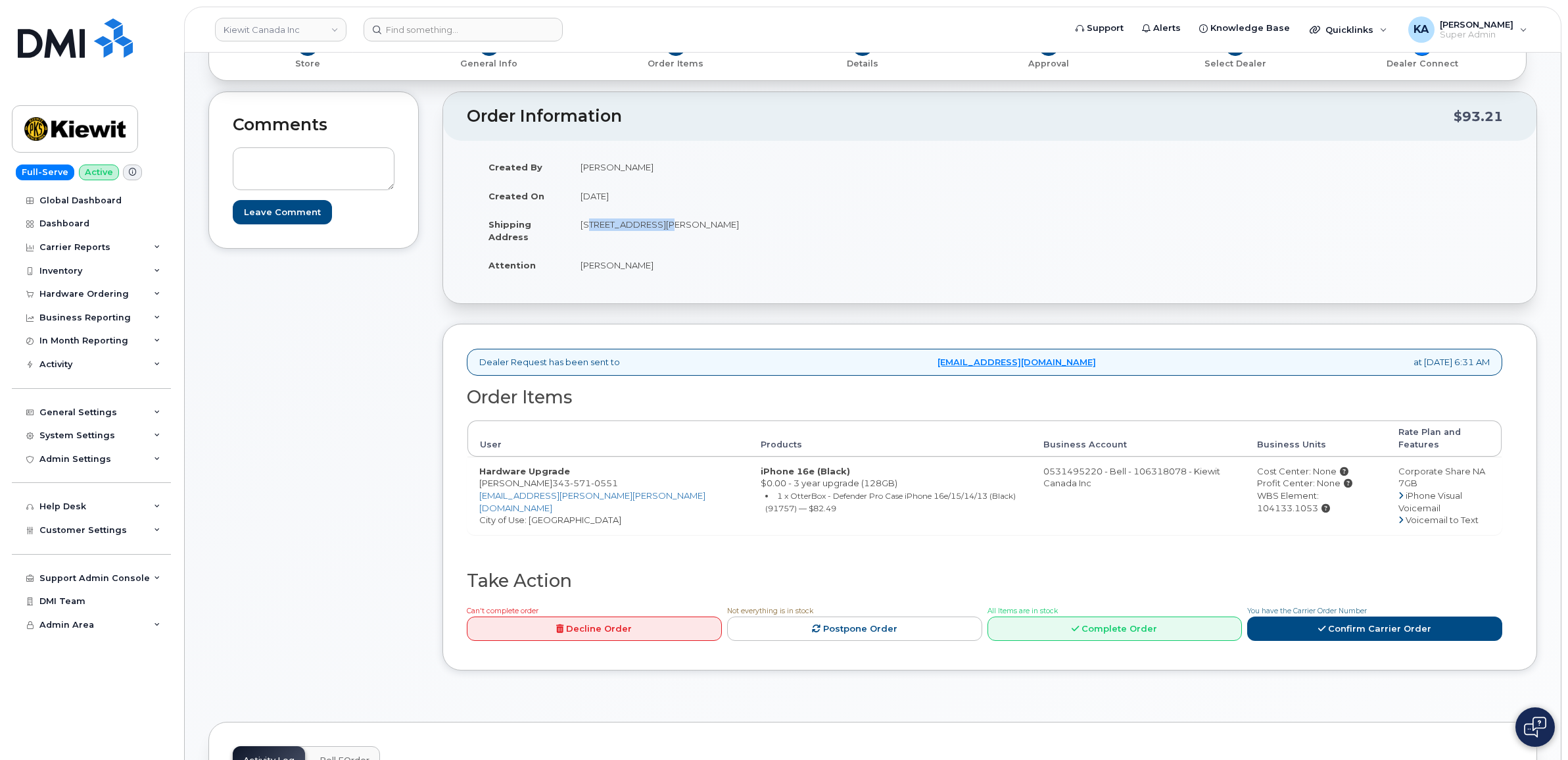
copy td "[PERSON_NAME]"
drag, startPoint x: 477, startPoint y: 474, endPoint x: 540, endPoint y: 475, distance: 63.0
click at [540, 475] on td "Hardware Upgrade Arun Gauniyal 343 571 0551 ARUN.GAUNIYAL@KIEWIT.COM City of Us…" at bounding box center [608, 495] width 281 height 78
drag, startPoint x: 540, startPoint y: 475, endPoint x: 532, endPoint y: 475, distance: 8.0
copy td "[PERSON_NAME]"
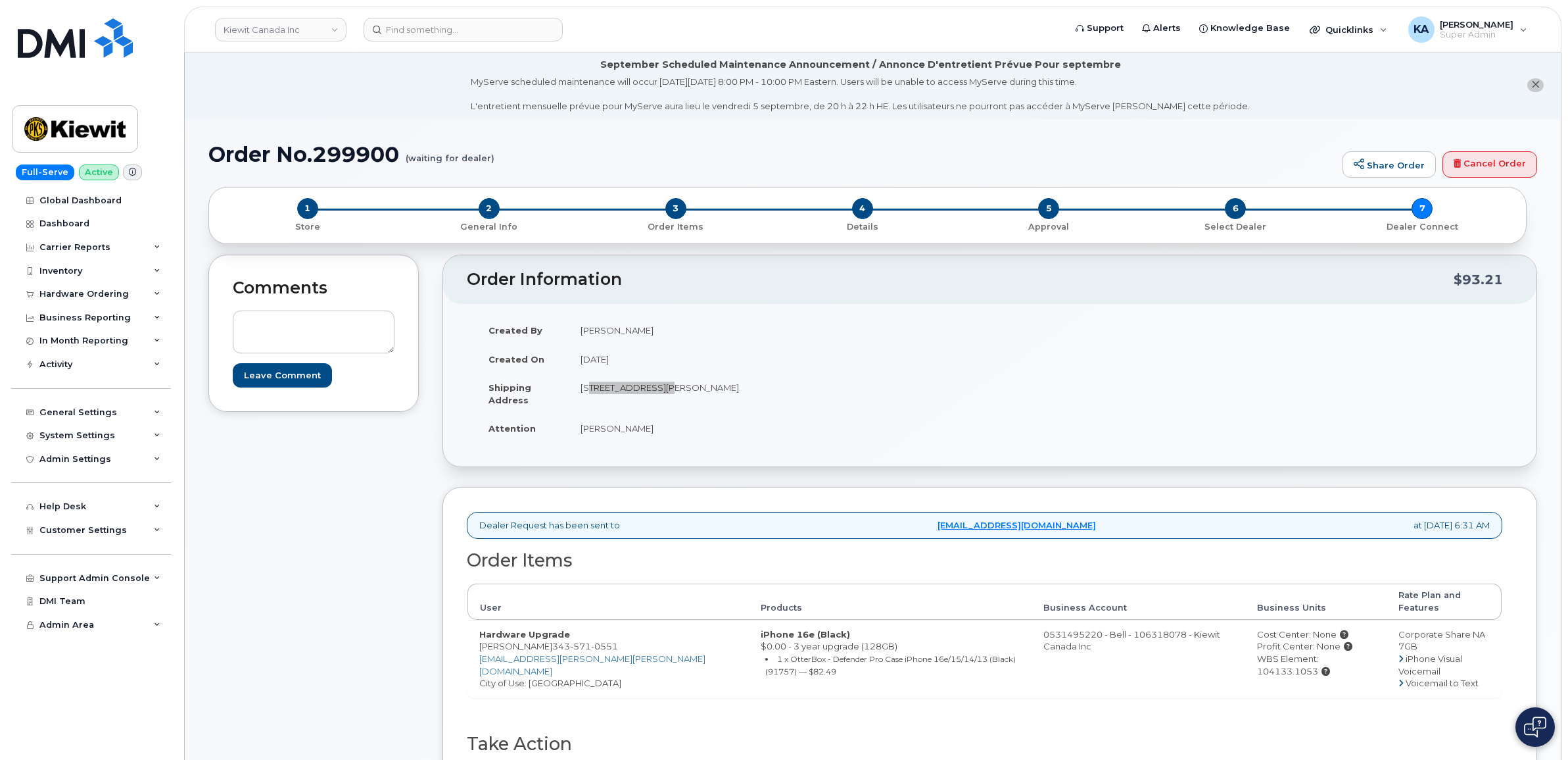
scroll to position [0, 0]
drag, startPoint x: 1225, startPoint y: 649, endPoint x: 1353, endPoint y: 656, distance: 128.2
click at [1353, 656] on div "WBS Element: 104133.1053" at bounding box center [1315, 666] width 117 height 25
drag, startPoint x: 1353, startPoint y: 656, endPoint x: 1346, endPoint y: 652, distance: 8.1
copy div "WBS Element: 104133.1053"
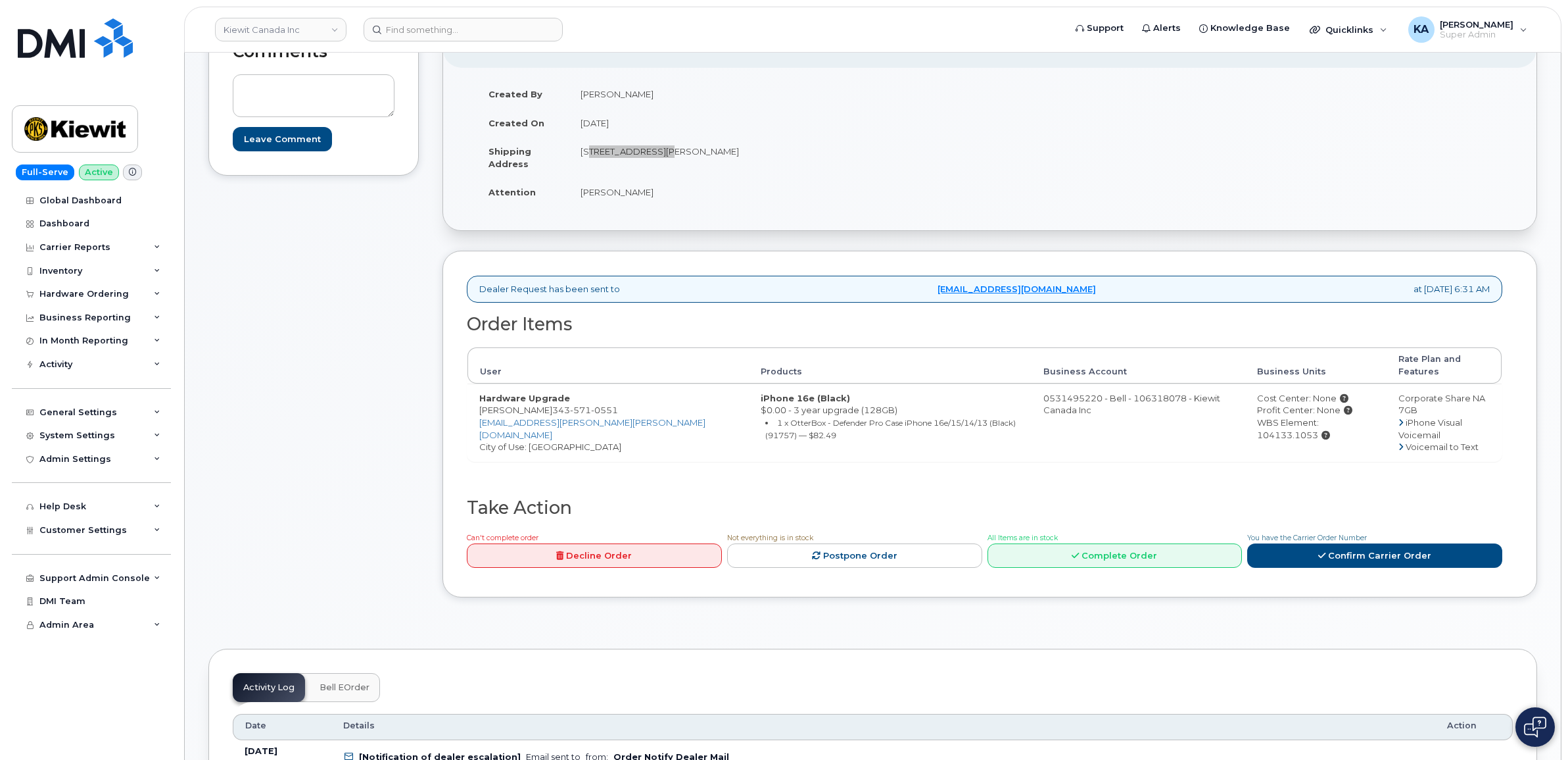
scroll to position [247, 0]
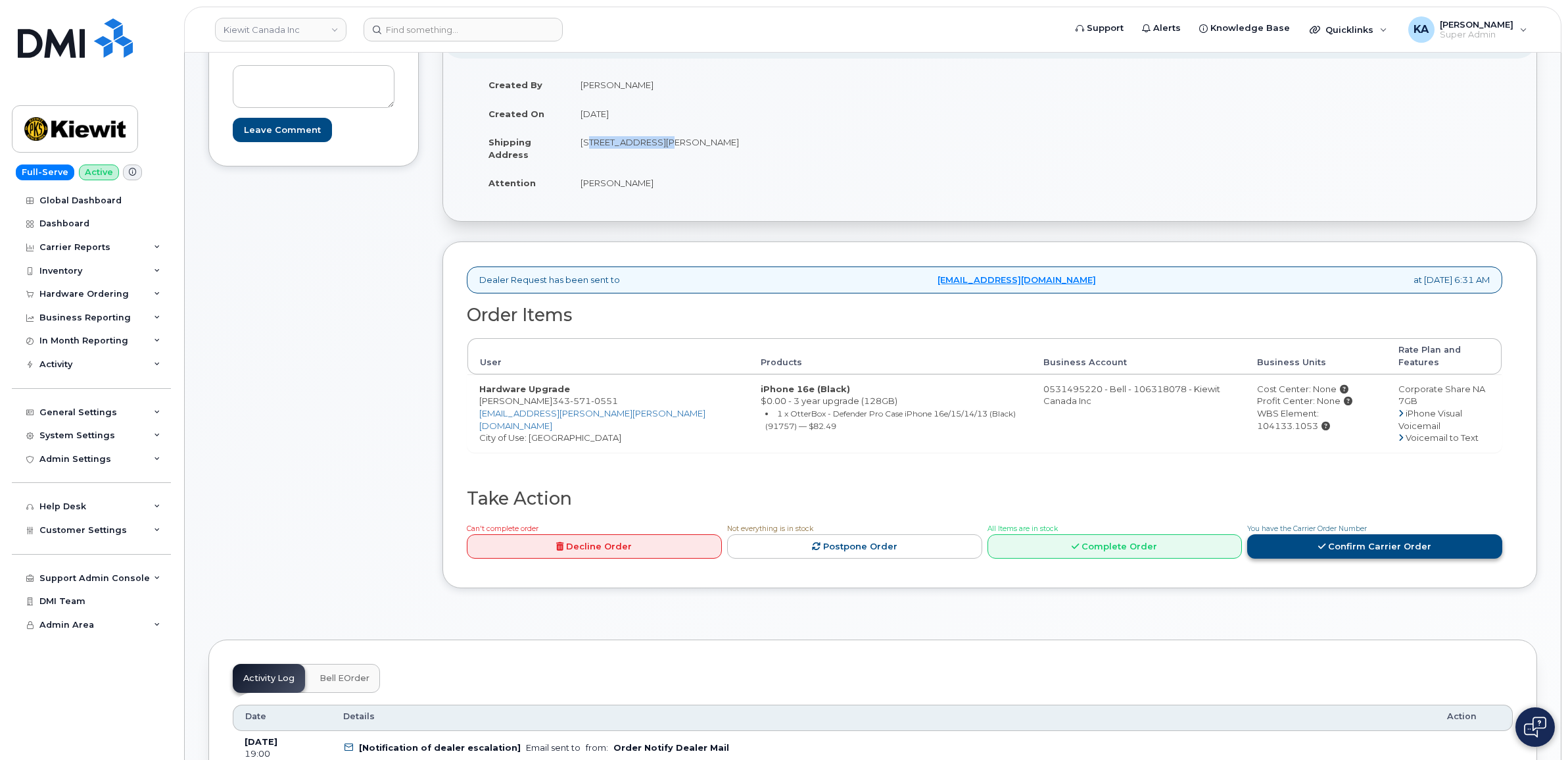
click at [1279, 544] on link "Confirm Carrier Order" at bounding box center [1374, 546] width 255 height 25
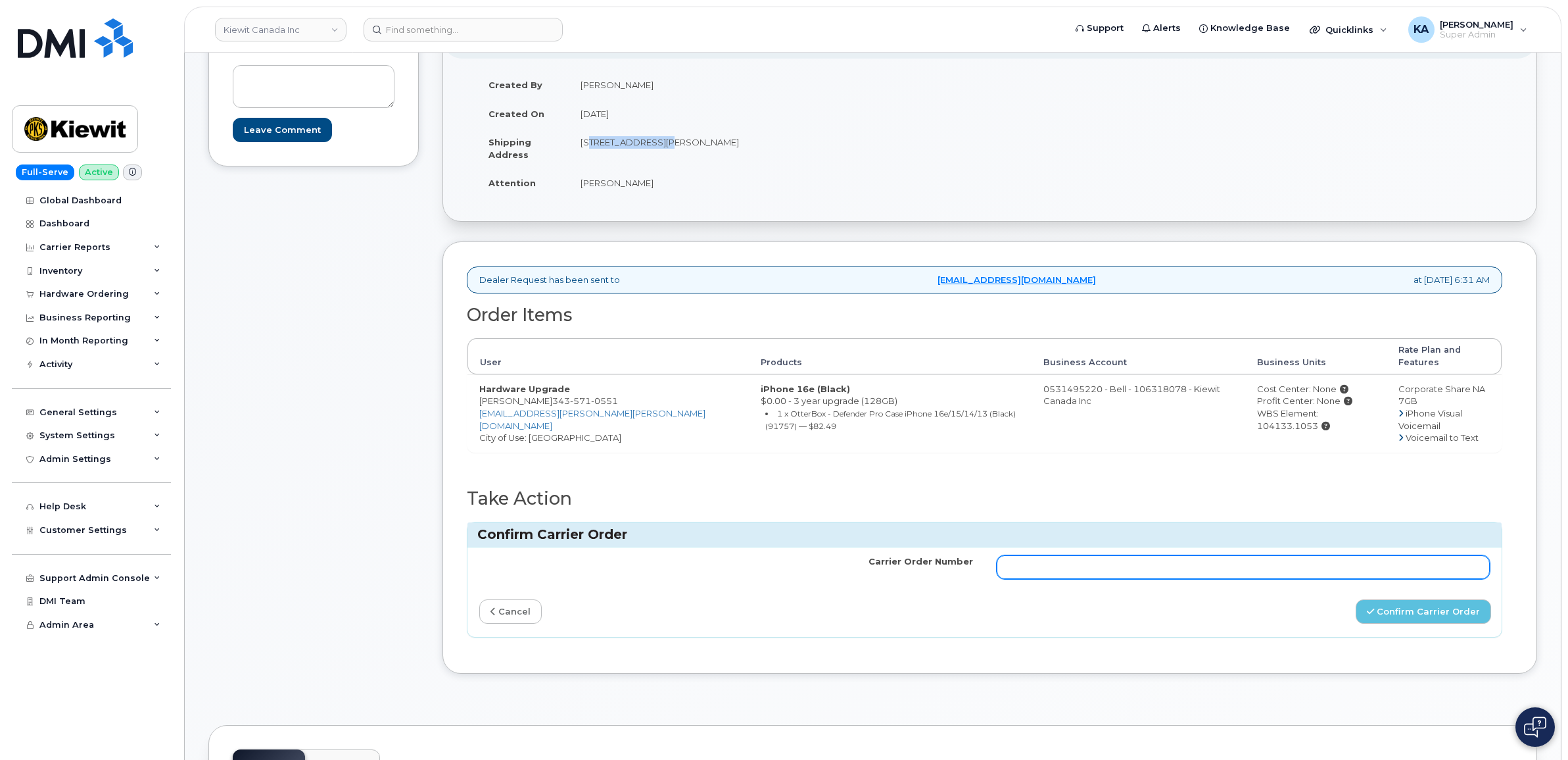
click at [1175, 555] on input "Carrier Order Number" at bounding box center [1243, 567] width 494 height 24
paste input "3012951"
type input "3012951"
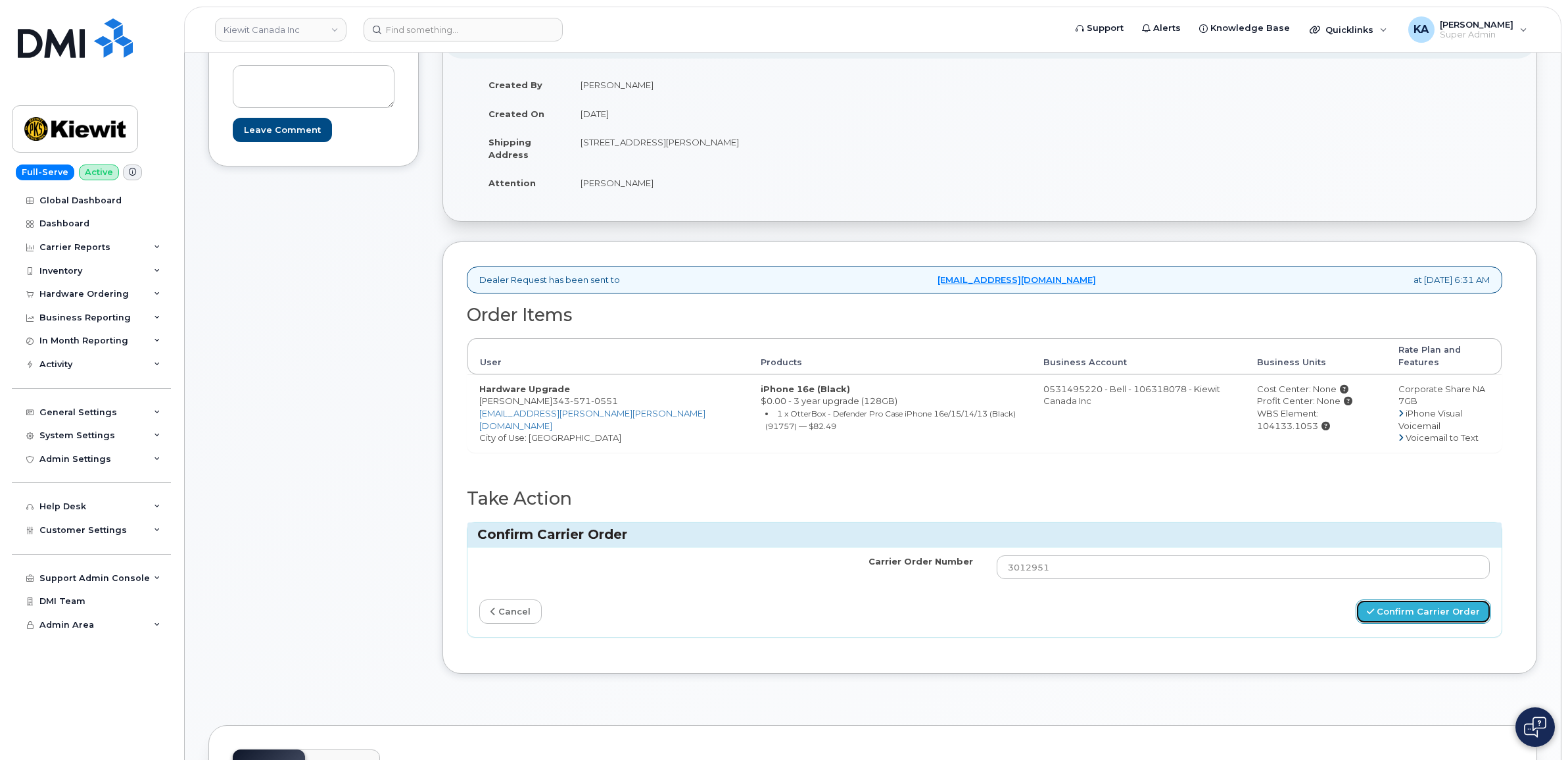
click at [1398, 602] on button "Confirm Carrier Order" at bounding box center [1423, 611] width 135 height 25
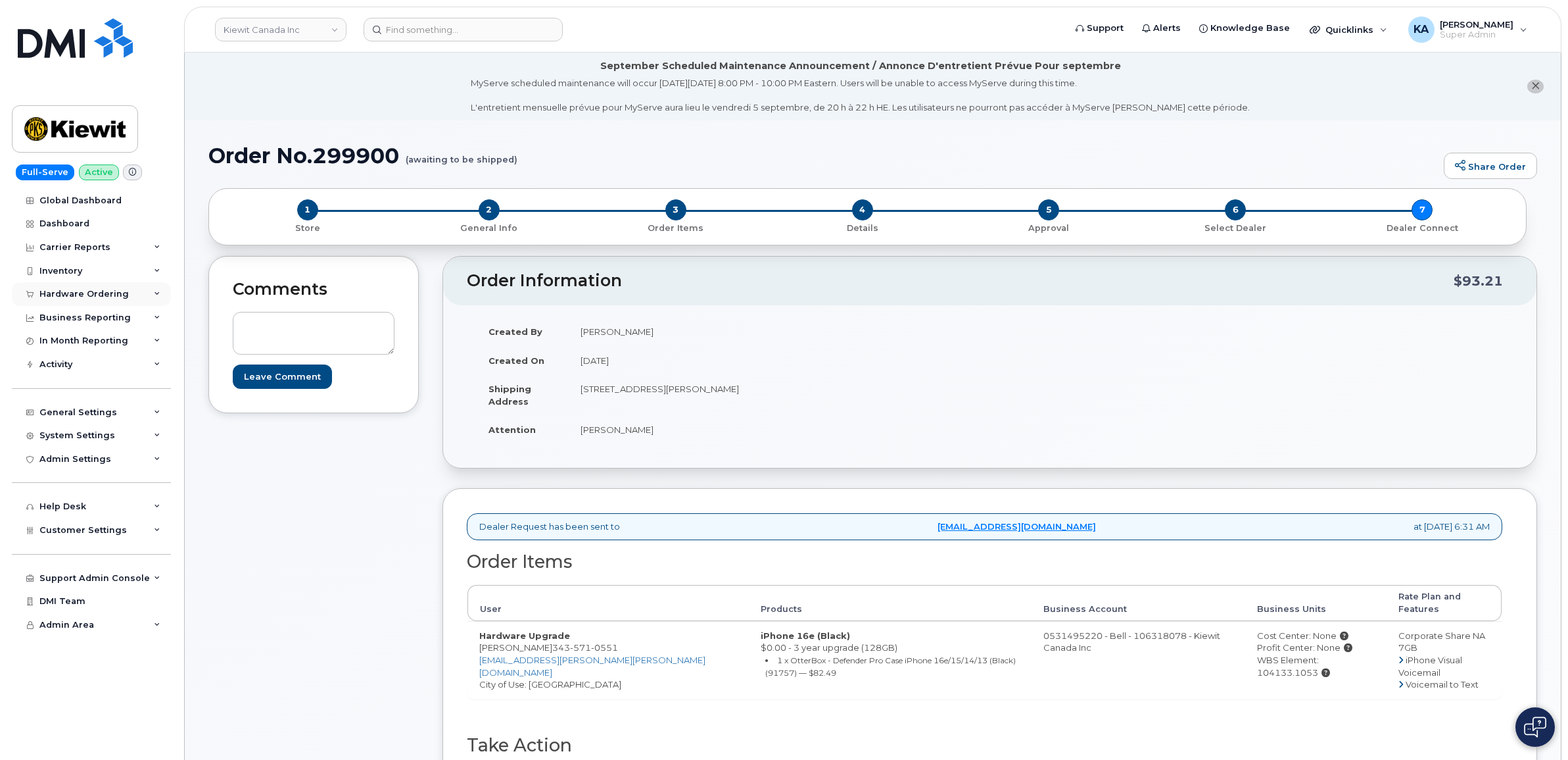
click at [96, 292] on div "Hardware Ordering" at bounding box center [84, 294] width 90 height 10
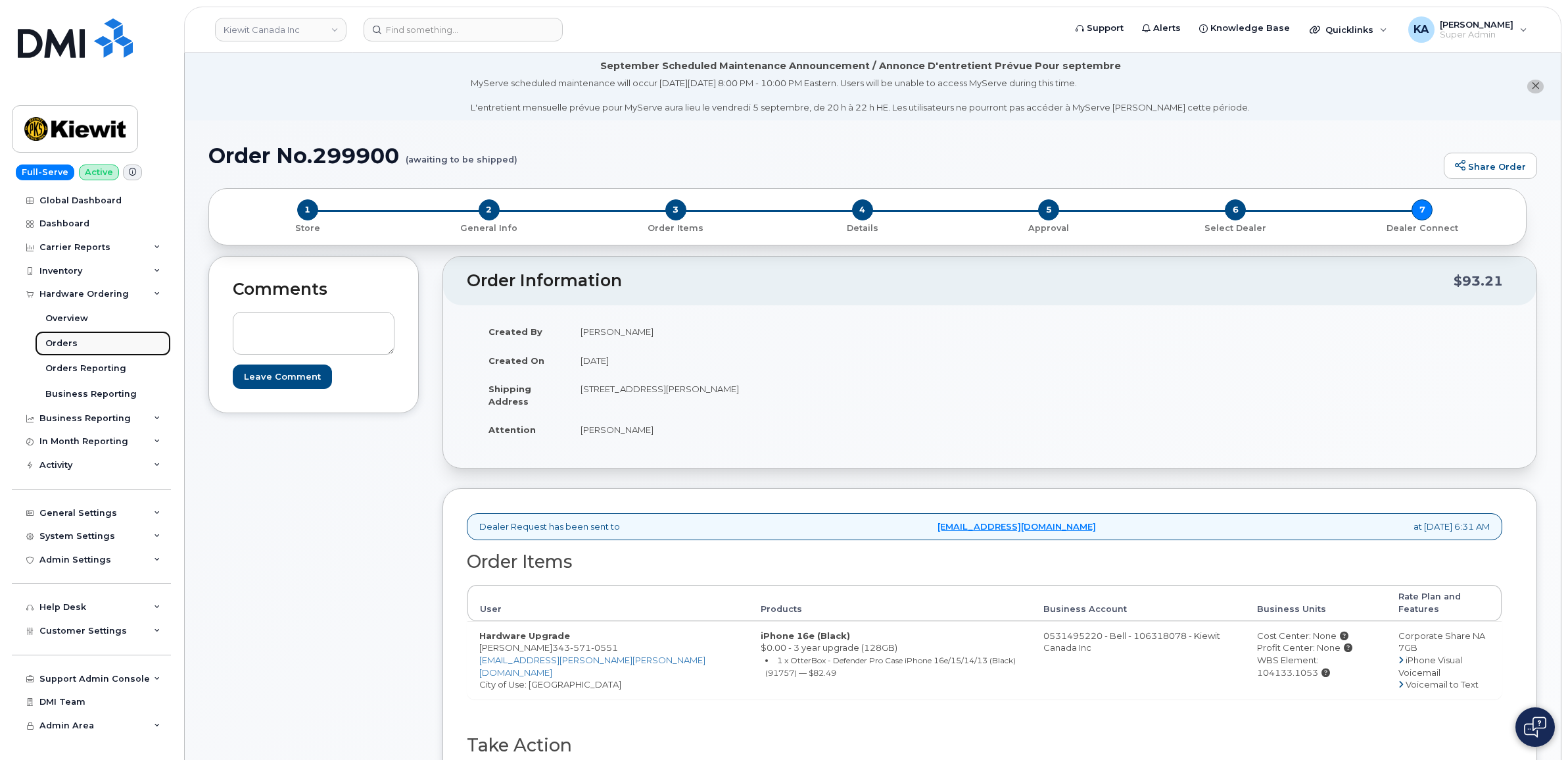
click at [61, 340] on div "Orders" at bounding box center [61, 343] width 32 height 12
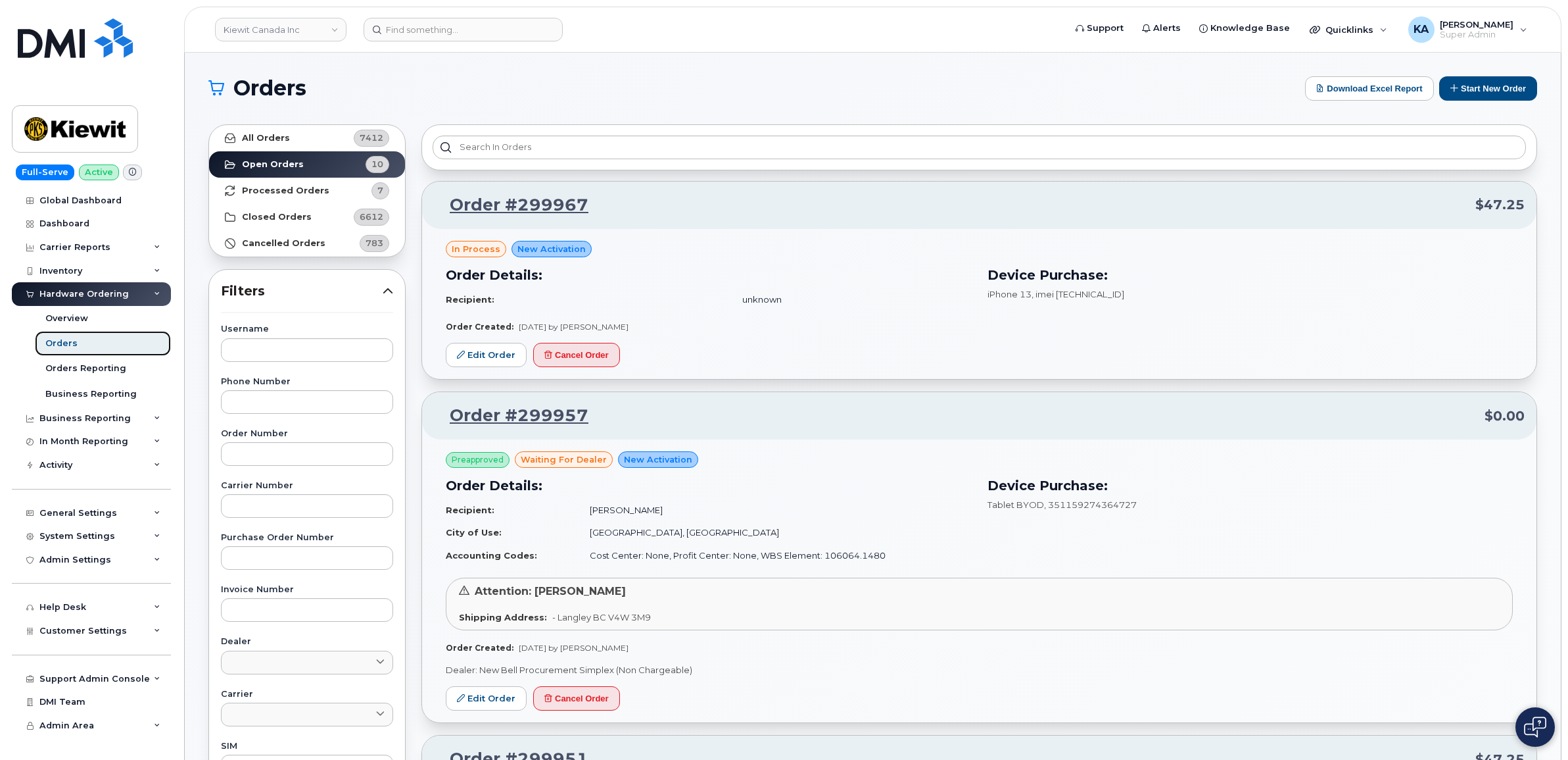
scroll to position [82, 0]
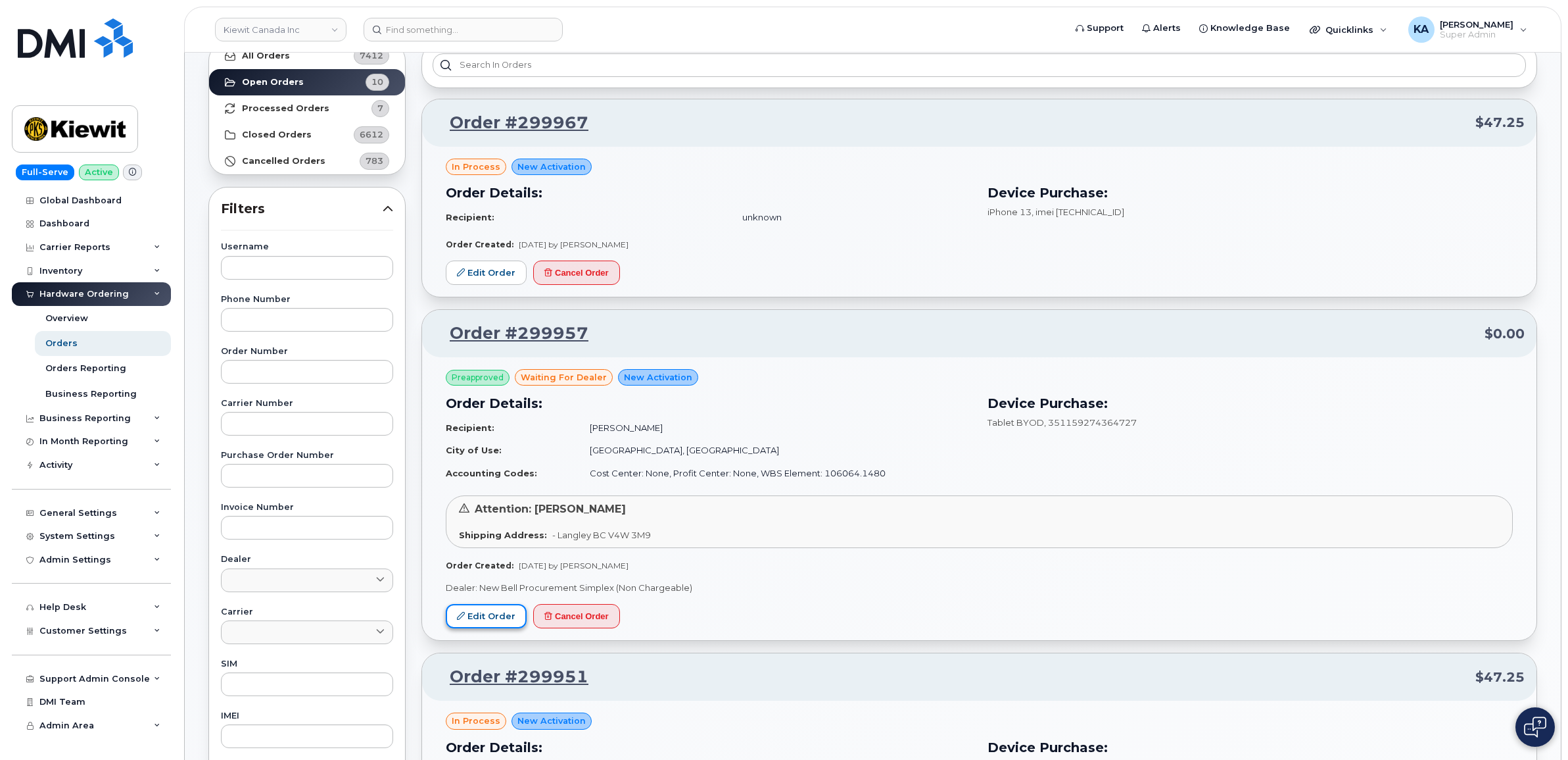
click at [483, 613] on link "Edit Order" at bounding box center [486, 616] width 81 height 25
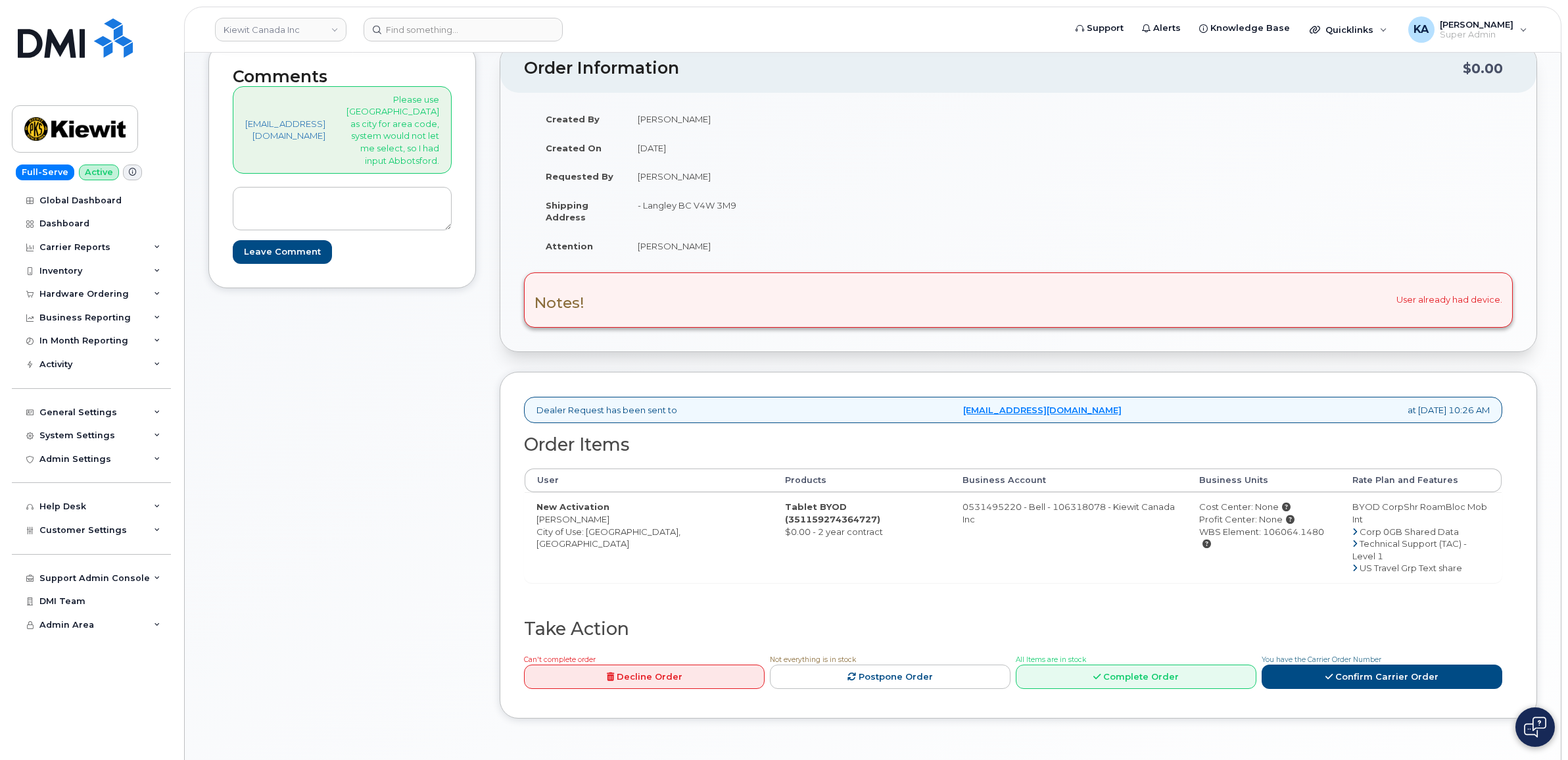
scroll to position [232, 0]
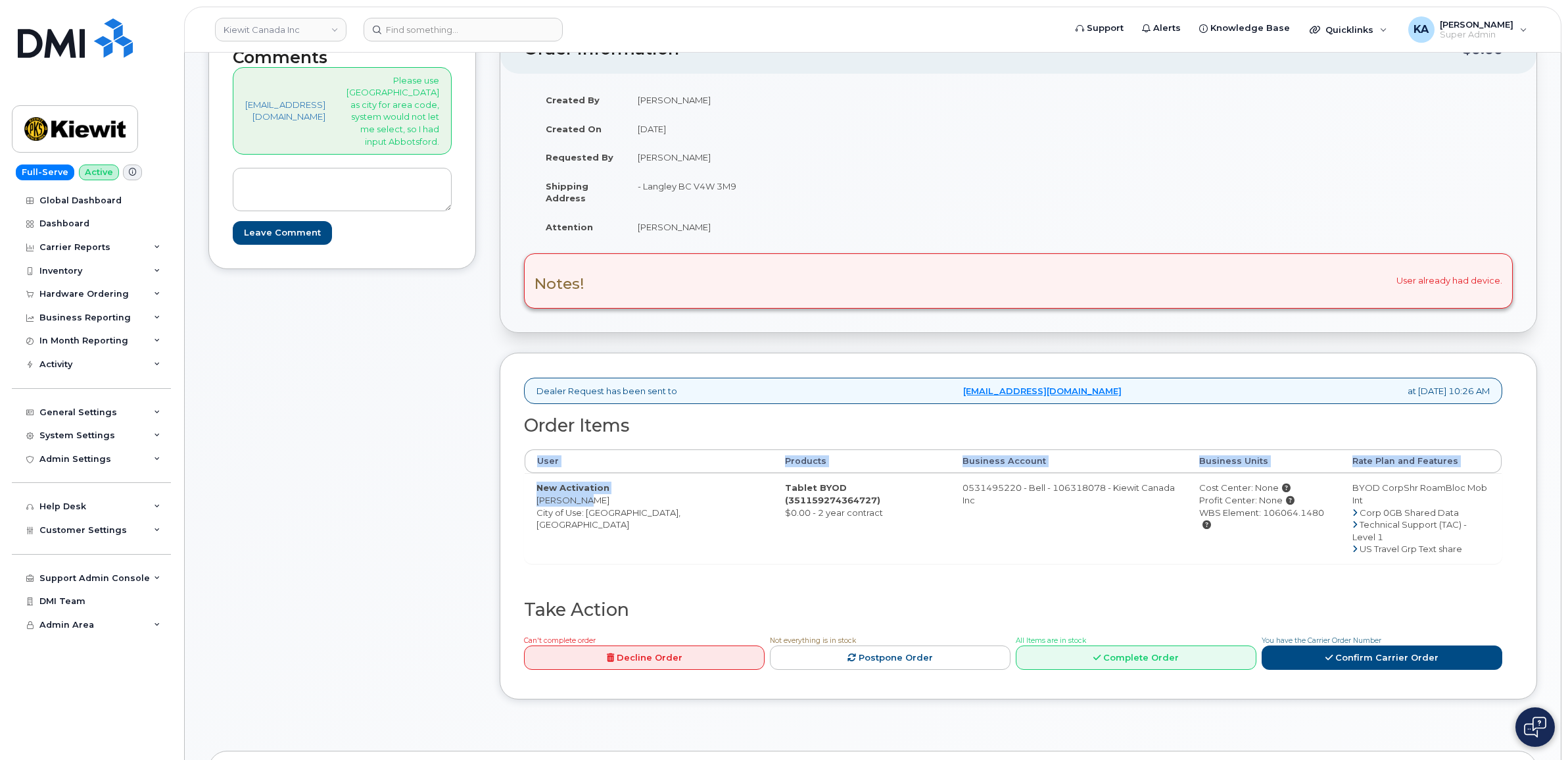
drag, startPoint x: 503, startPoint y: 504, endPoint x: 549, endPoint y: 503, distance: 46.0
click at [550, 504] on div "Dealer Request has been sent to procurement@myserve.ca at Sep 04, 2025 10:26 AM…" at bounding box center [1018, 525] width 1038 height 346
drag, startPoint x: 549, startPoint y: 503, endPoint x: 570, endPoint y: 497, distance: 21.8
click at [570, 497] on td "New Activation Robert Navalta City of Use: Abbotsford, British Columbia" at bounding box center [649, 518] width 248 height 90
drag, startPoint x: 575, startPoint y: 499, endPoint x: 507, endPoint y: 504, distance: 68.2
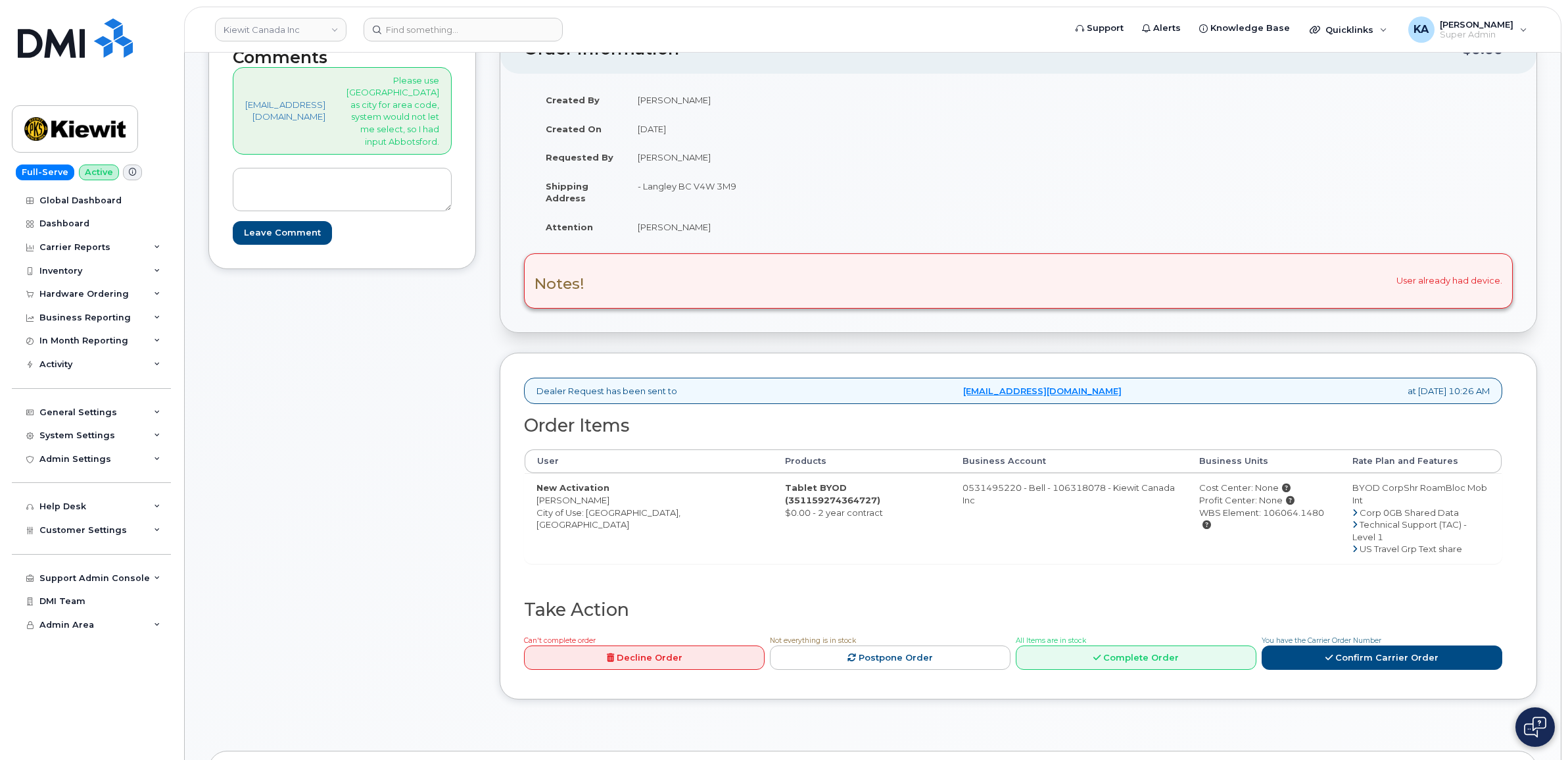
click at [525, 504] on td "New Activation Robert Navalta City of Use: Abbotsford, British Columbia" at bounding box center [649, 518] width 248 height 90
drag, startPoint x: 507, startPoint y: 504, endPoint x: 526, endPoint y: 500, distance: 19.4
copy td "Robert Navalta"
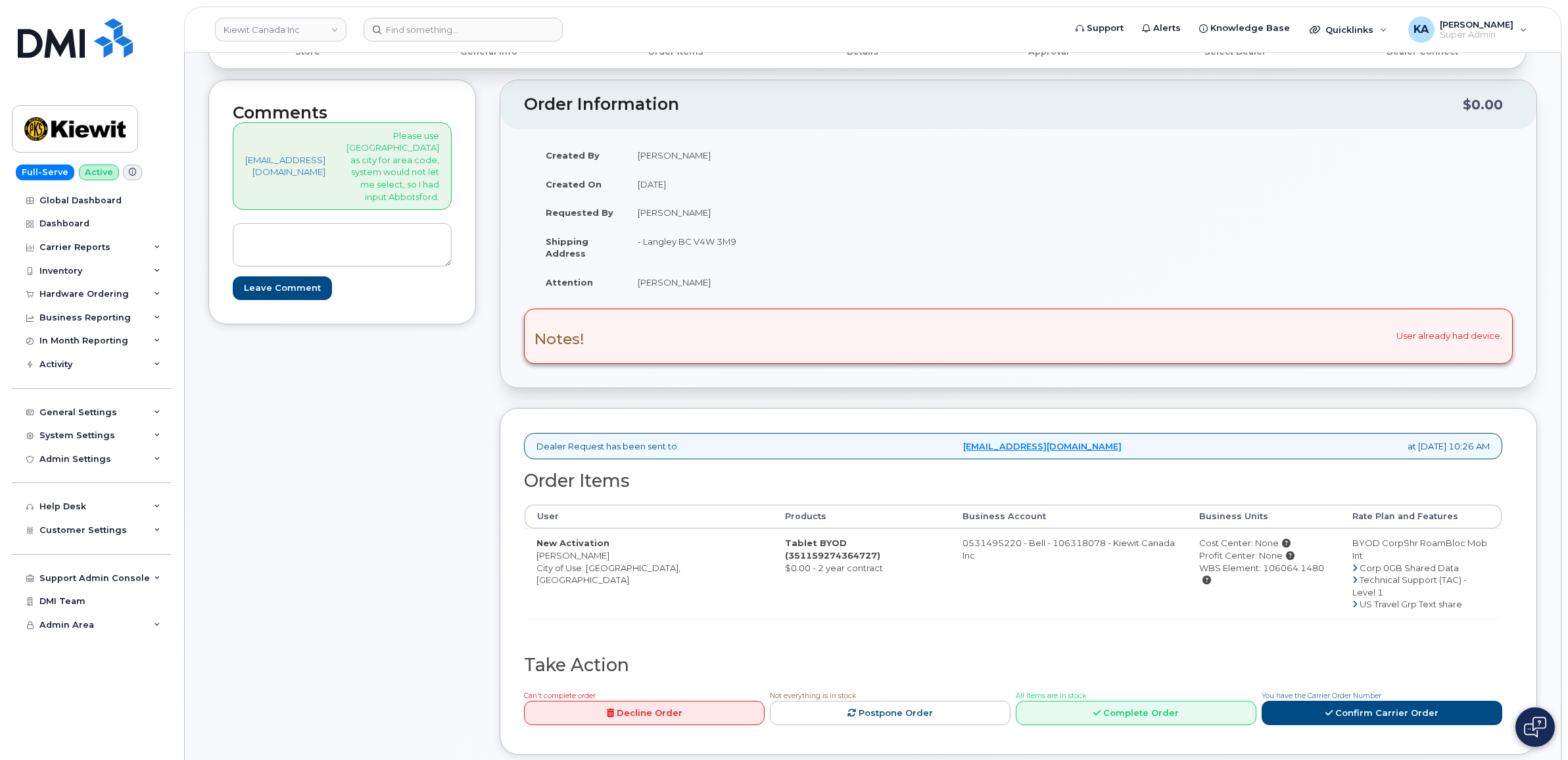
scroll to position [150, 0]
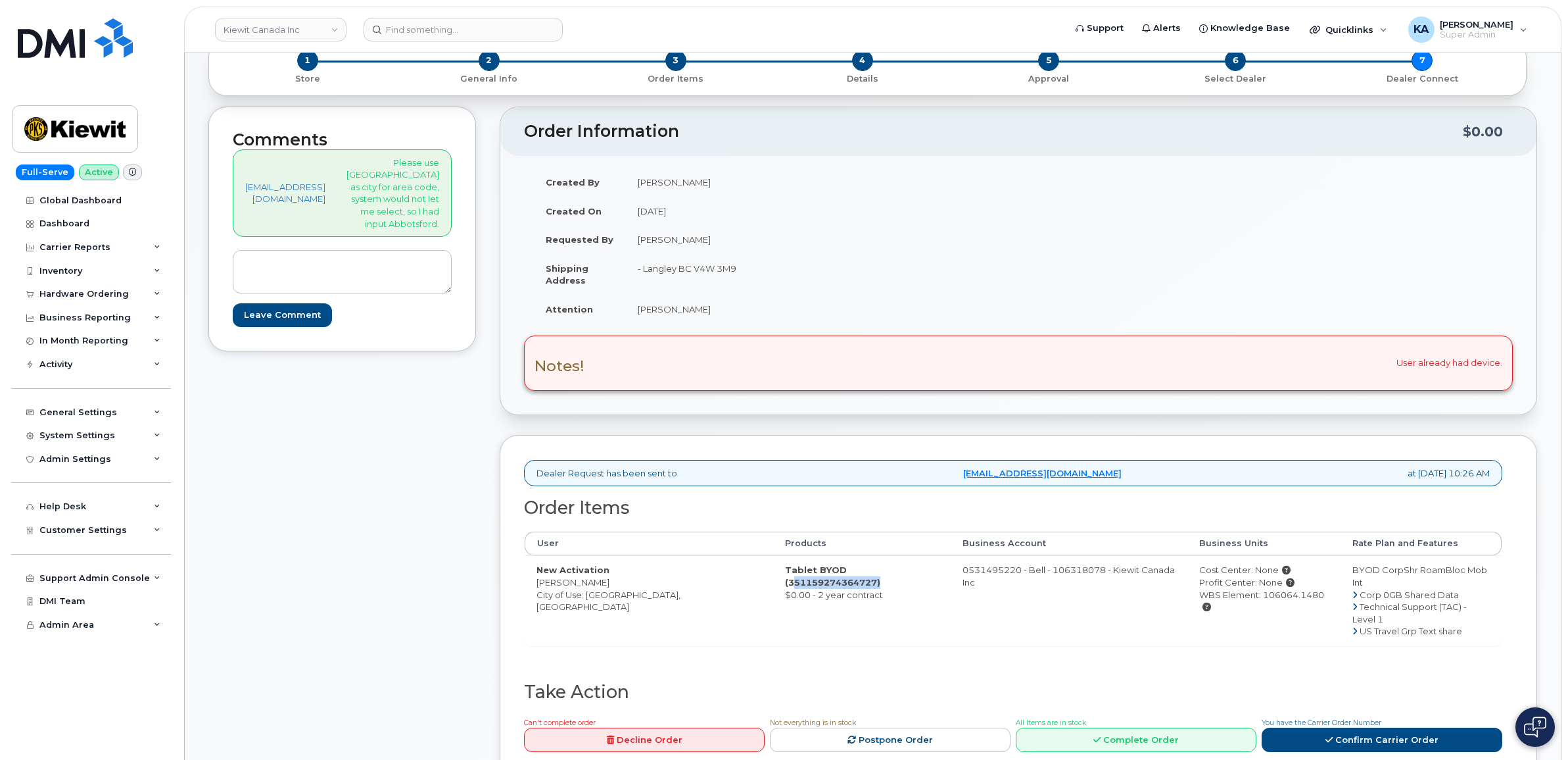
drag, startPoint x: 865, startPoint y: 572, endPoint x: 778, endPoint y: 574, distance: 87.0
click at [785, 574] on strong "Tablet BYOD (351159274364727)" at bounding box center [833, 575] width 96 height 23
copy strong "351159274364727"
click at [855, 620] on td "Tablet BYOD (351159274364727) $0.00 - 2 year contract" at bounding box center [861, 600] width 177 height 90
click at [310, 205] on link "ncapella@dminc.com" at bounding box center [285, 193] width 80 height 25
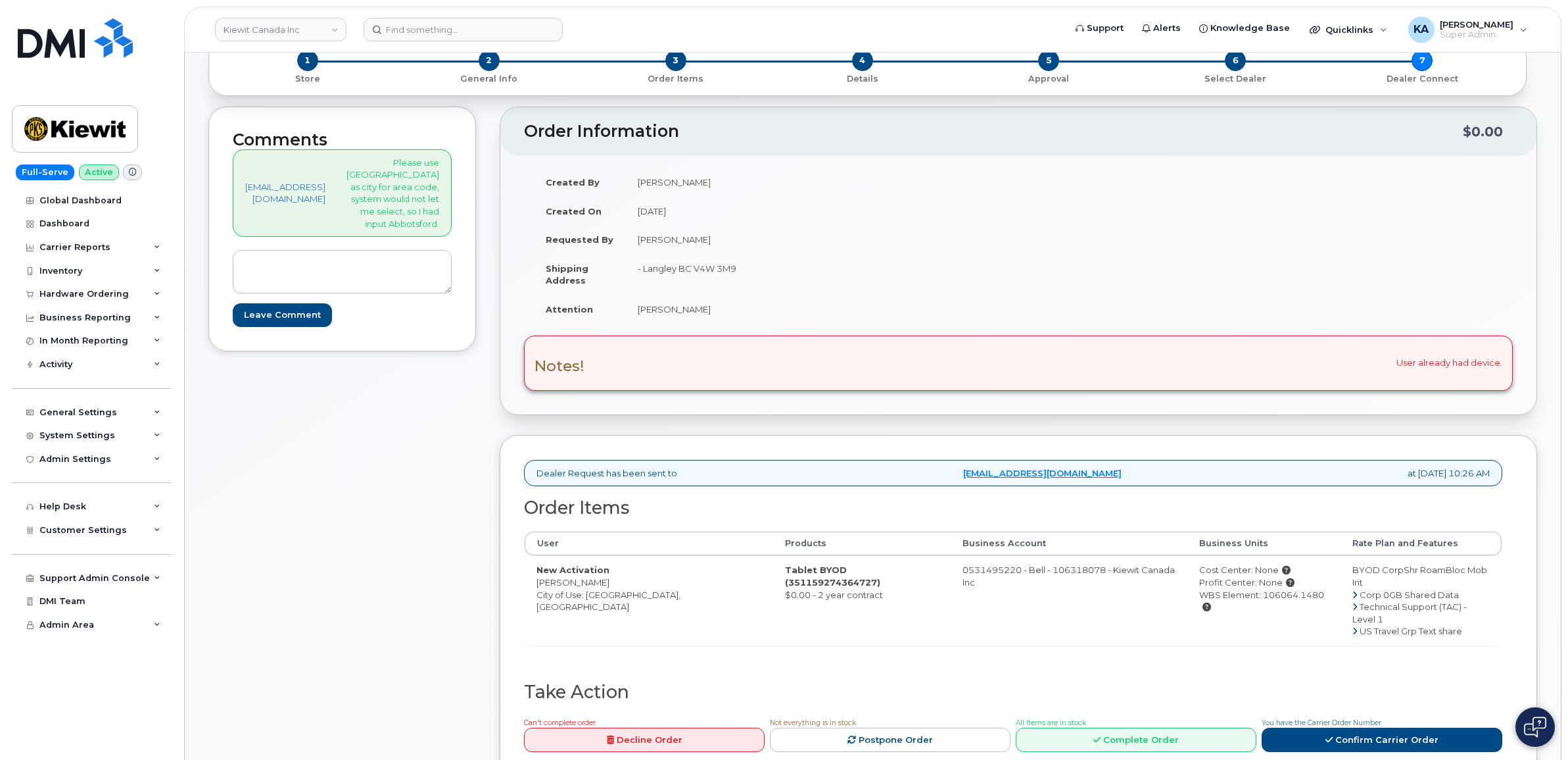
drag, startPoint x: 870, startPoint y: 570, endPoint x: 719, endPoint y: 577, distance: 151.2
click at [773, 577] on td "Tablet BYOD (351159274364727) $0.00 - 2 year contract" at bounding box center [861, 600] width 177 height 90
drag, startPoint x: 719, startPoint y: 577, endPoint x: 817, endPoint y: 587, distance: 98.5
click at [817, 587] on td "Tablet BYOD (351159274364727) $0.00 - 2 year contract" at bounding box center [861, 600] width 177 height 90
drag, startPoint x: 815, startPoint y: 583, endPoint x: 714, endPoint y: 570, distance: 101.8
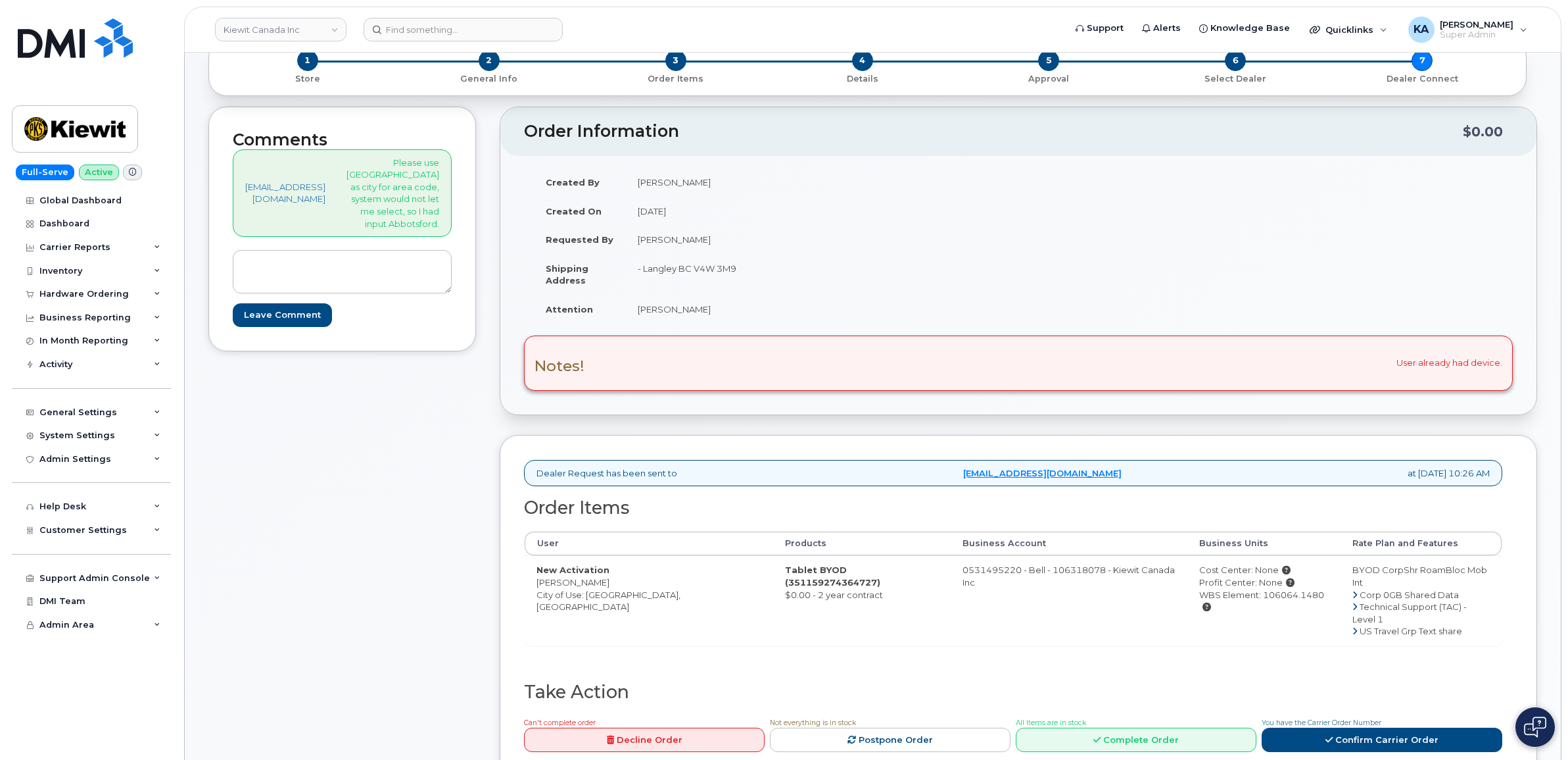
click at [773, 570] on td "Tablet BYOD (351159274364727) $0.00 - 2 year contract" at bounding box center [861, 600] width 177 height 90
drag, startPoint x: 714, startPoint y: 570, endPoint x: 737, endPoint y: 574, distance: 23.3
copy td "Tablet BYOD (351159274364727) $0.00 - 2 year contract"
click at [83, 291] on div "Hardware Ordering" at bounding box center [84, 294] width 90 height 10
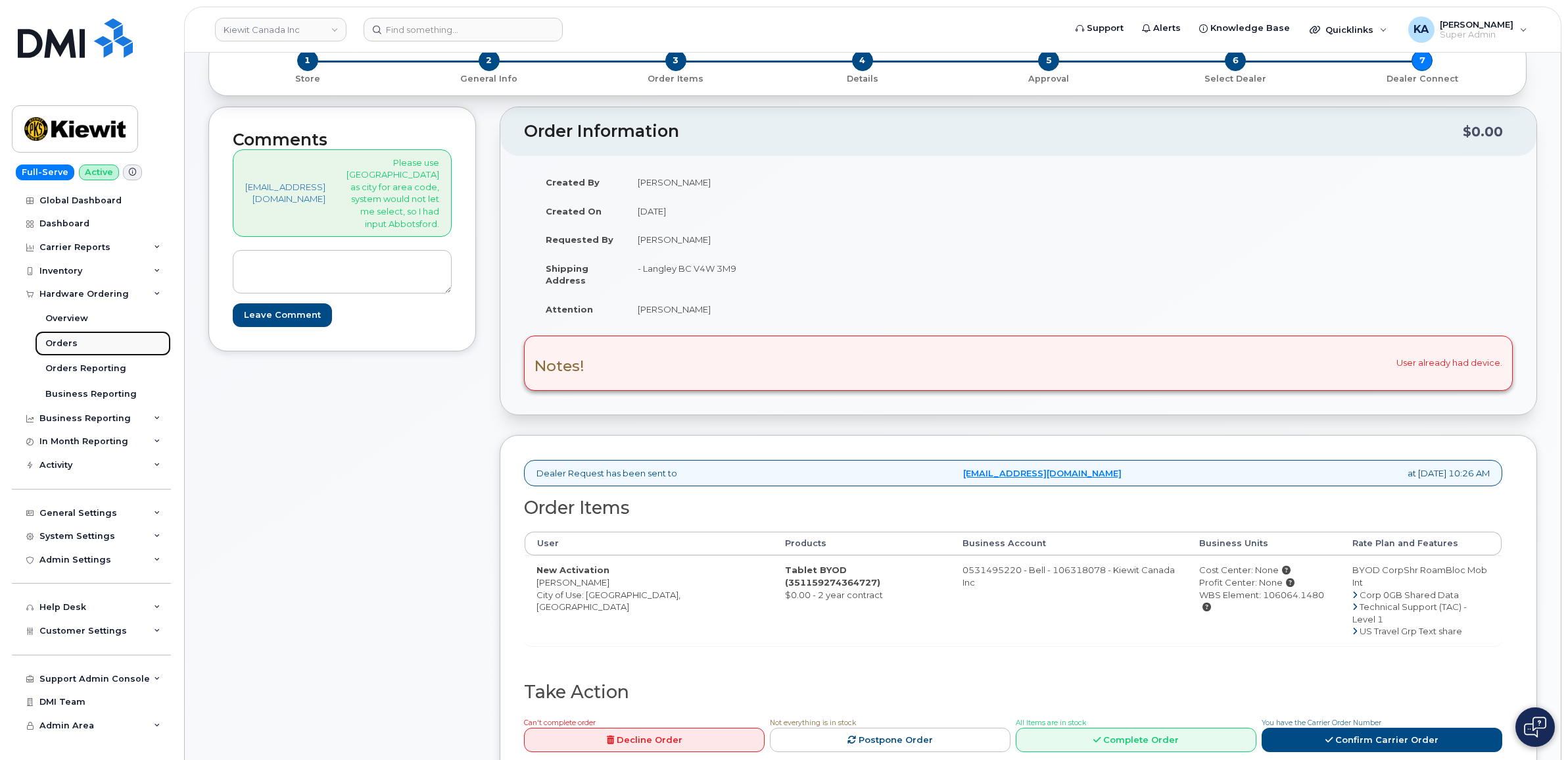
click at [63, 343] on div "Orders" at bounding box center [61, 343] width 32 height 12
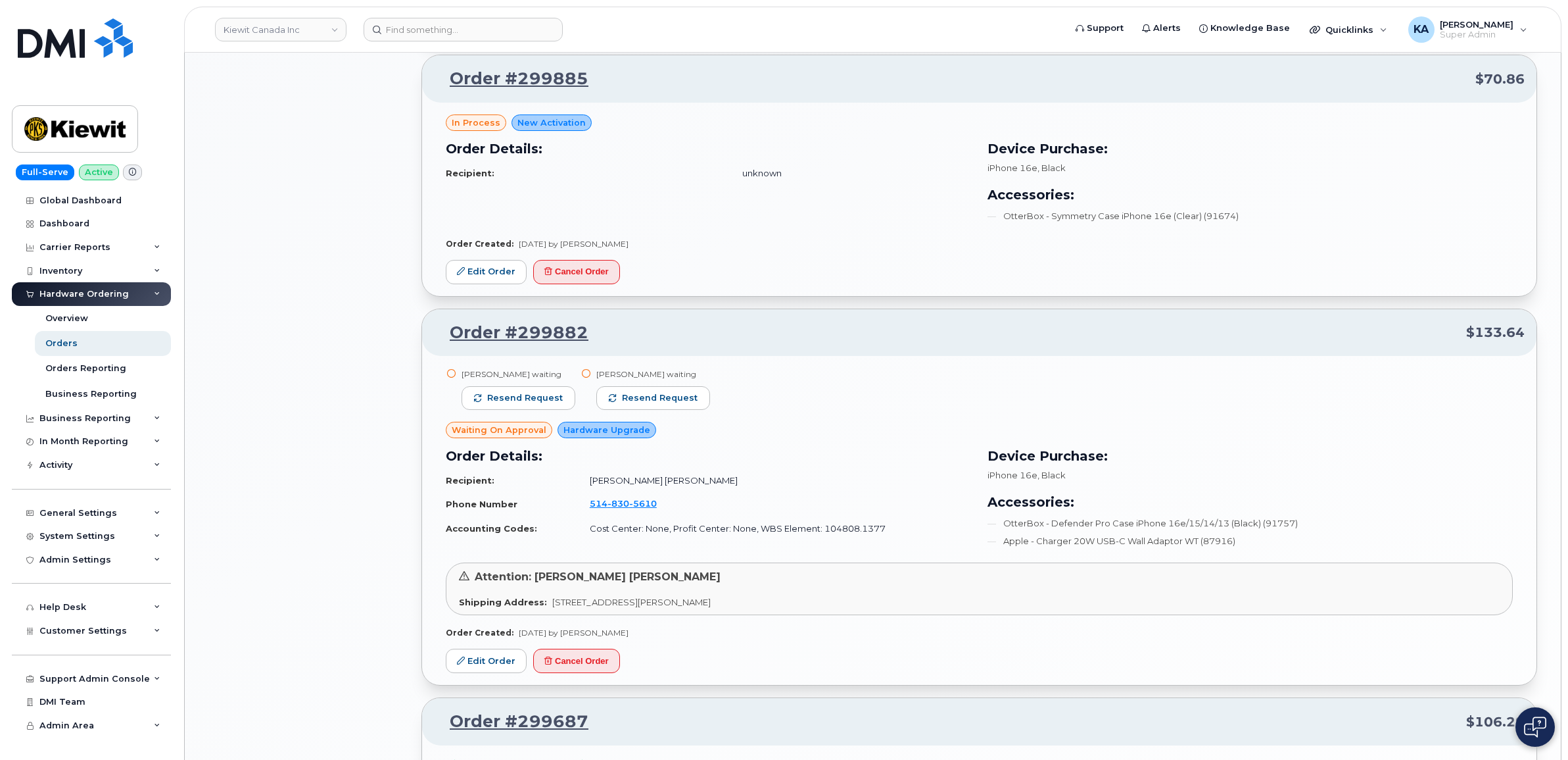
scroll to position [1234, 0]
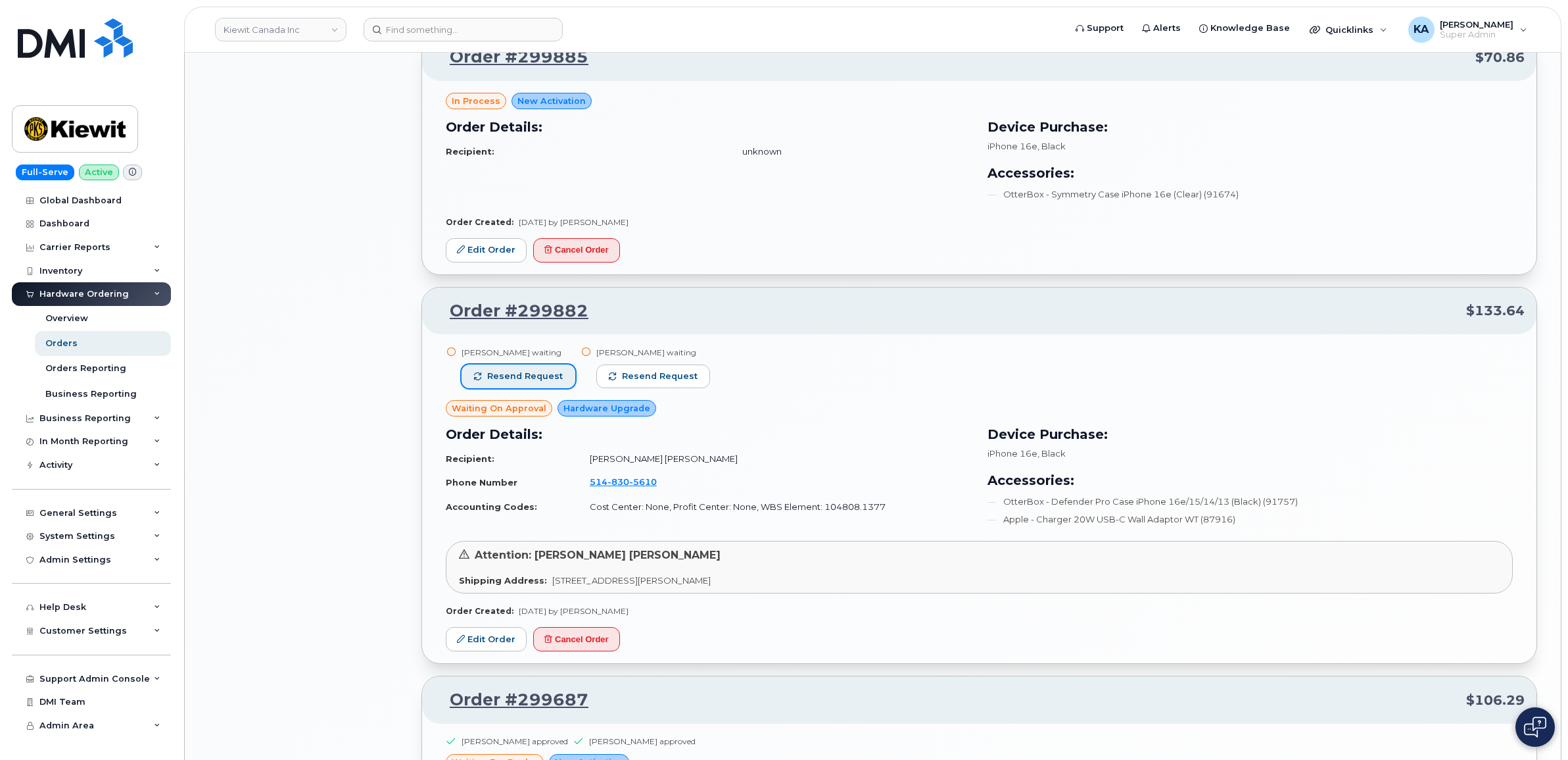
click at [546, 379] on span "Resend request" at bounding box center [525, 376] width 76 height 12
click at [628, 379] on span "Resend request" at bounding box center [645, 376] width 76 height 12
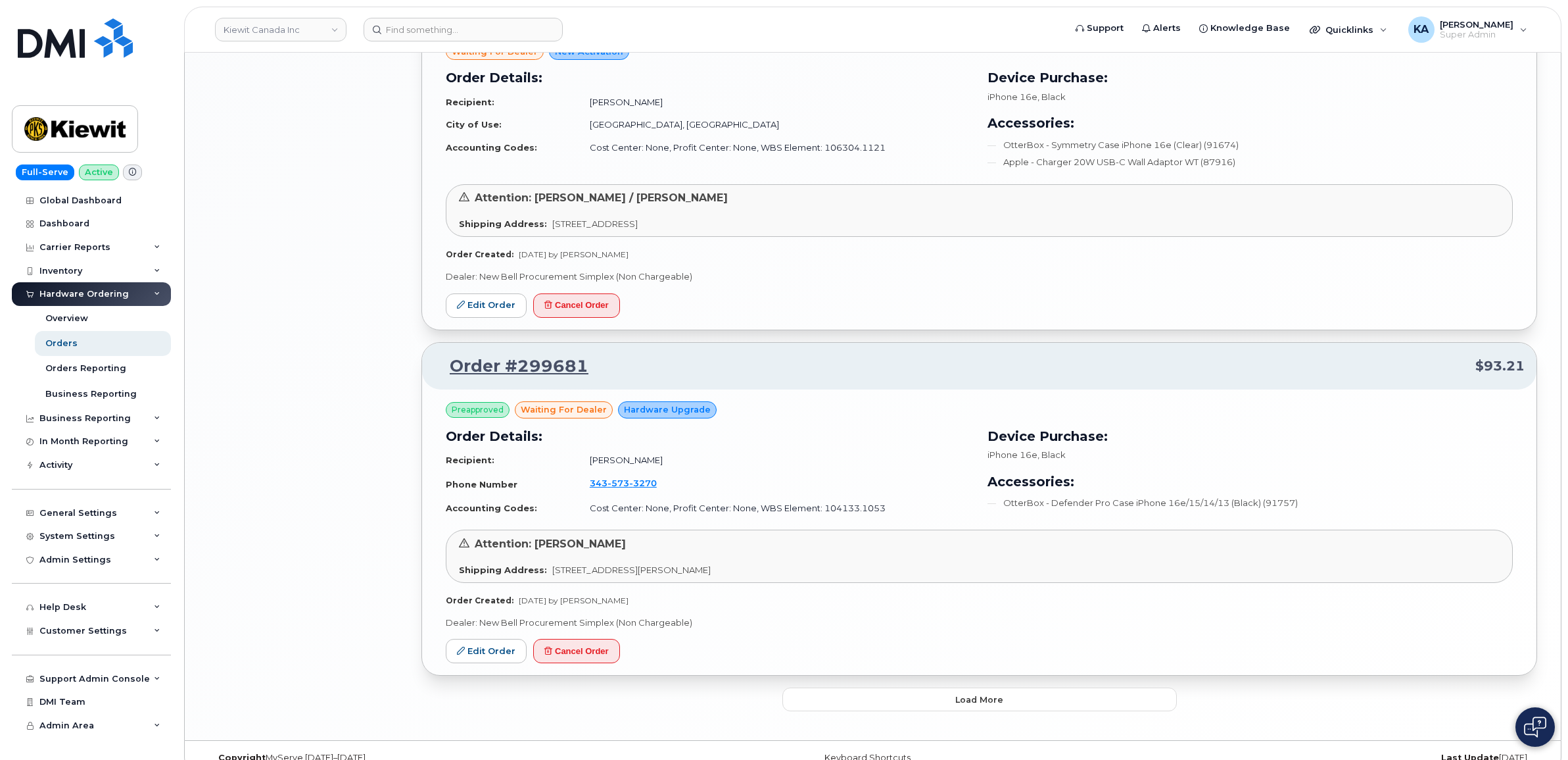
scroll to position [1971, 0]
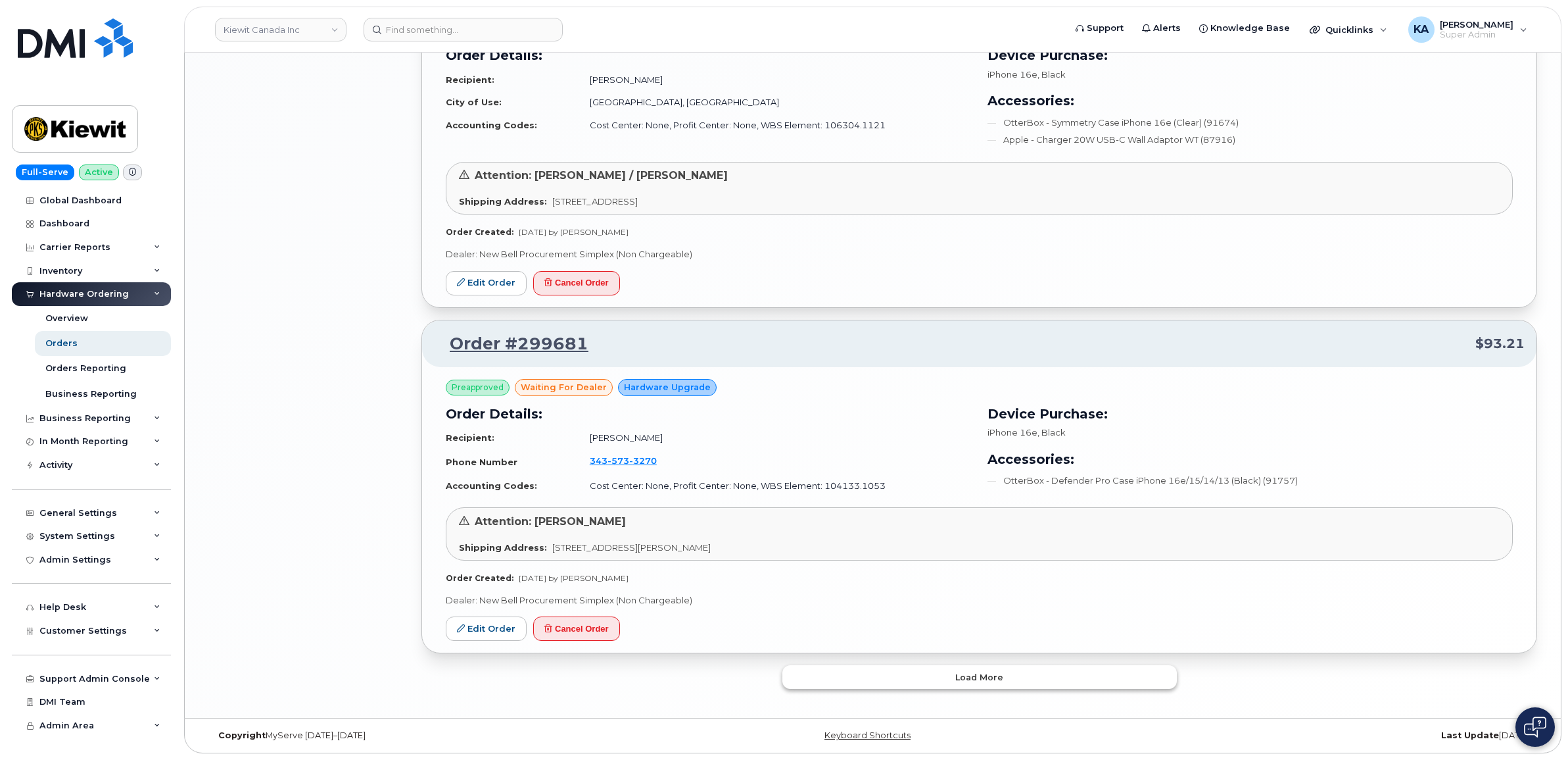
click at [905, 669] on button "Load more" at bounding box center [980, 677] width 395 height 24
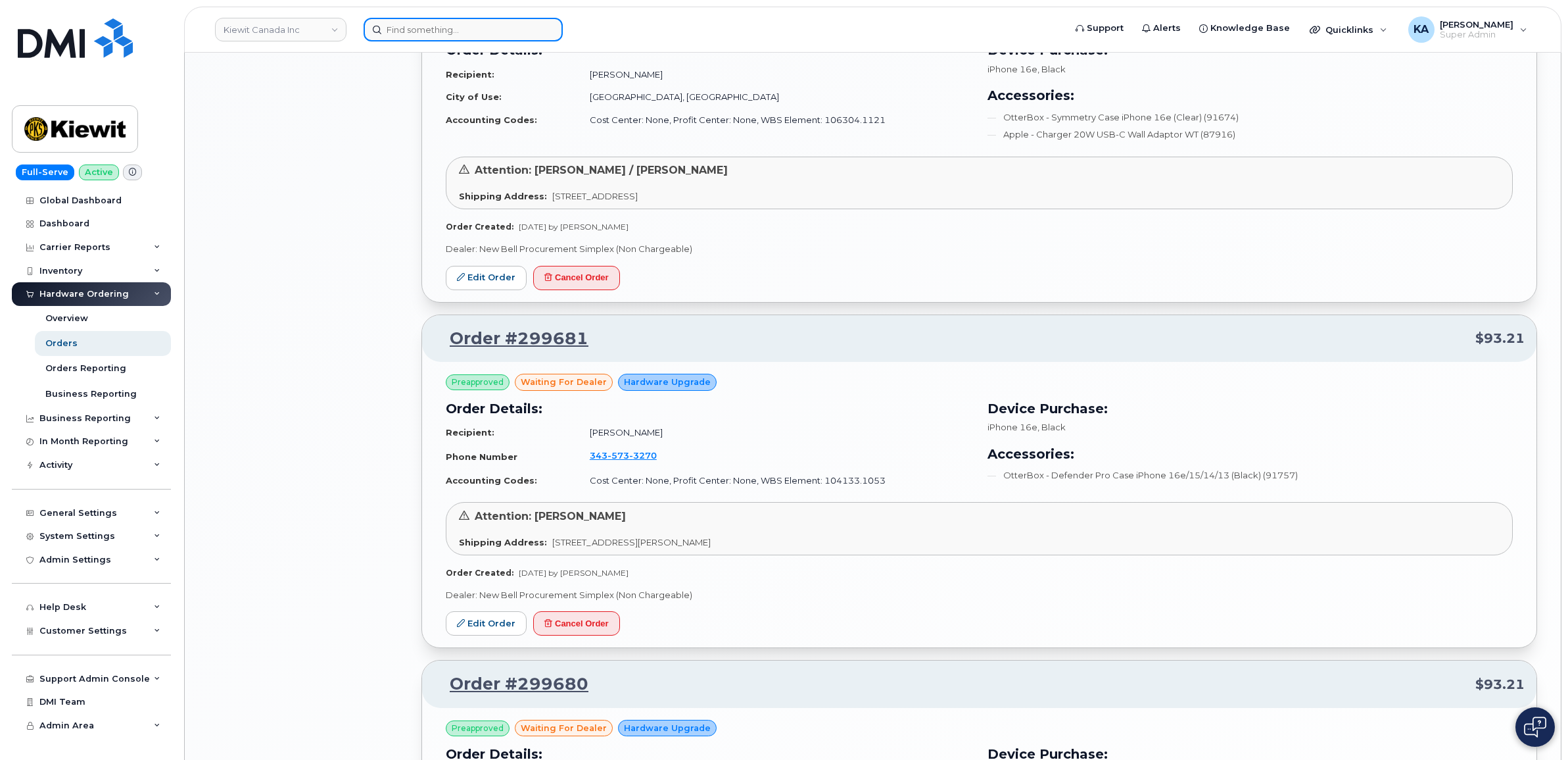
click at [399, 28] on input at bounding box center [463, 30] width 199 height 24
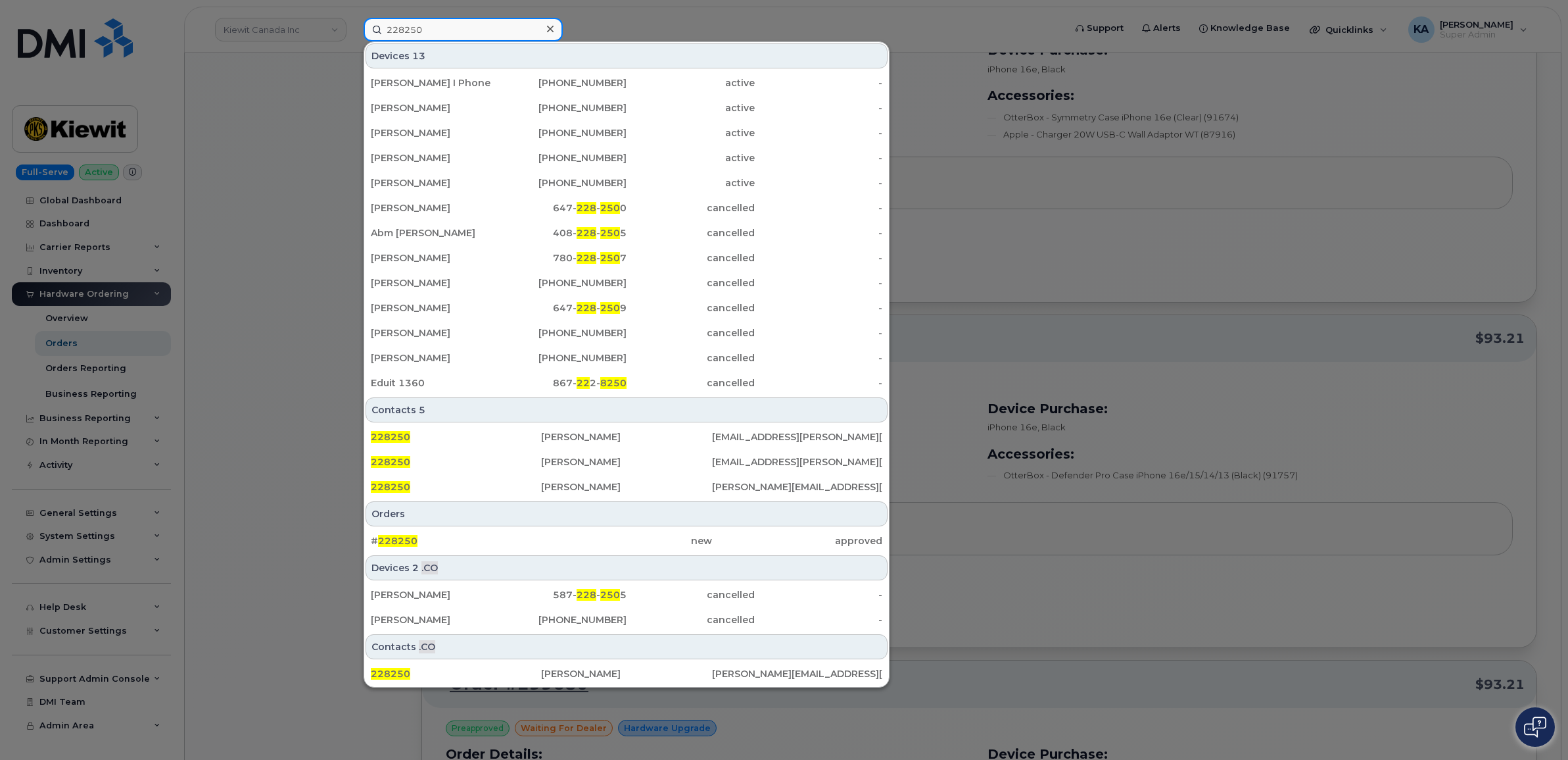
type input "228250"
click at [313, 375] on div at bounding box center [784, 380] width 1568 height 760
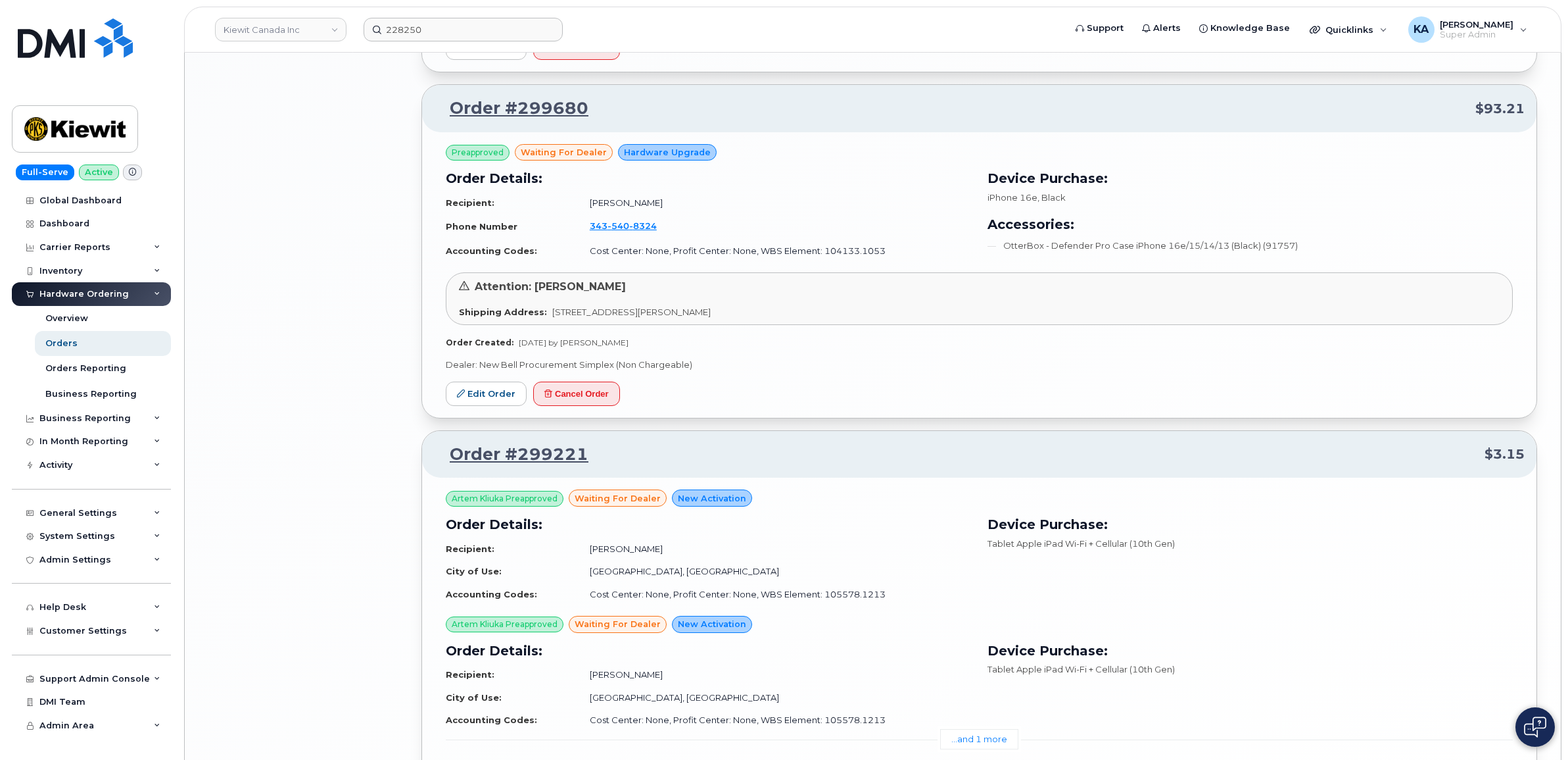
scroll to position [2777, 0]
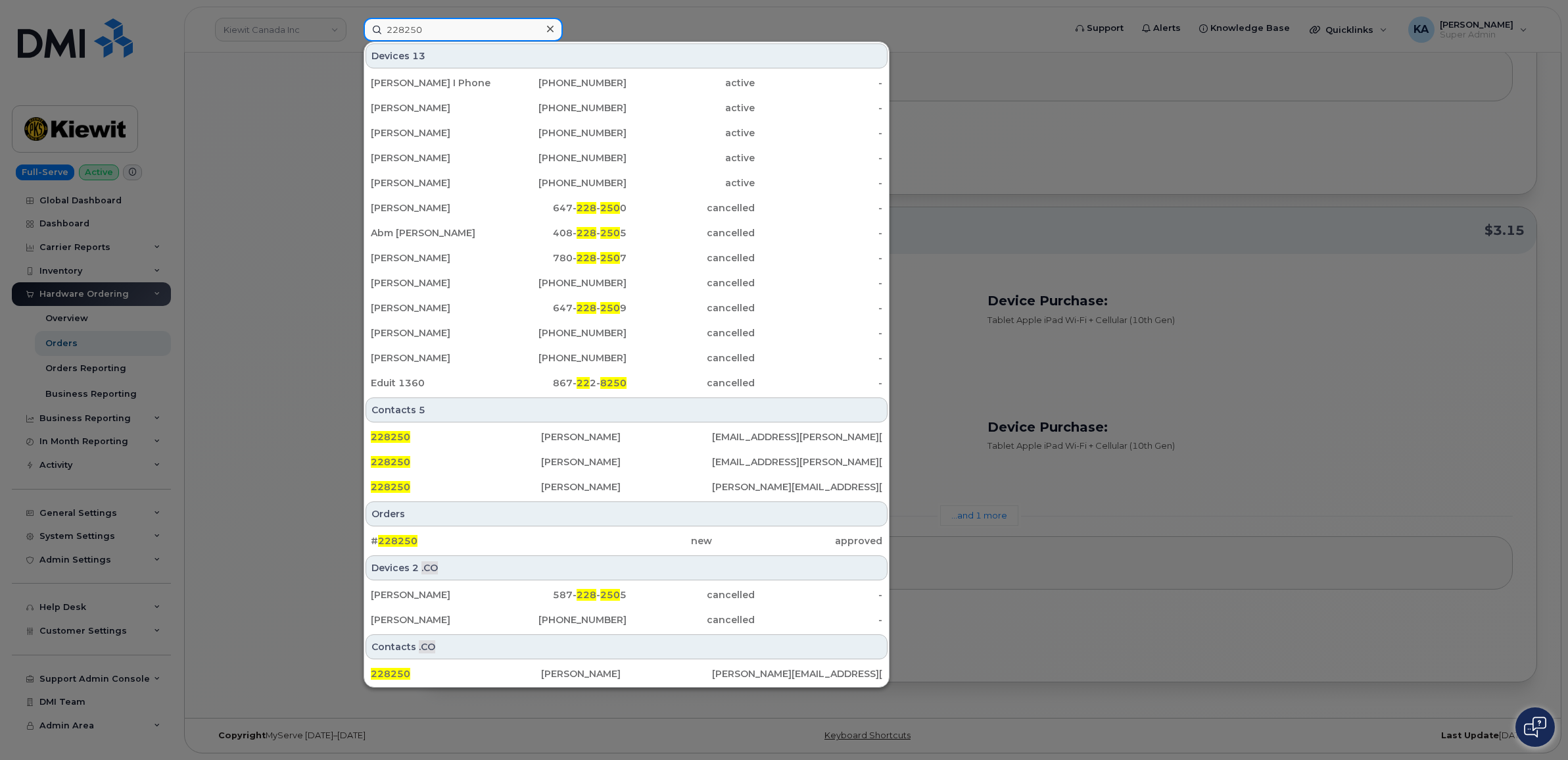
click at [431, 28] on input "228250" at bounding box center [463, 30] width 199 height 24
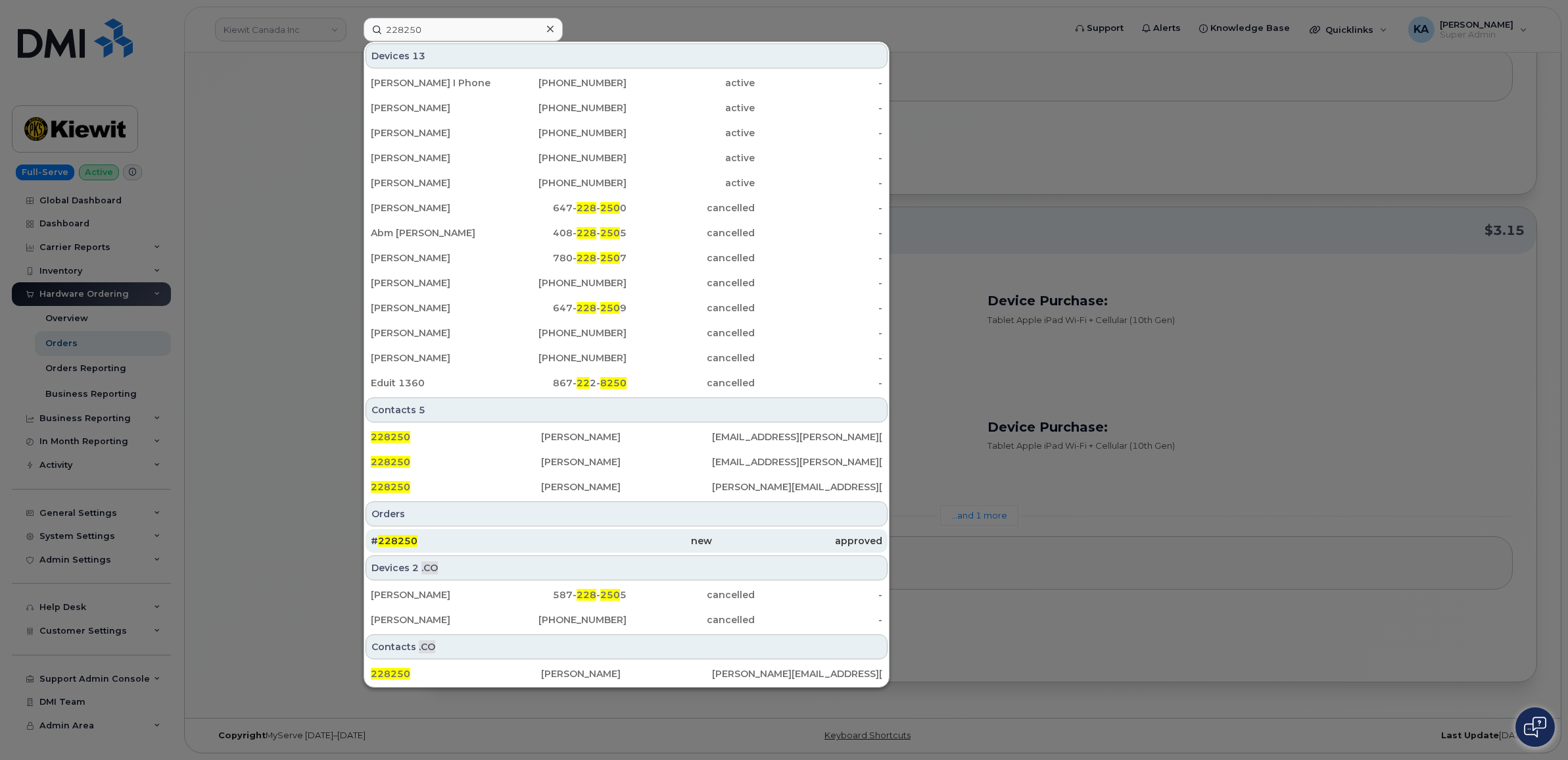
click at [401, 538] on span "228250" at bounding box center [398, 541] width 40 height 12
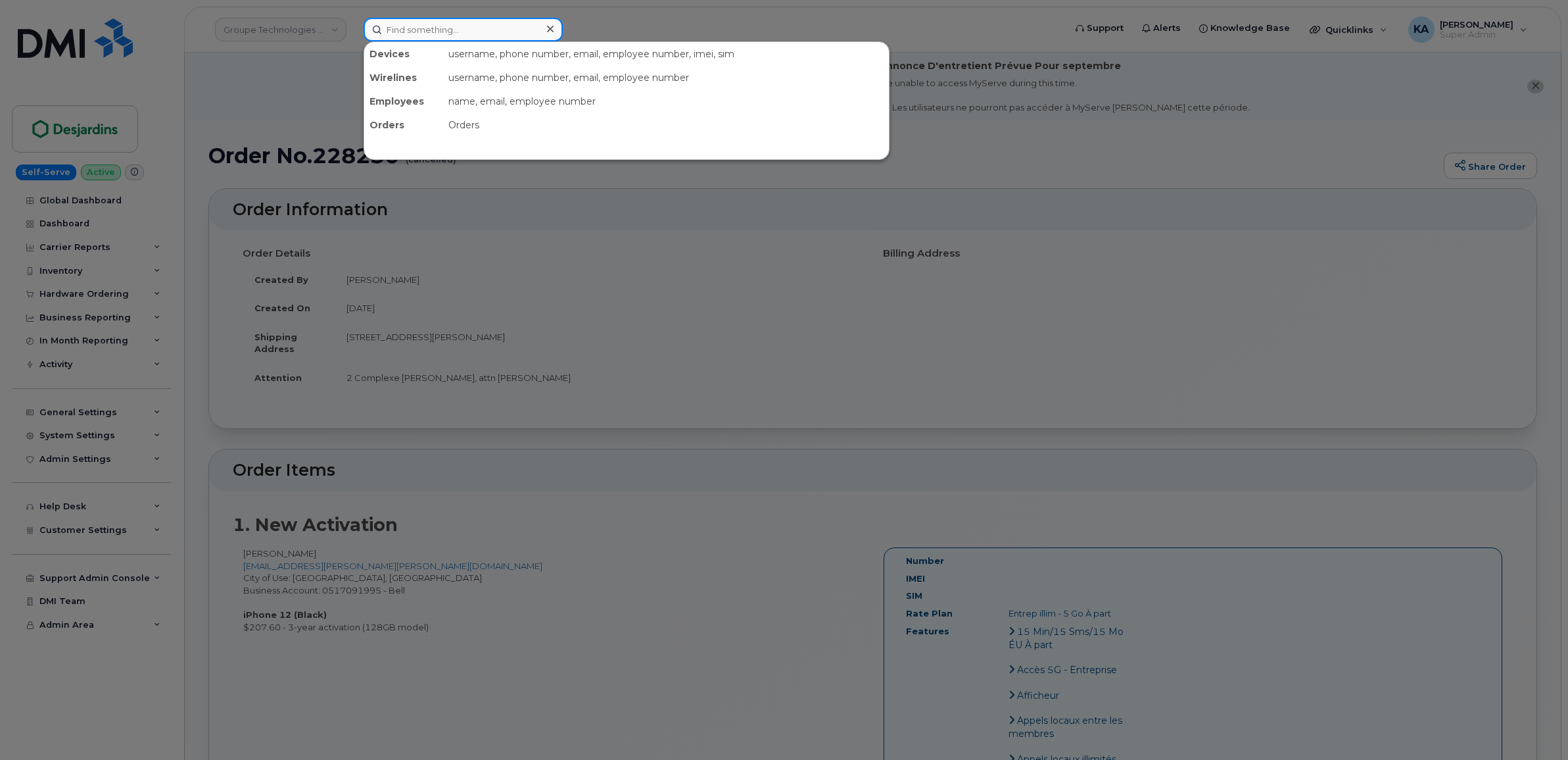
click at [439, 25] on input at bounding box center [463, 30] width 199 height 24
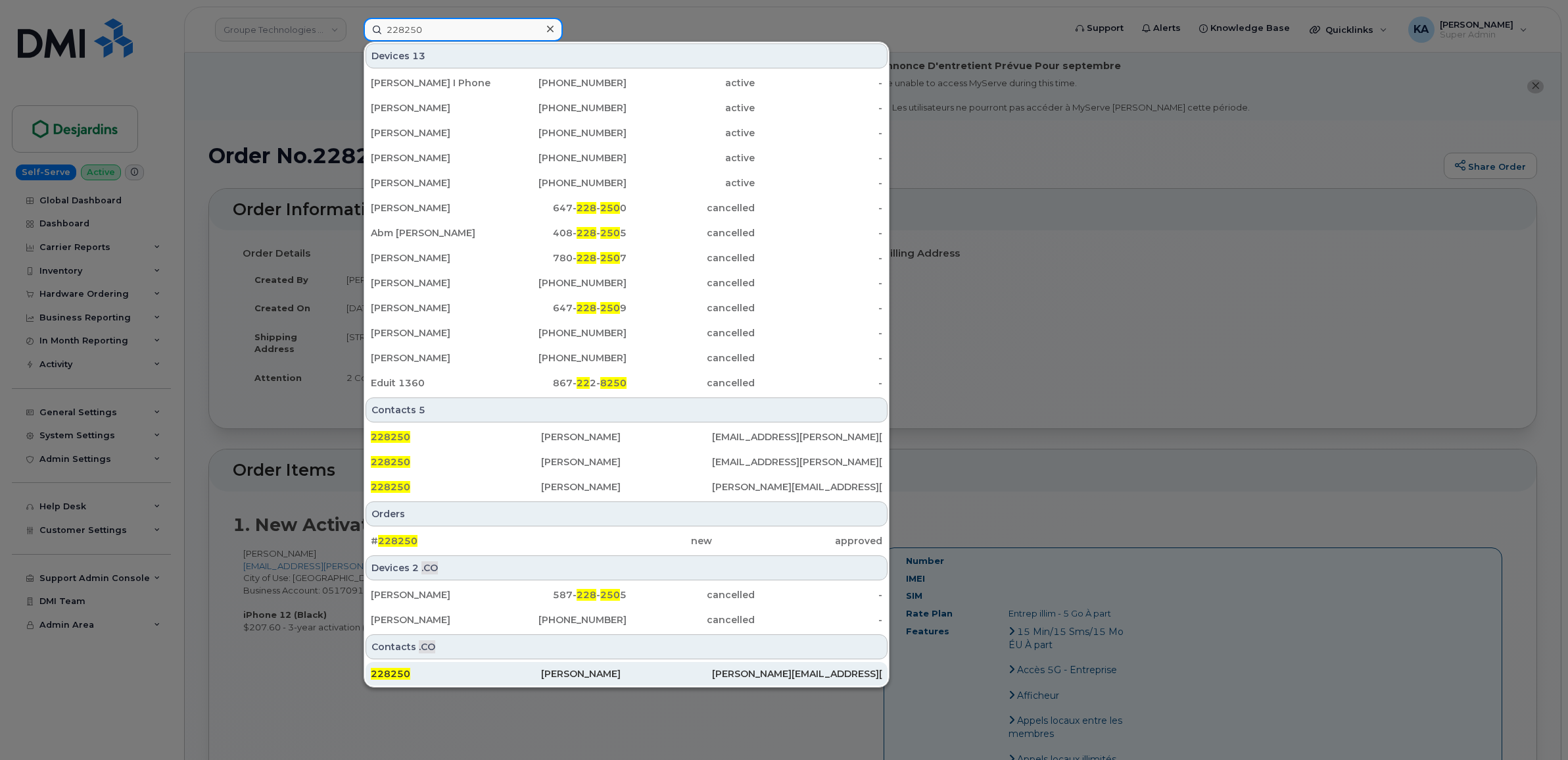
type input "228250"
click at [411, 671] on div "228250" at bounding box center [456, 674] width 170 height 13
